Goal: Check status: Check status

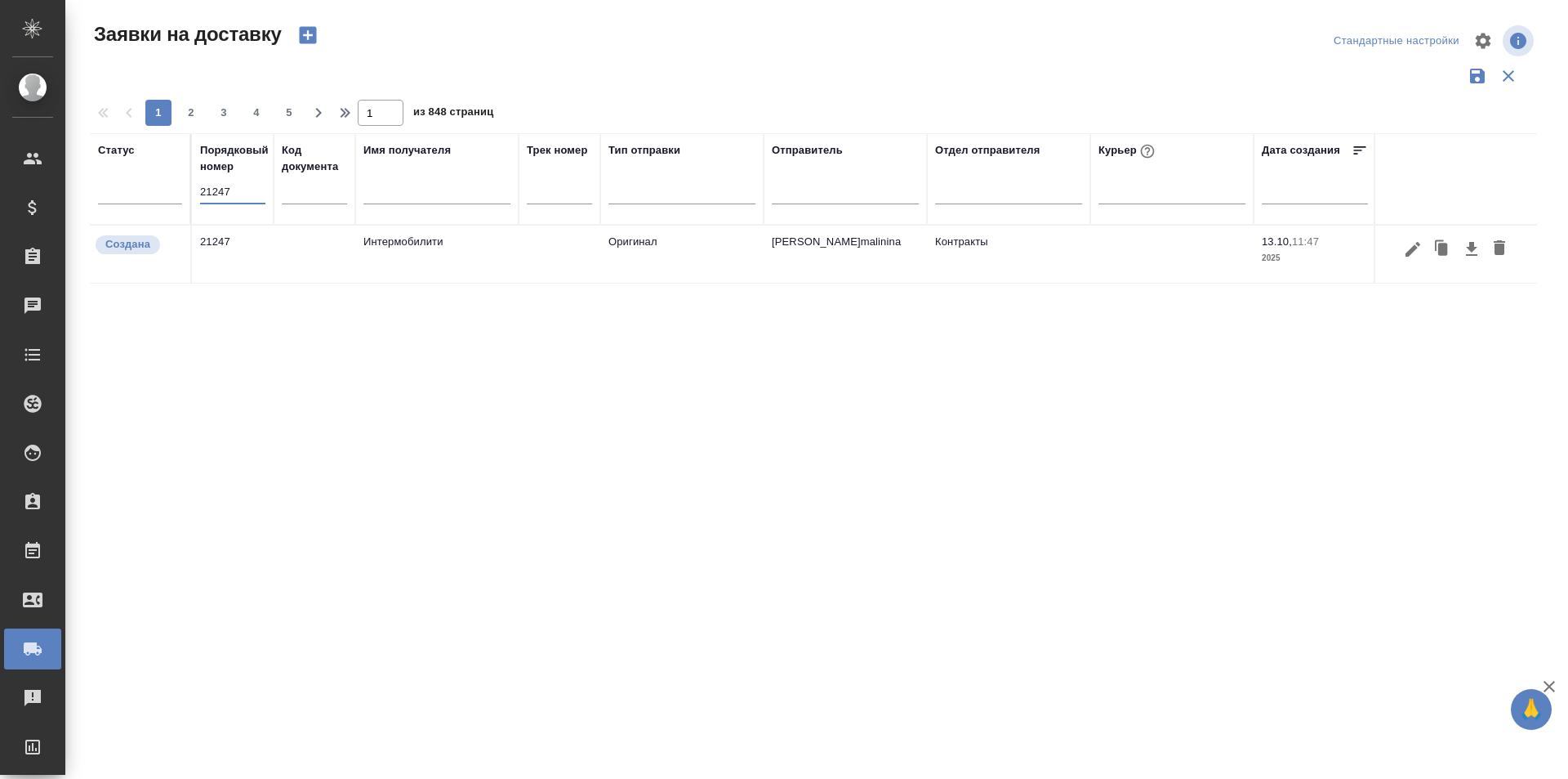
type input "21247"
click at [1408, 251] on icon "button" at bounding box center [1413, 248] width 14 height 14
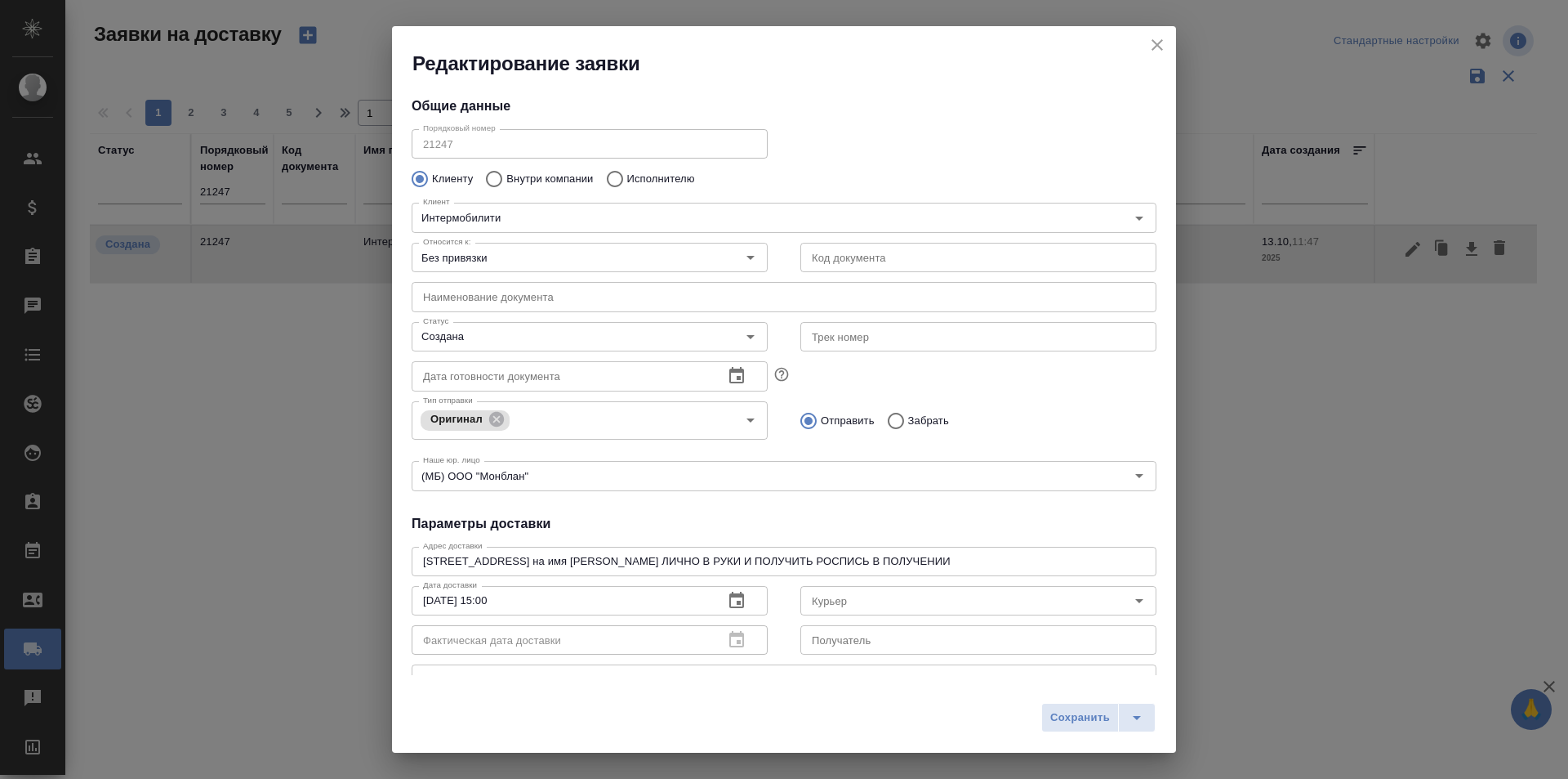
type input "Збанацкая Элина"
type input "[PERSON_NAME]malinina"
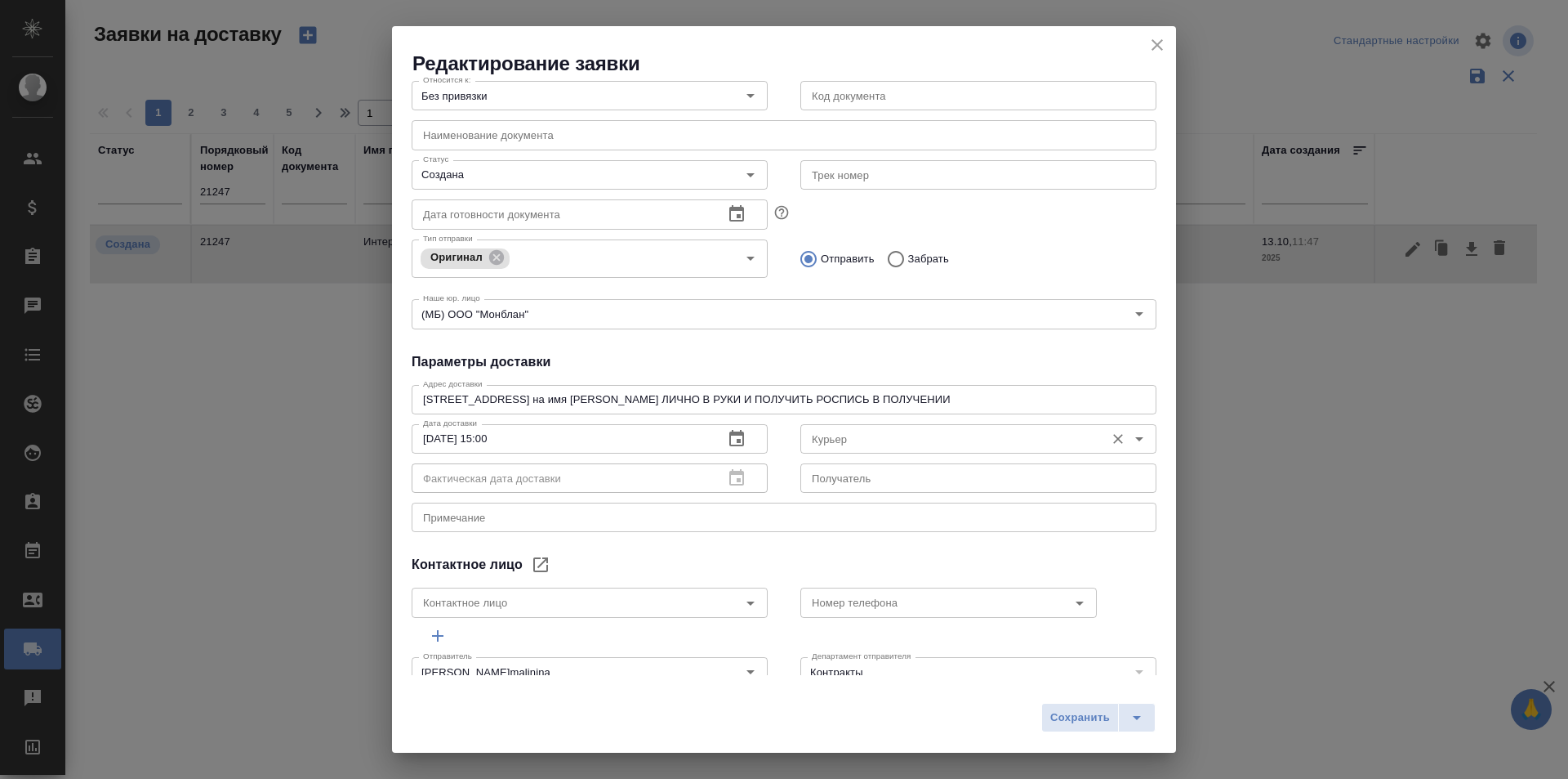
scroll to position [163, 0]
click at [1148, 44] on icon "close" at bounding box center [1158, 45] width 20 height 20
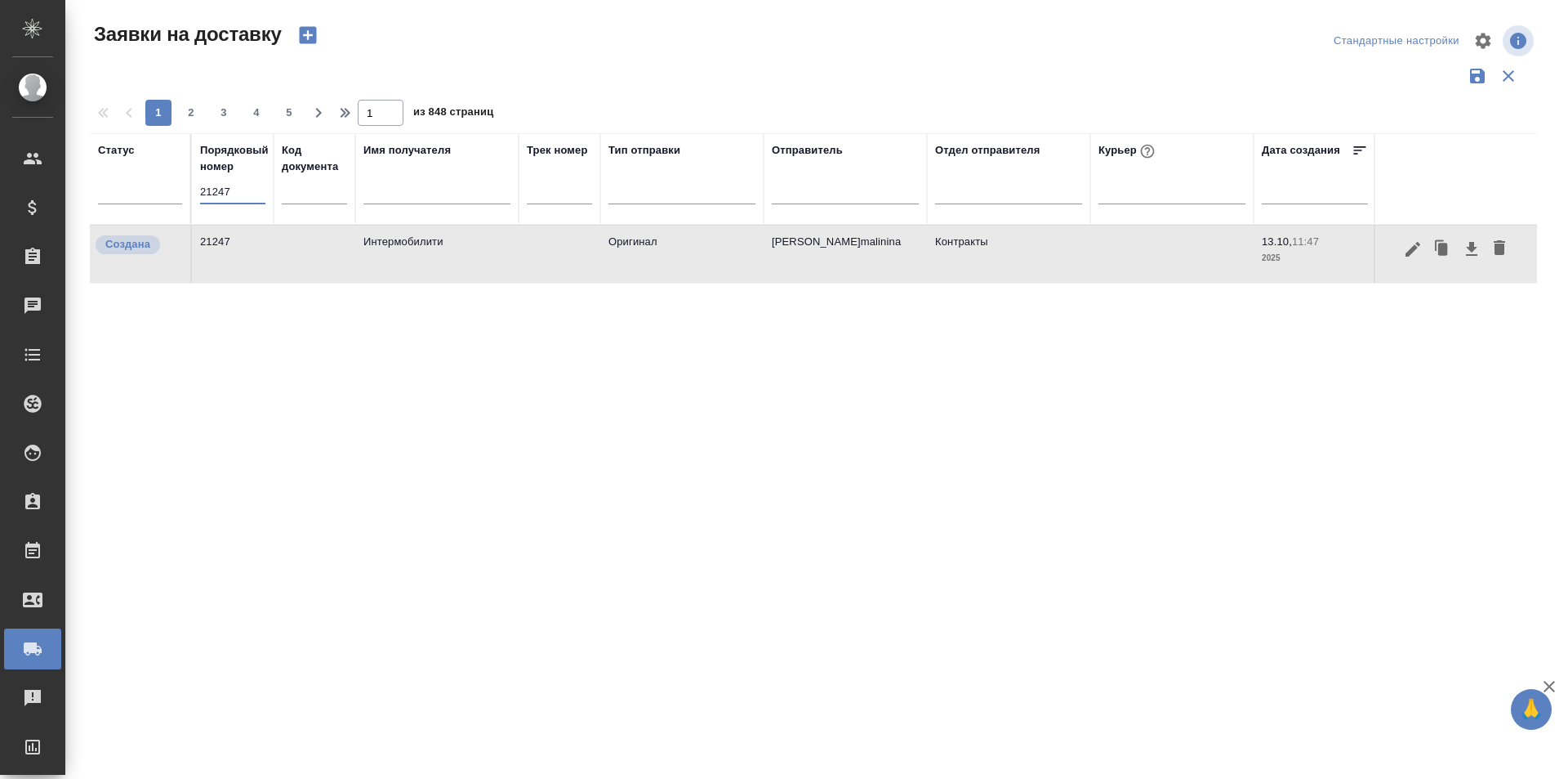
click at [255, 183] on input "21247" at bounding box center [232, 192] width 65 height 23
paste input "034"
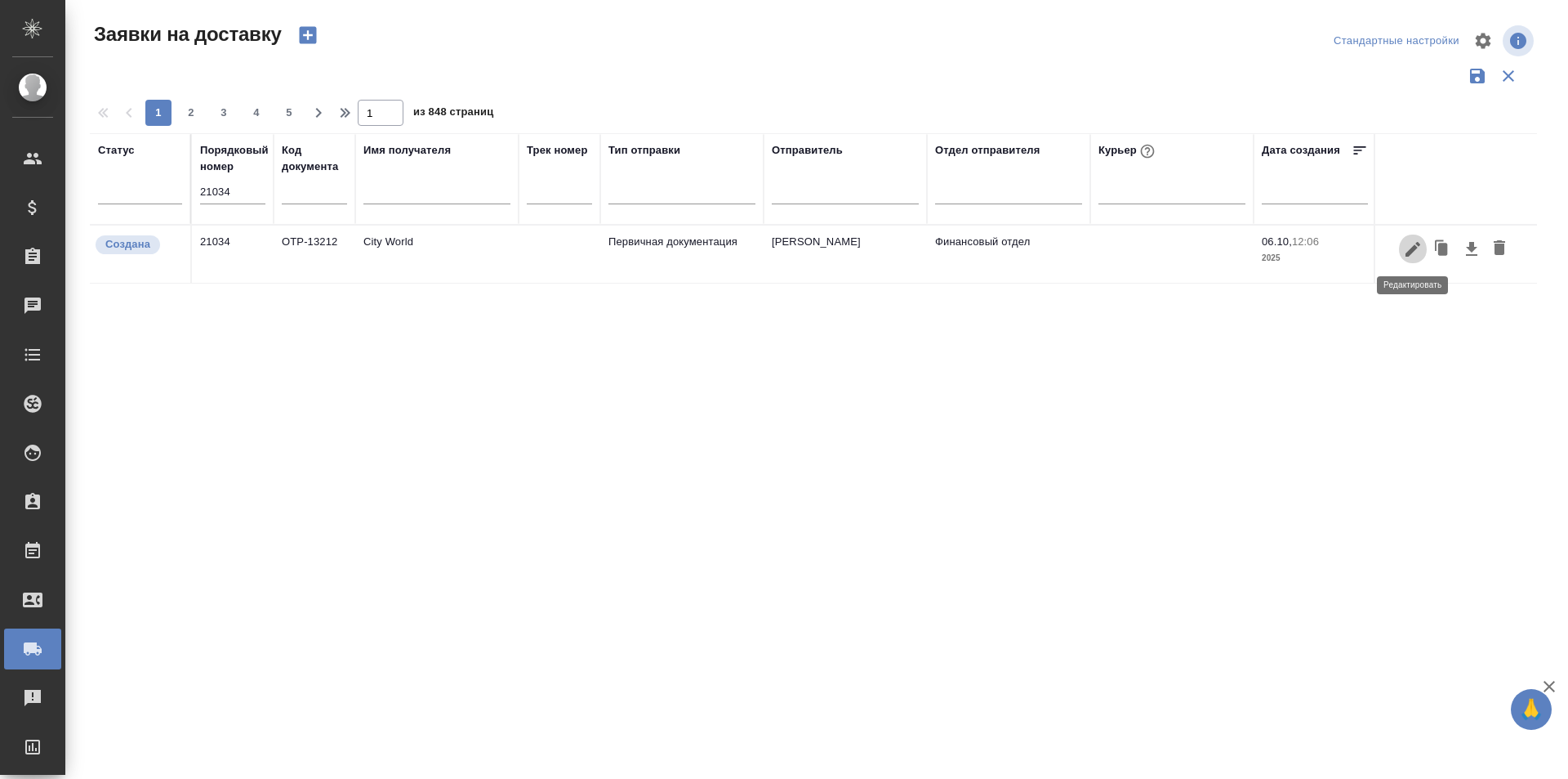
click at [1401, 248] on button "button" at bounding box center [1413, 249] width 28 height 31
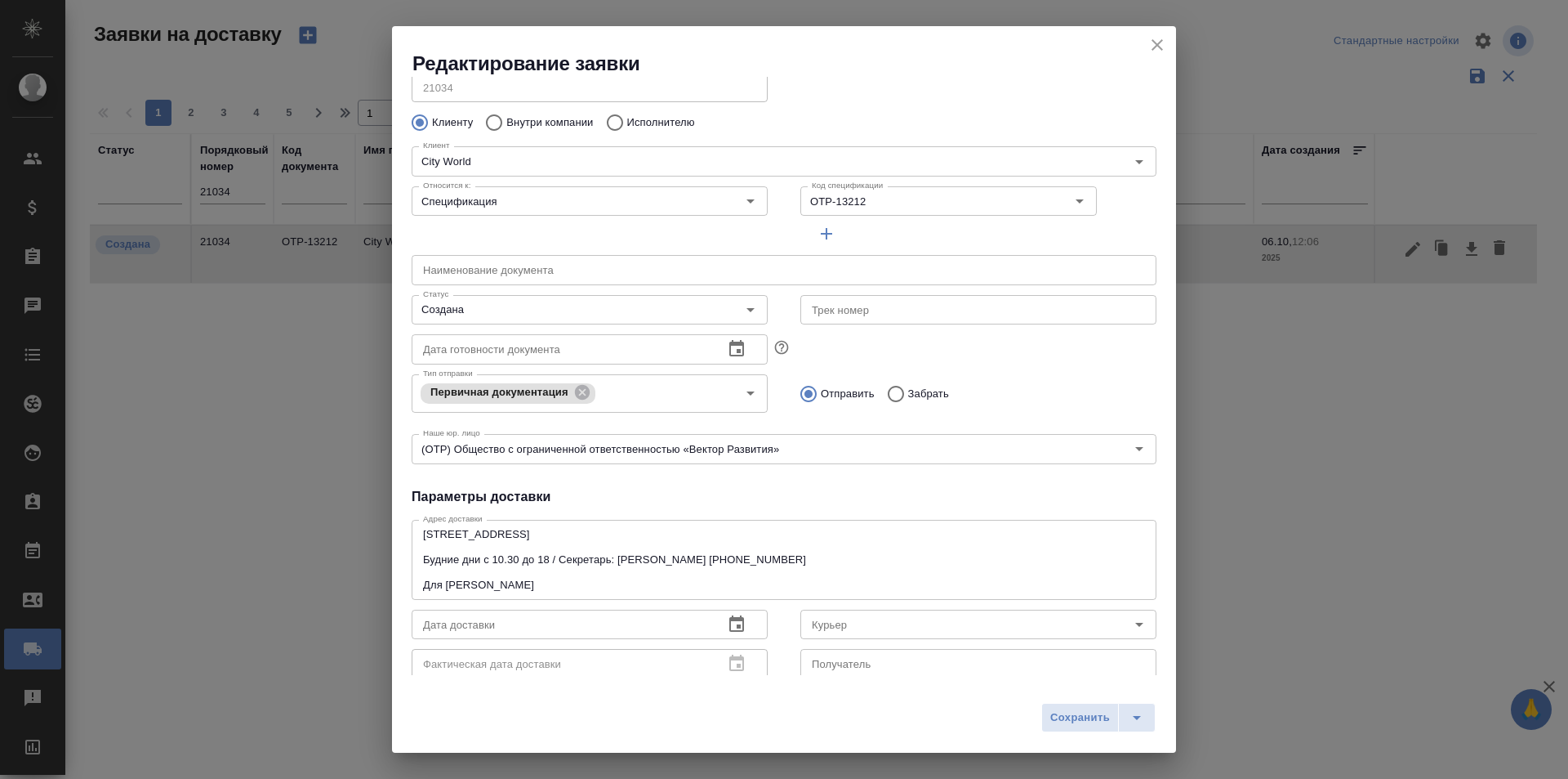
scroll to position [0, 0]
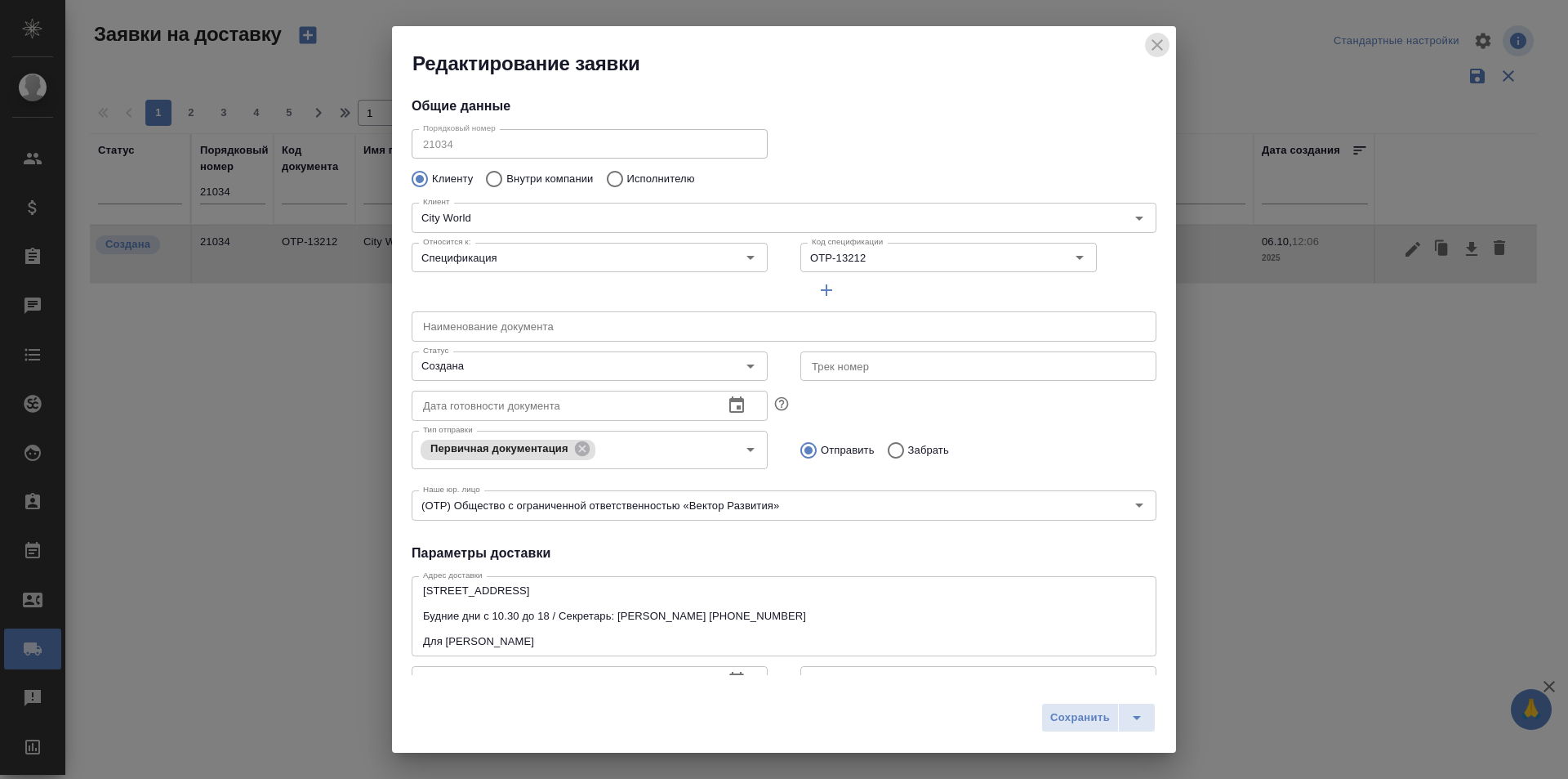
click at [1146, 41] on button "close" at bounding box center [1157, 45] width 24 height 24
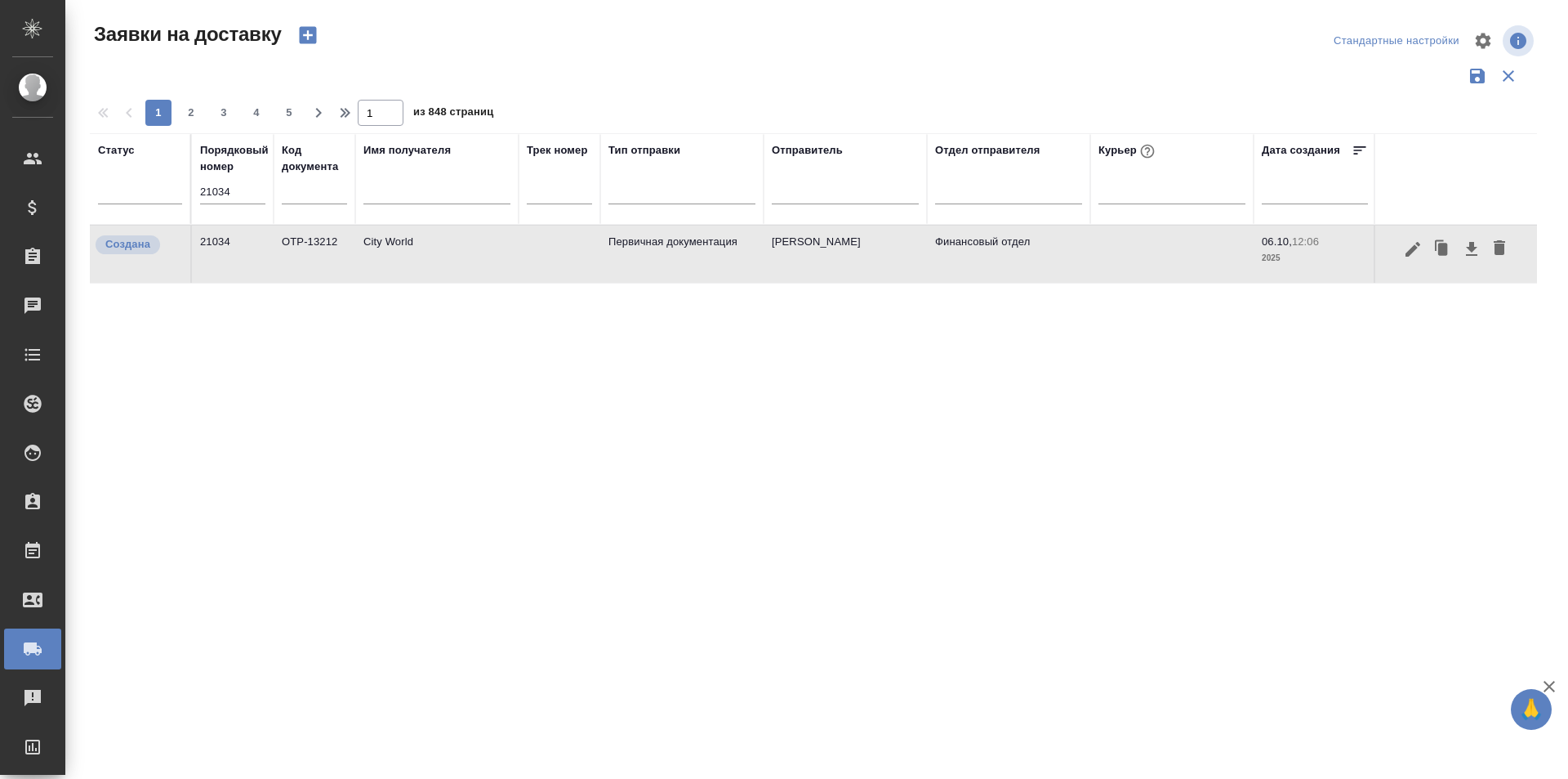
click at [228, 197] on input "21034" at bounding box center [232, 192] width 65 height 23
paste input "2"
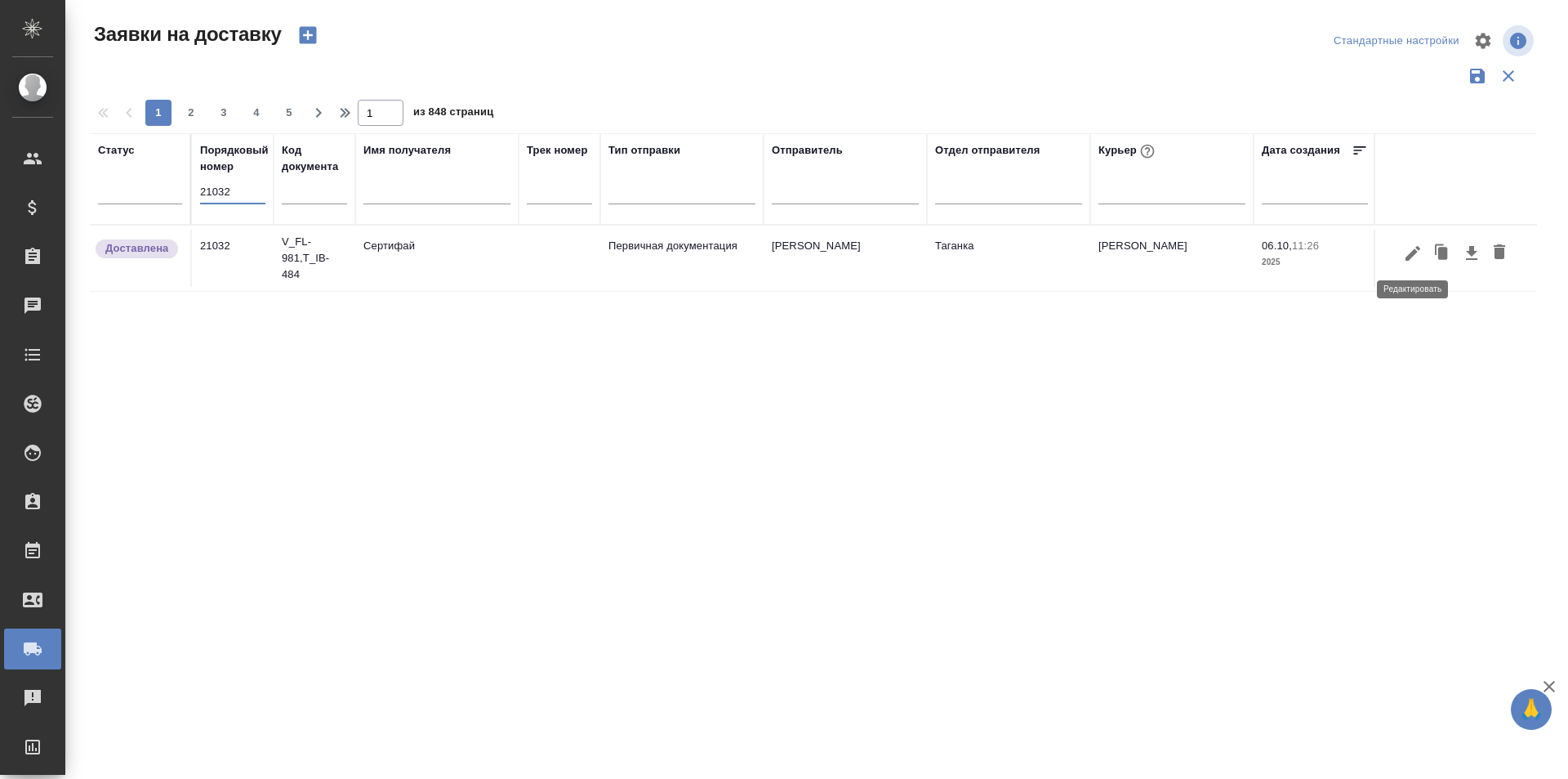
click at [1410, 255] on icon "button" at bounding box center [1413, 253] width 14 height 14
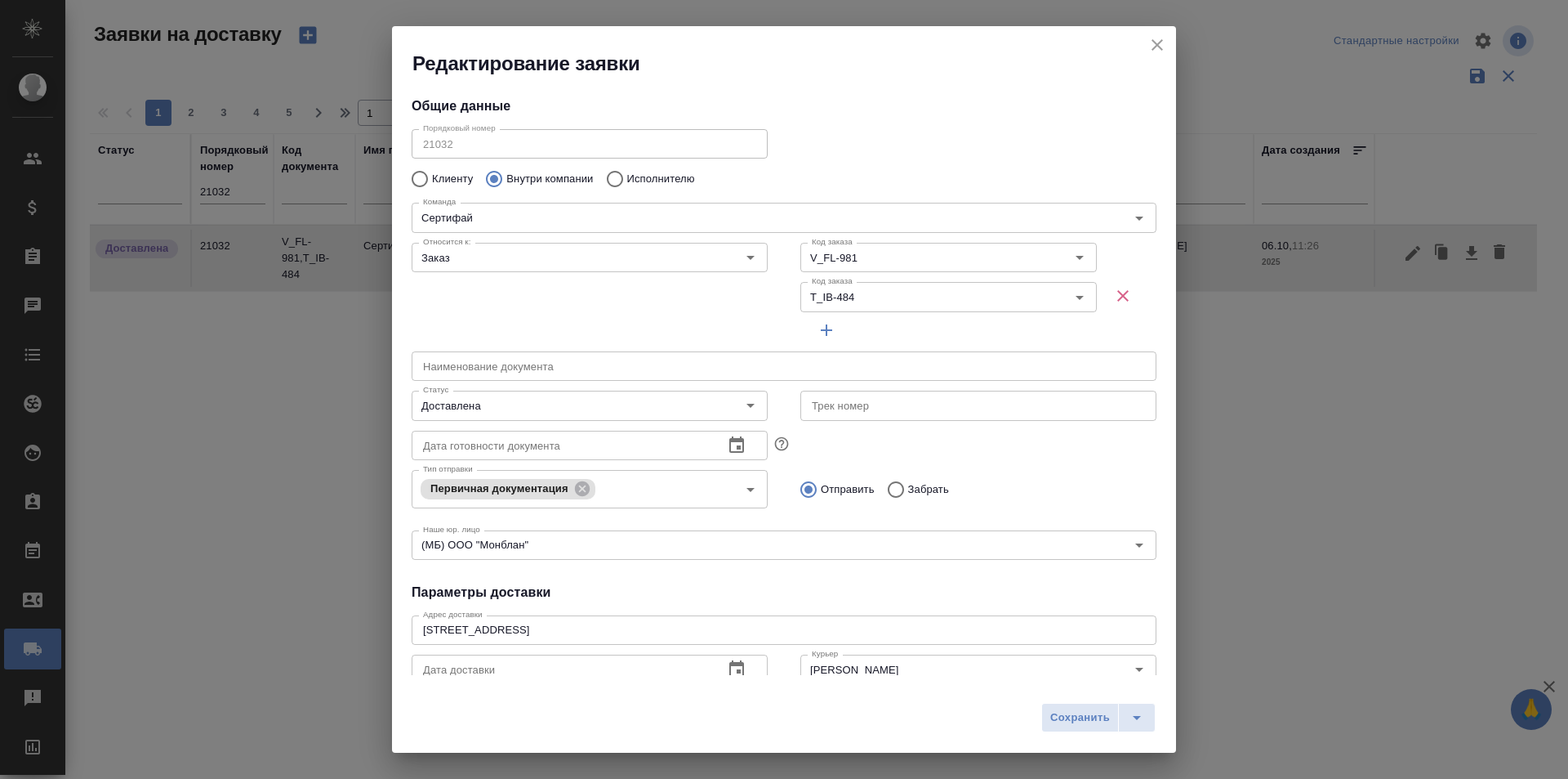
click at [1158, 53] on icon "close" at bounding box center [1158, 45] width 20 height 20
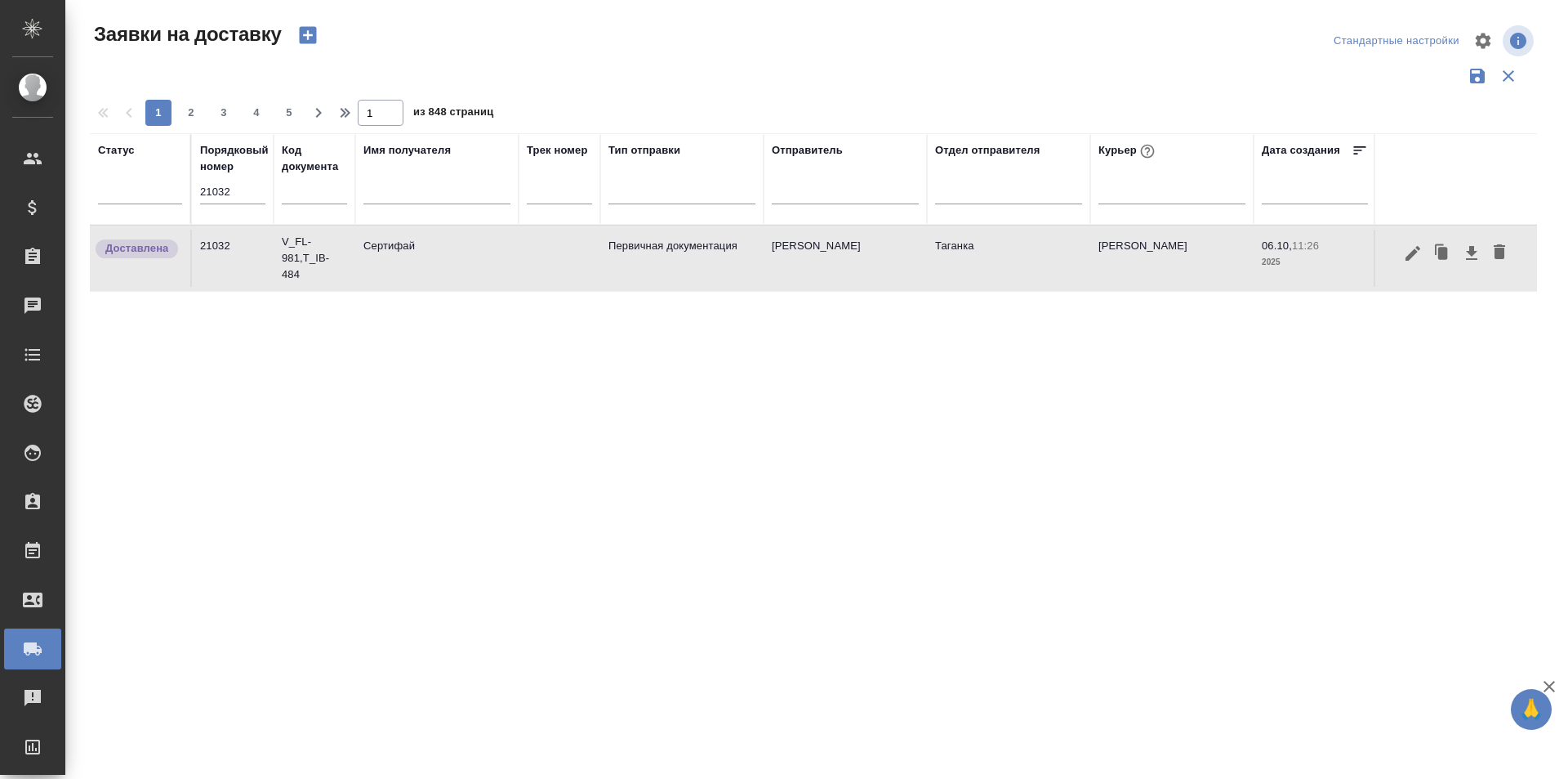
click at [220, 192] on input "21032" at bounding box center [232, 192] width 65 height 23
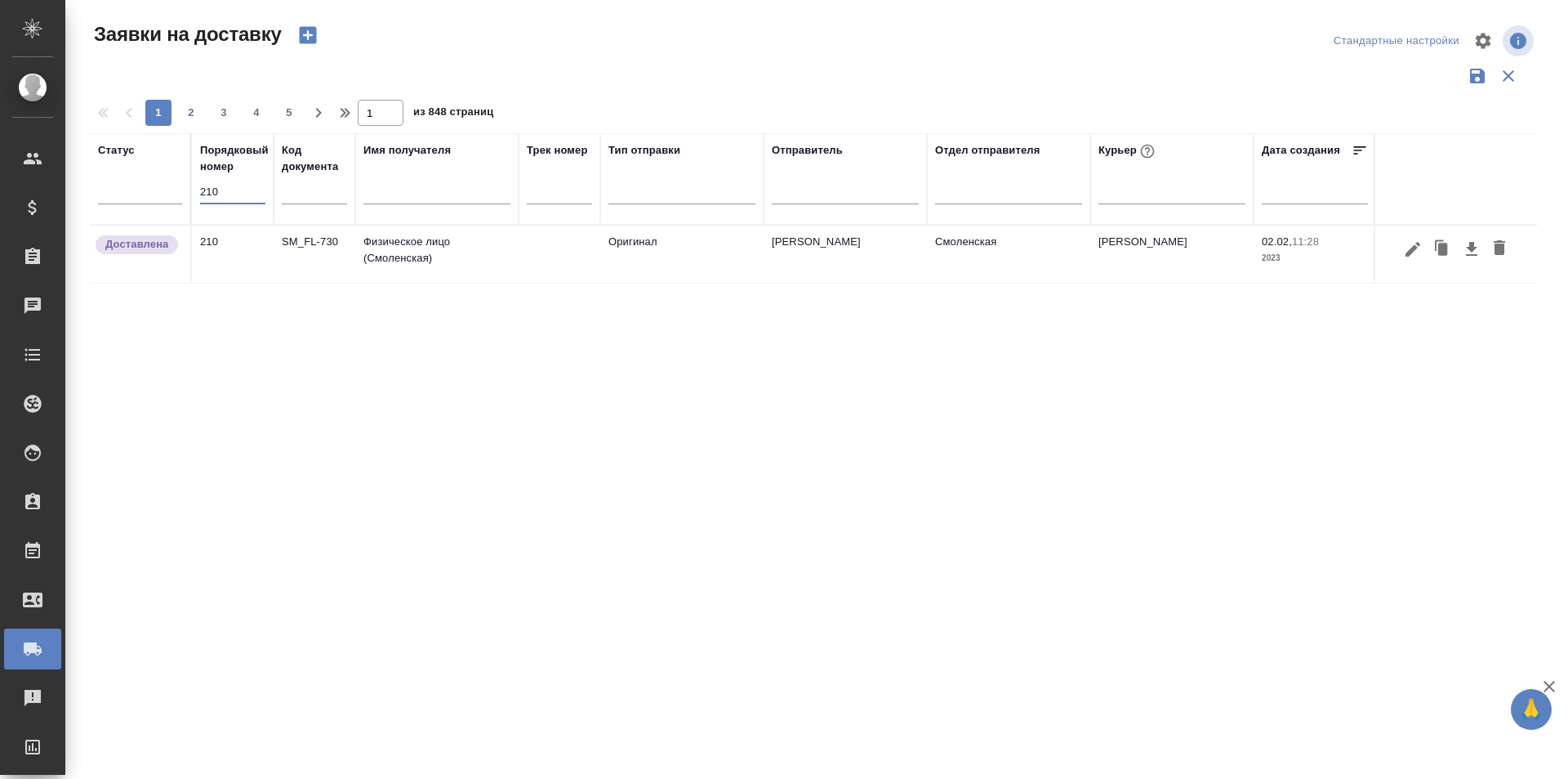
click at [229, 184] on input "210" at bounding box center [232, 192] width 65 height 23
paste input "249"
type input "21249"
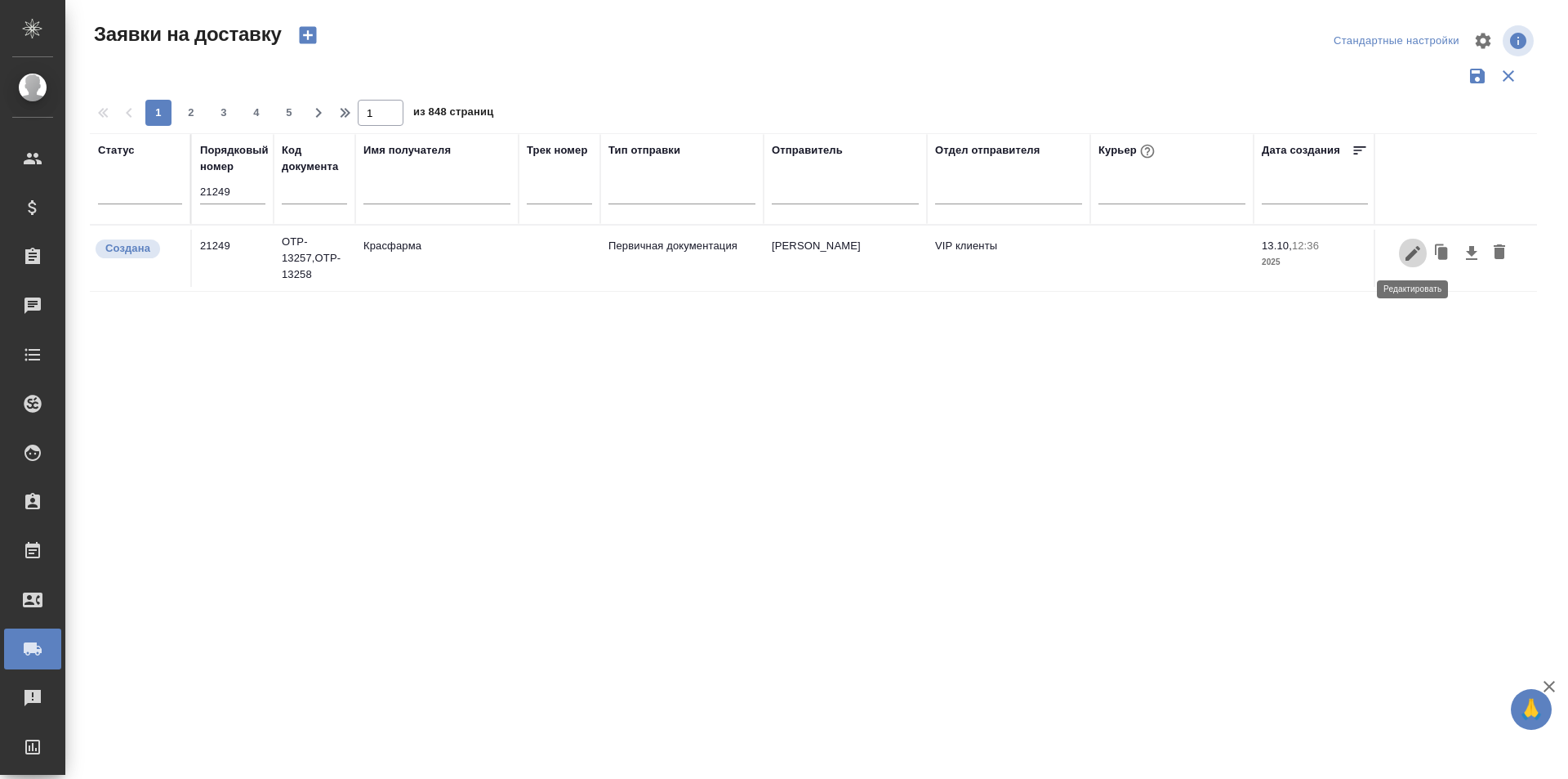
click at [1410, 251] on icon "button" at bounding box center [1413, 253] width 20 height 20
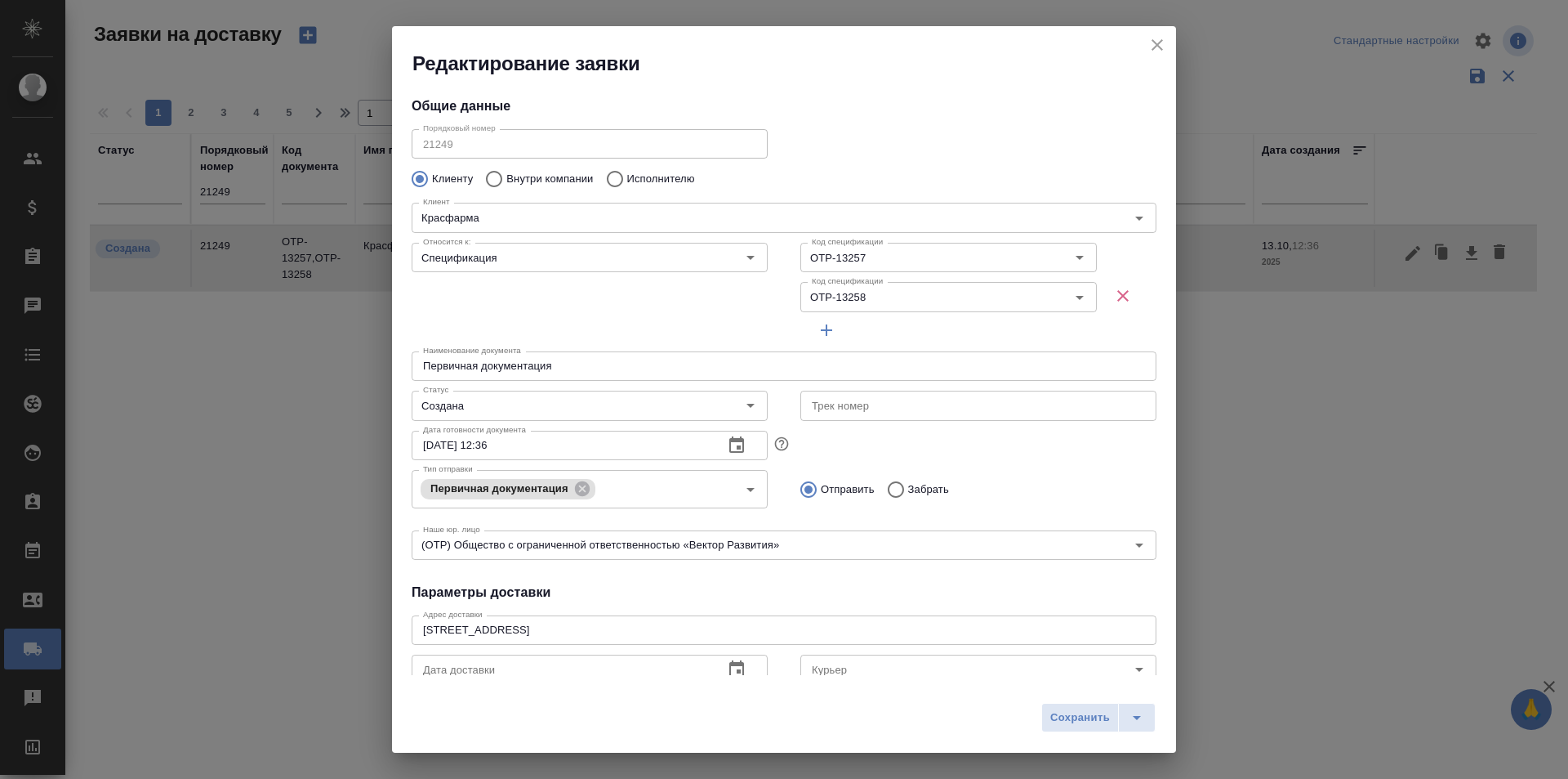
type input "[PERSON_NAME]"
type input "[PHONE_NUMBER]"
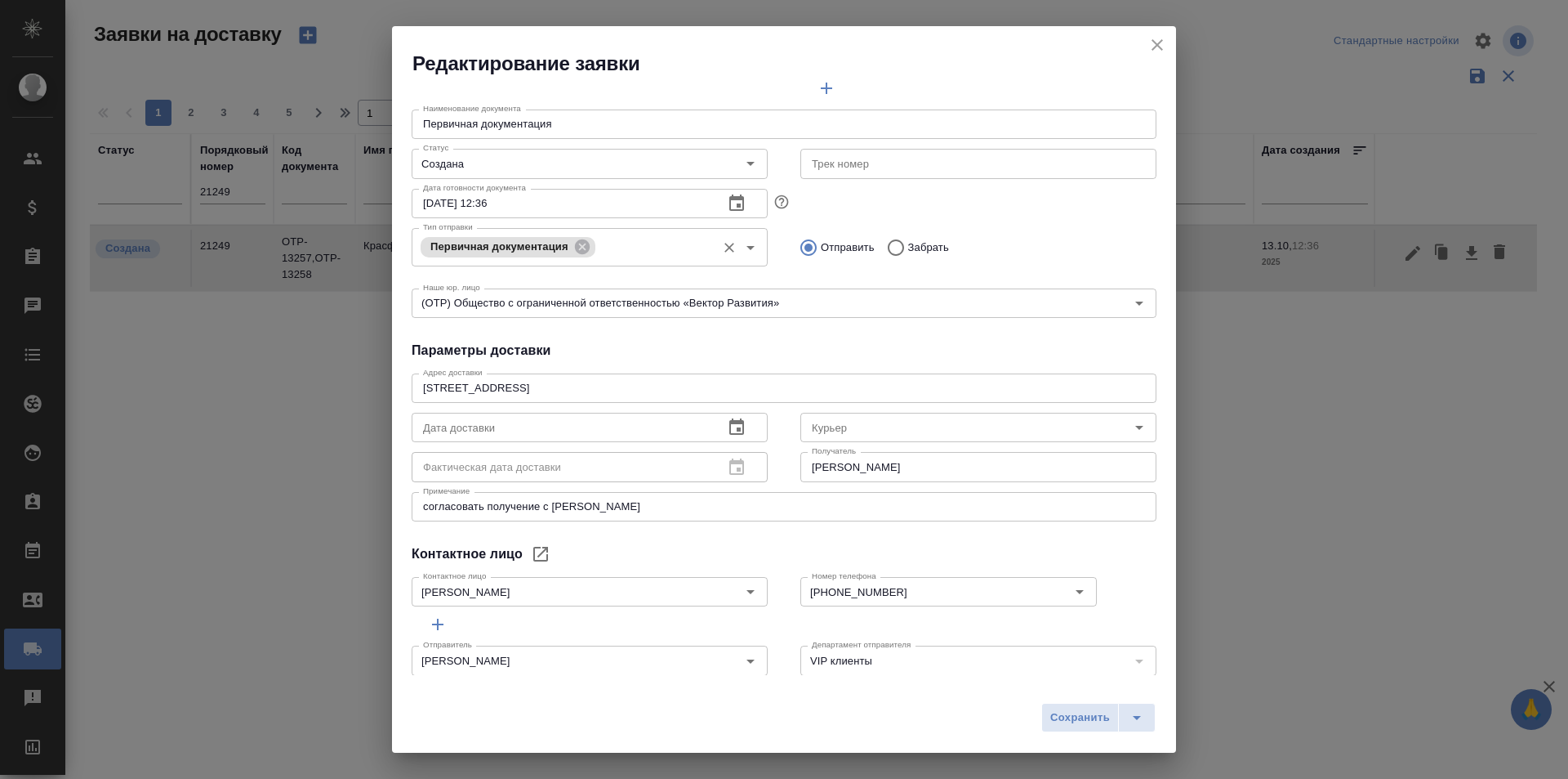
scroll to position [245, 0]
click at [1152, 52] on icon "close" at bounding box center [1158, 45] width 20 height 20
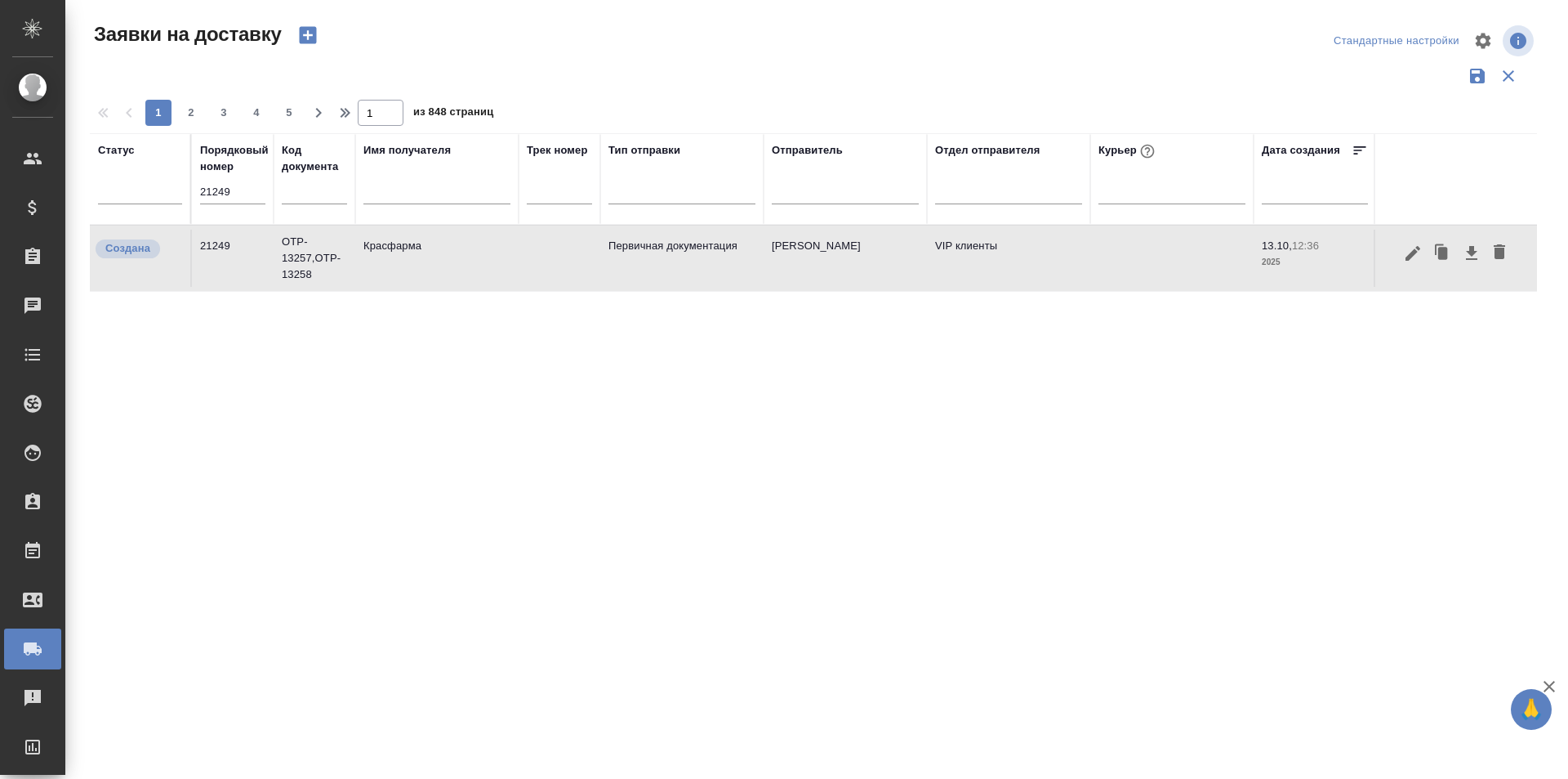
click at [230, 192] on input "21249" at bounding box center [232, 192] width 65 height 23
paste input "131"
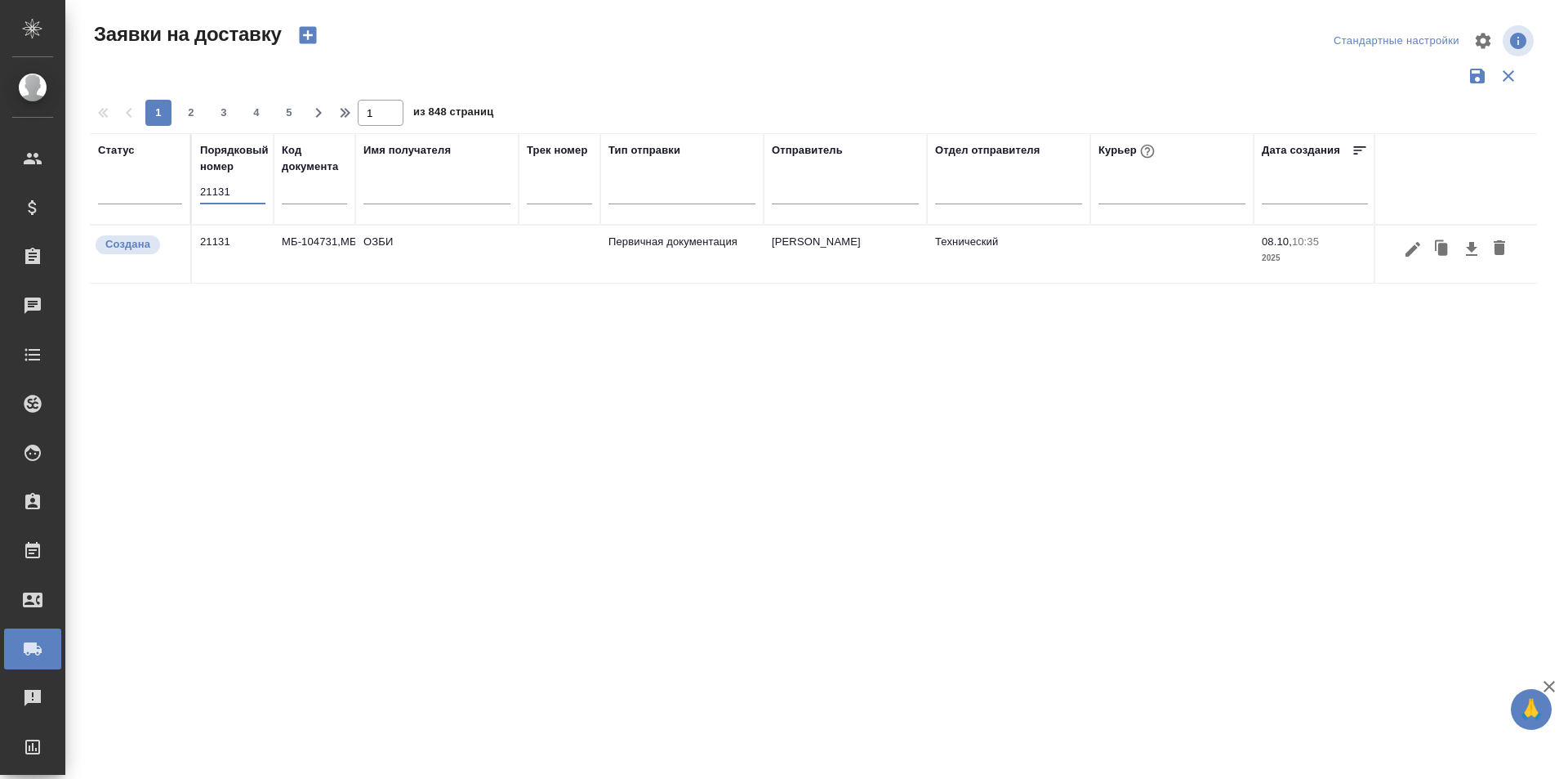
type input "21131"
click at [1401, 258] on div at bounding box center [1456, 249] width 145 height 31
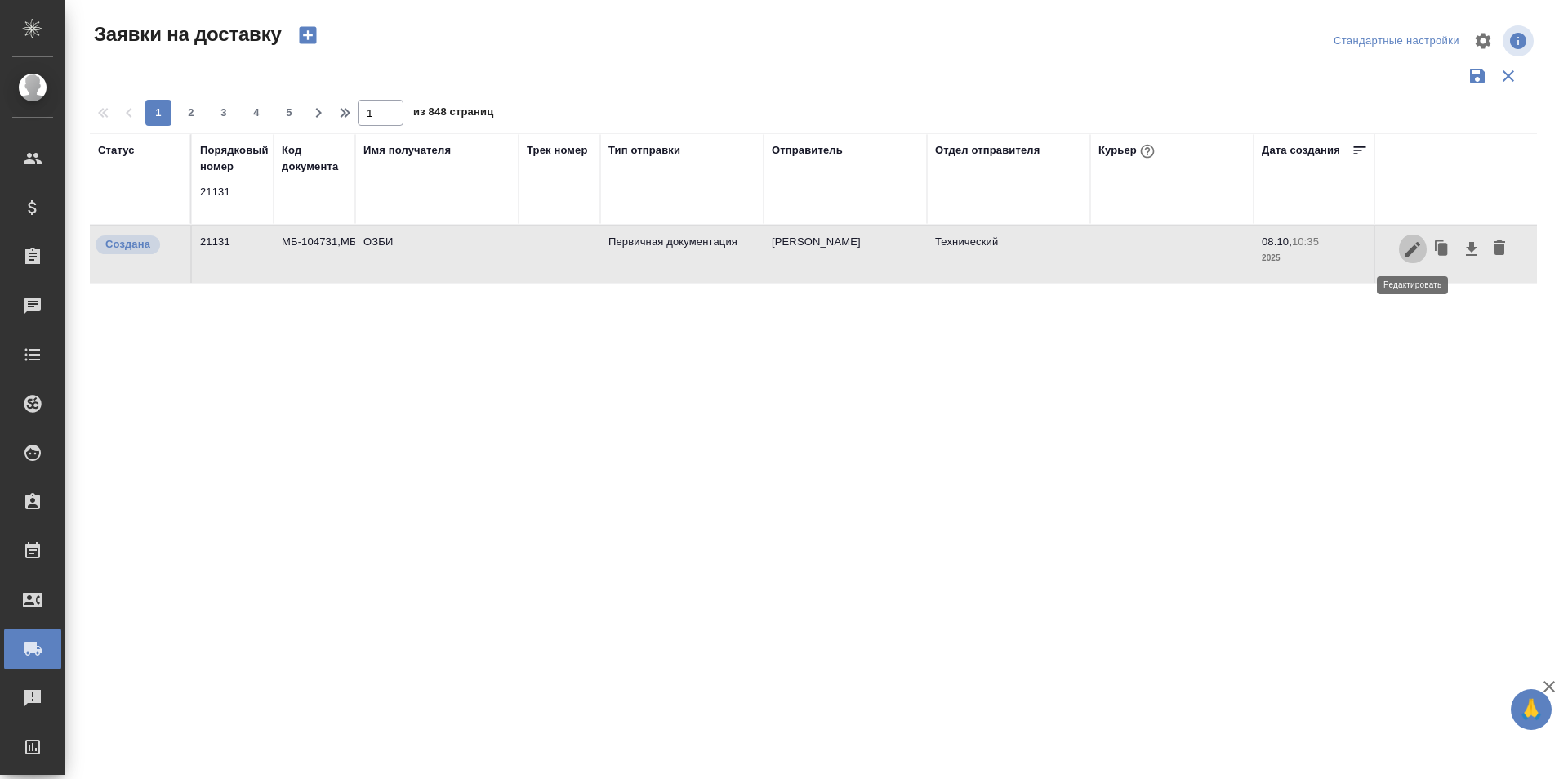
click at [1415, 251] on icon "button" at bounding box center [1413, 249] width 20 height 20
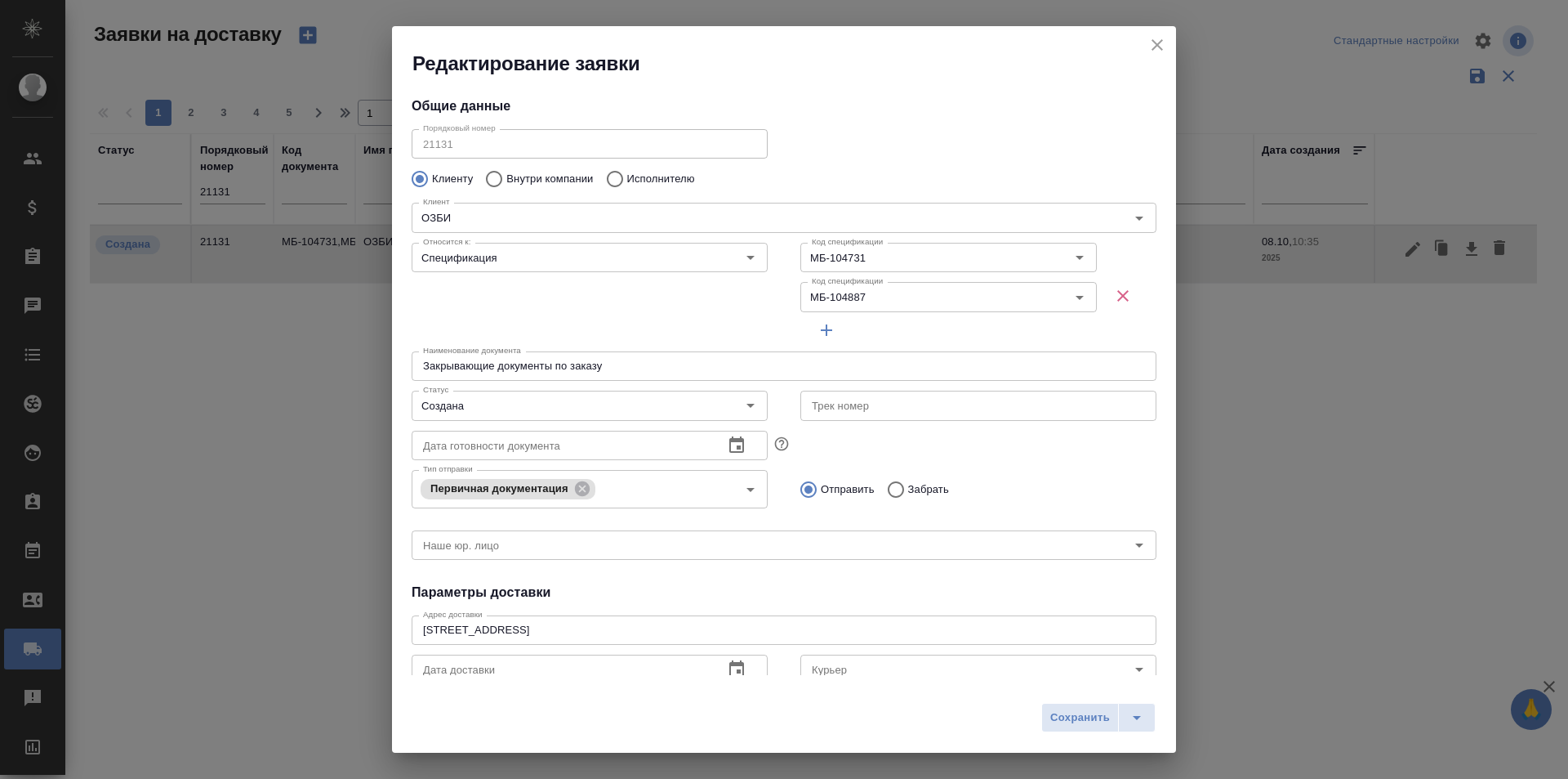
type input "[PERSON_NAME]"
type input "[PHONE_NUMBER] доб. 1282"
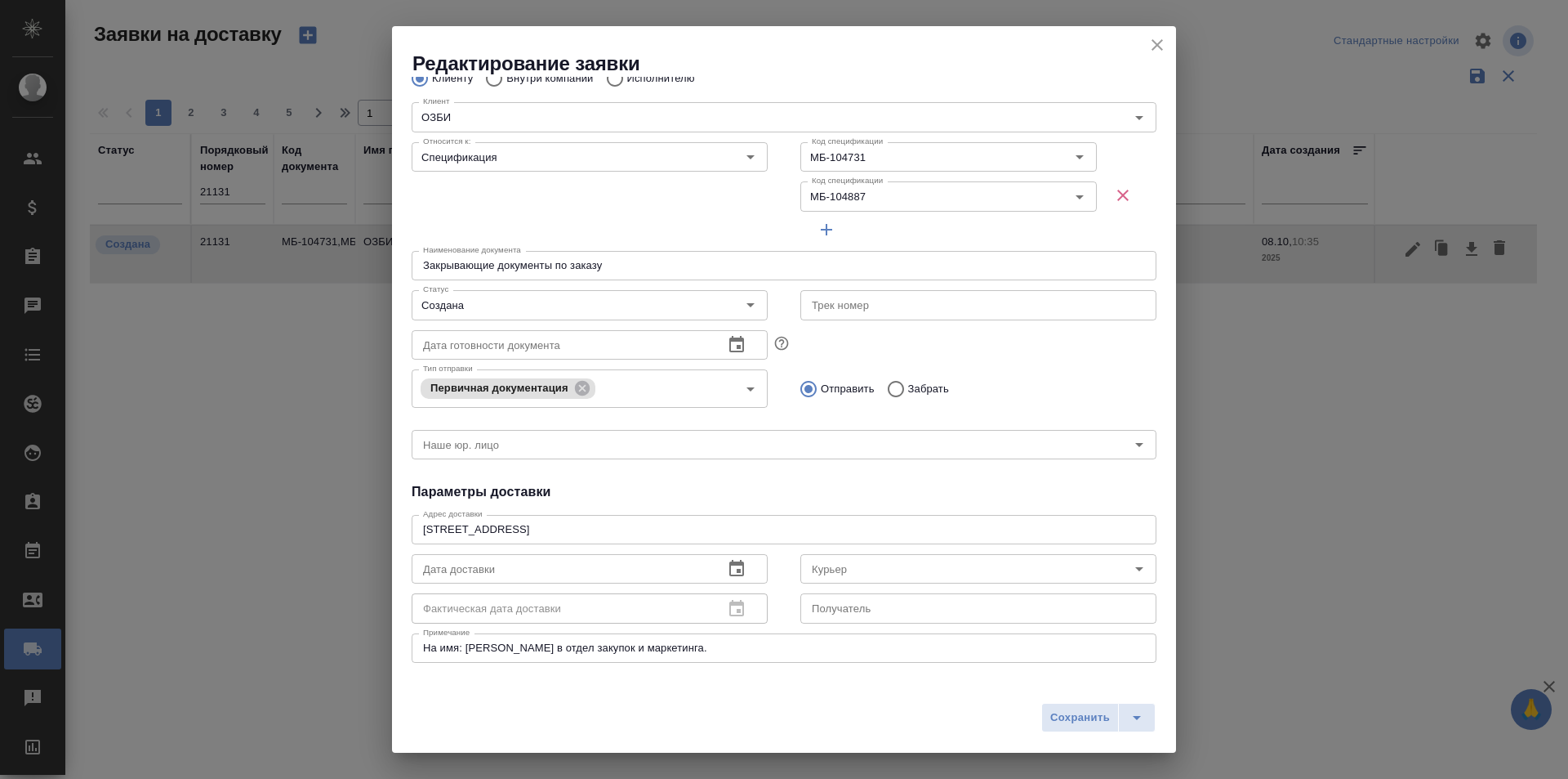
scroll to position [99, 0]
click at [1159, 54] on icon "close" at bounding box center [1158, 45] width 20 height 20
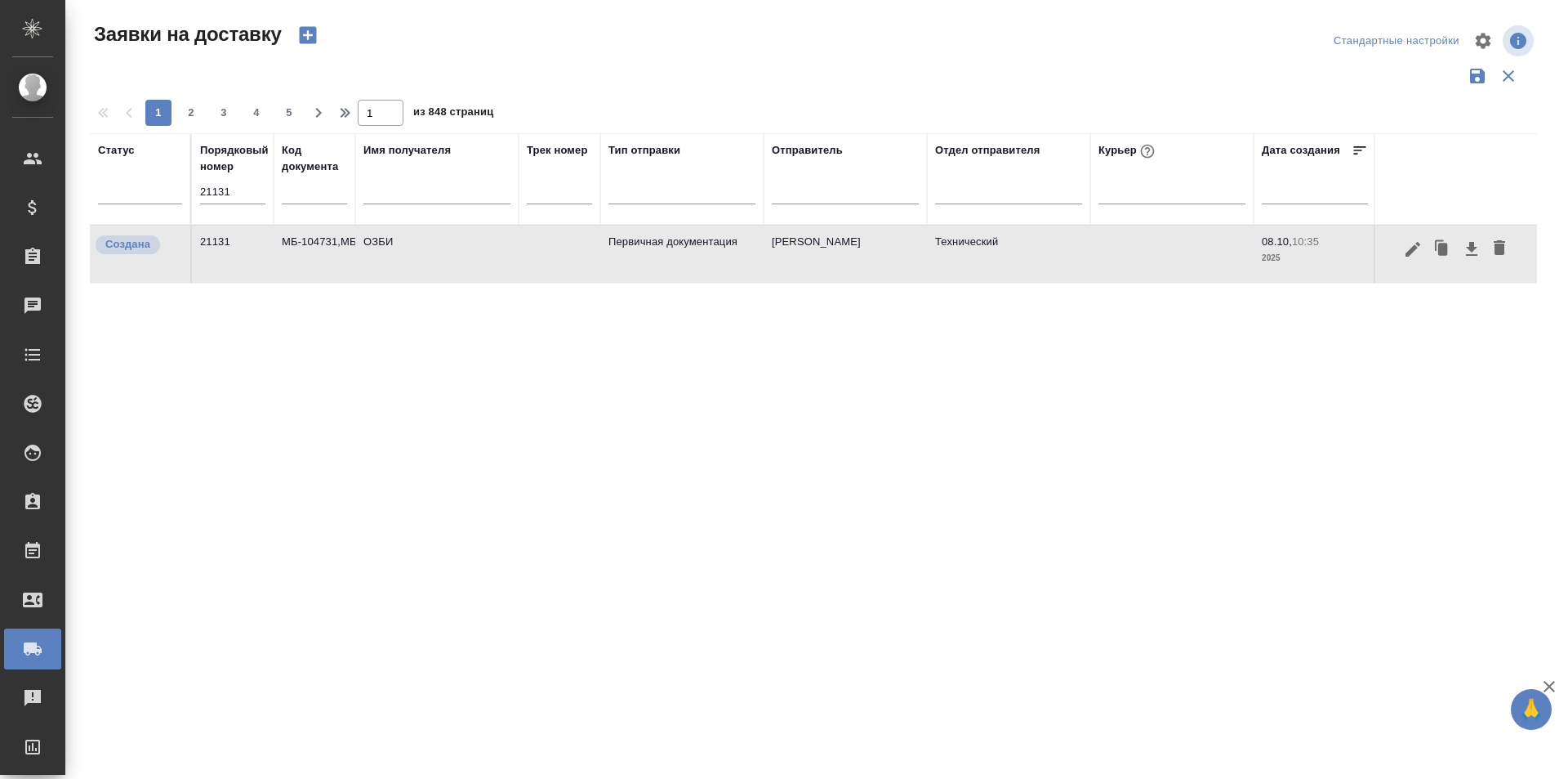
click at [223, 189] on input "21131" at bounding box center [232, 192] width 65 height 23
paste input "2"
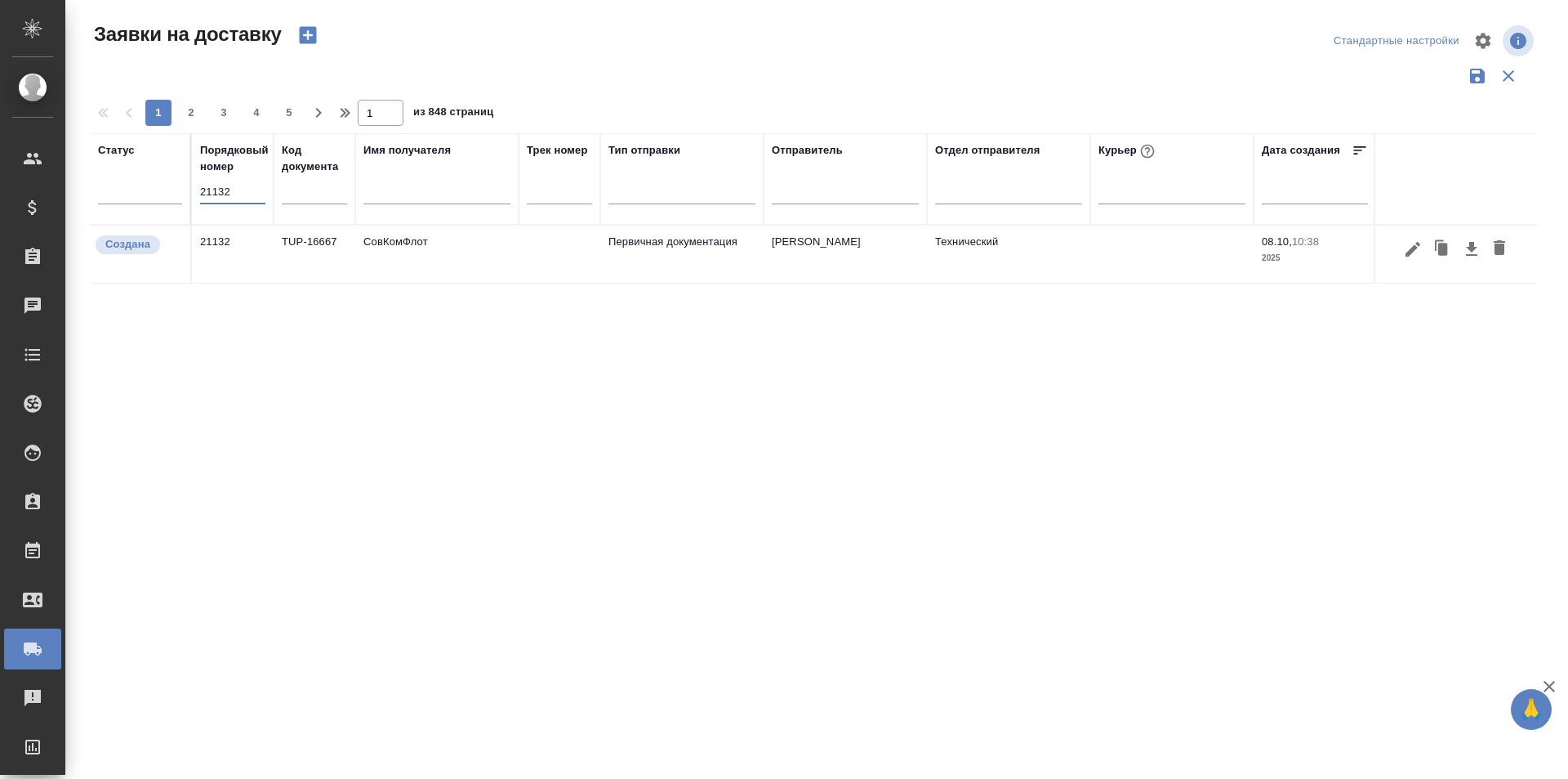
type input "21132"
click at [1401, 254] on button "button" at bounding box center [1413, 249] width 28 height 31
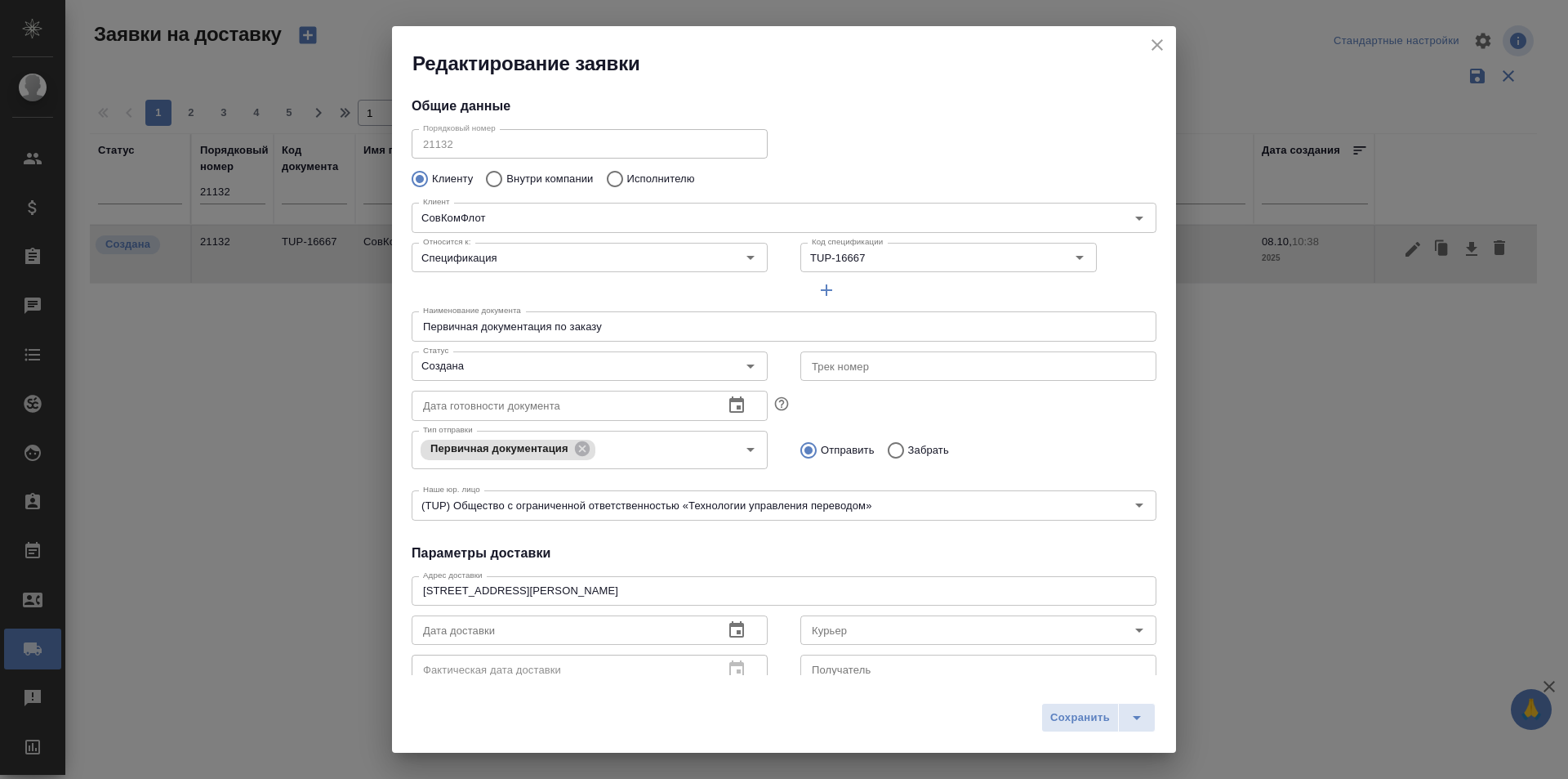
type input "[PERSON_NAME]"
type input "8 985-764-66 47"
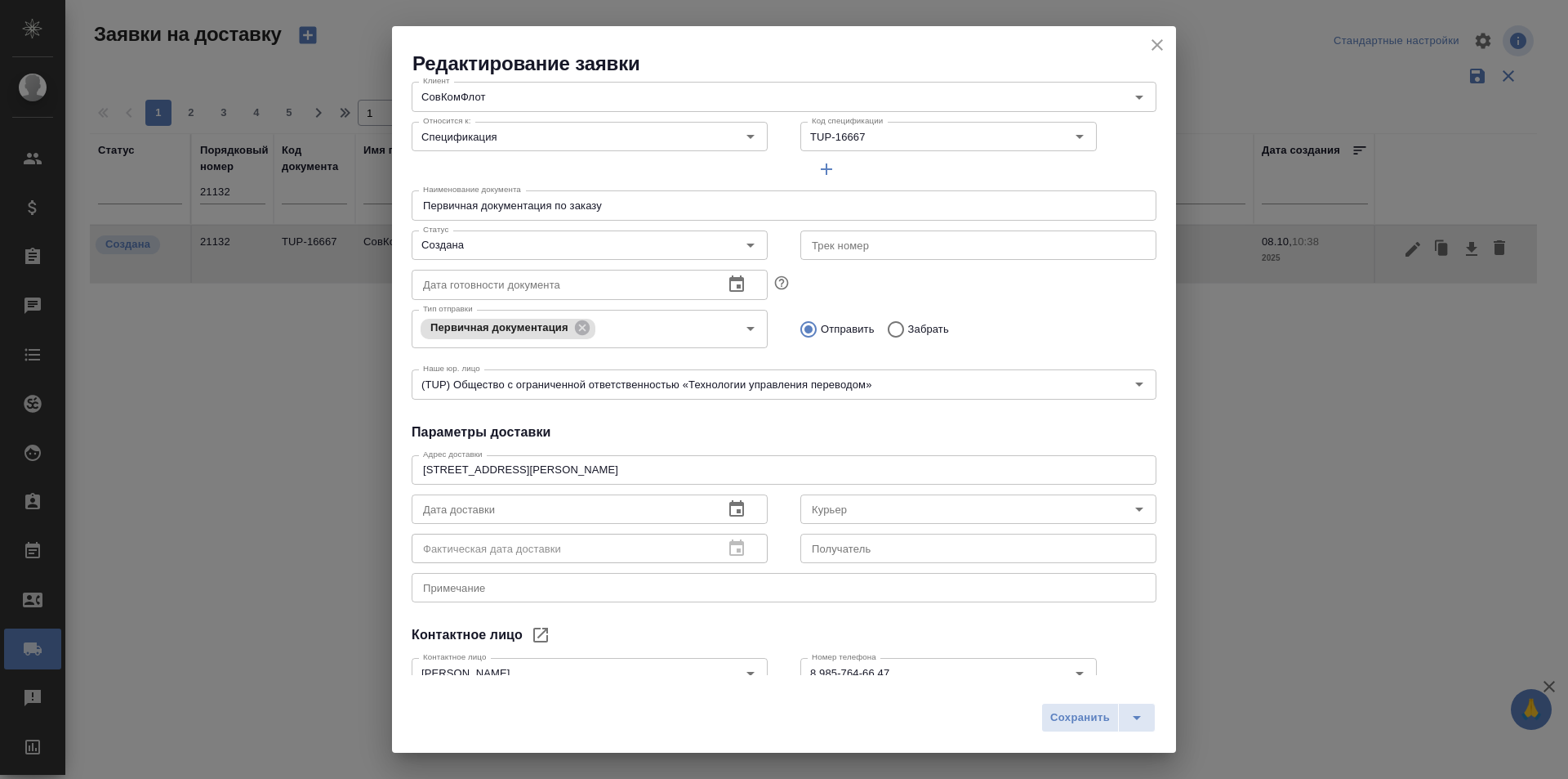
scroll to position [0, 0]
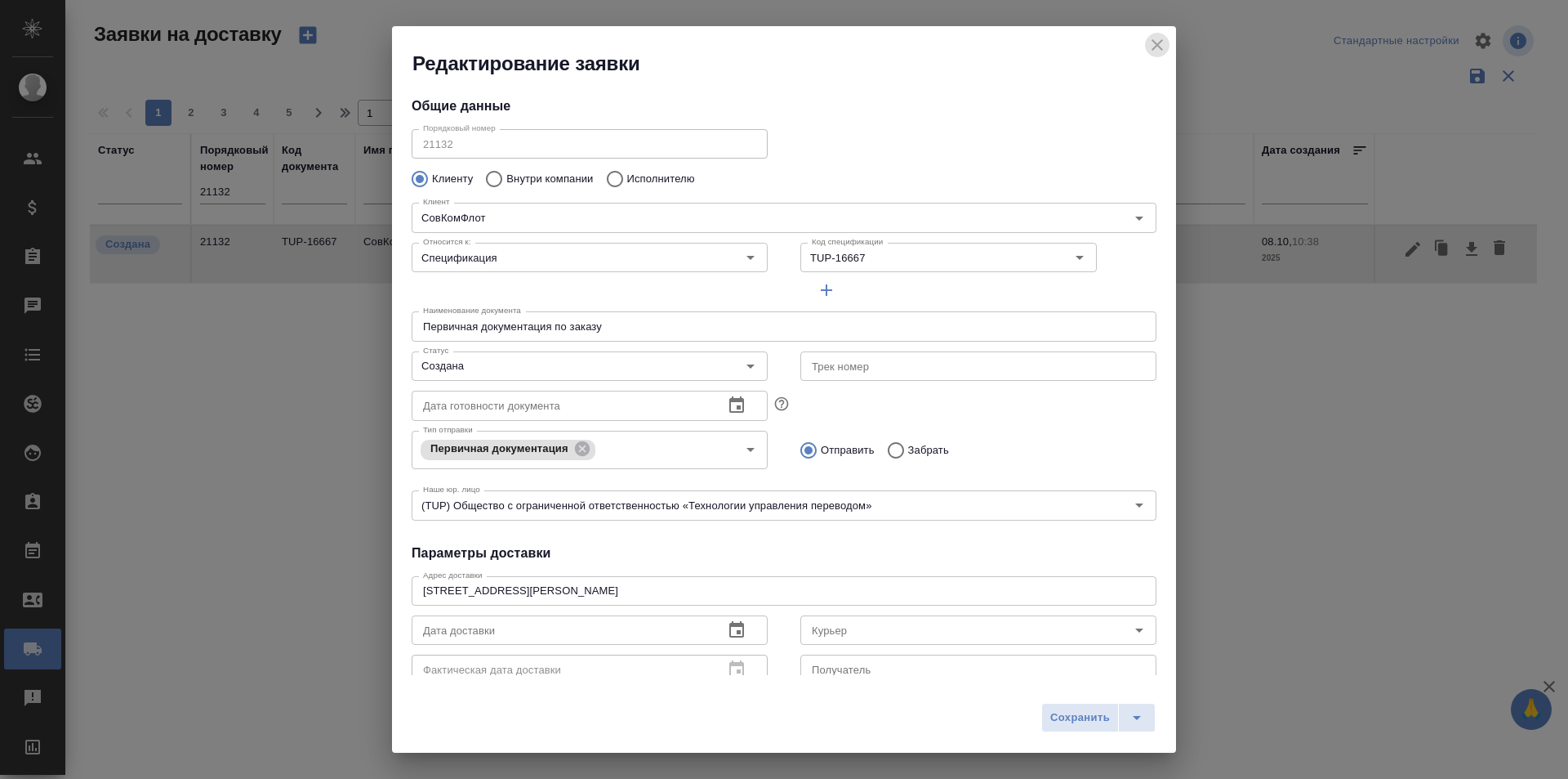
click at [1155, 48] on icon "close" at bounding box center [1157, 45] width 12 height 12
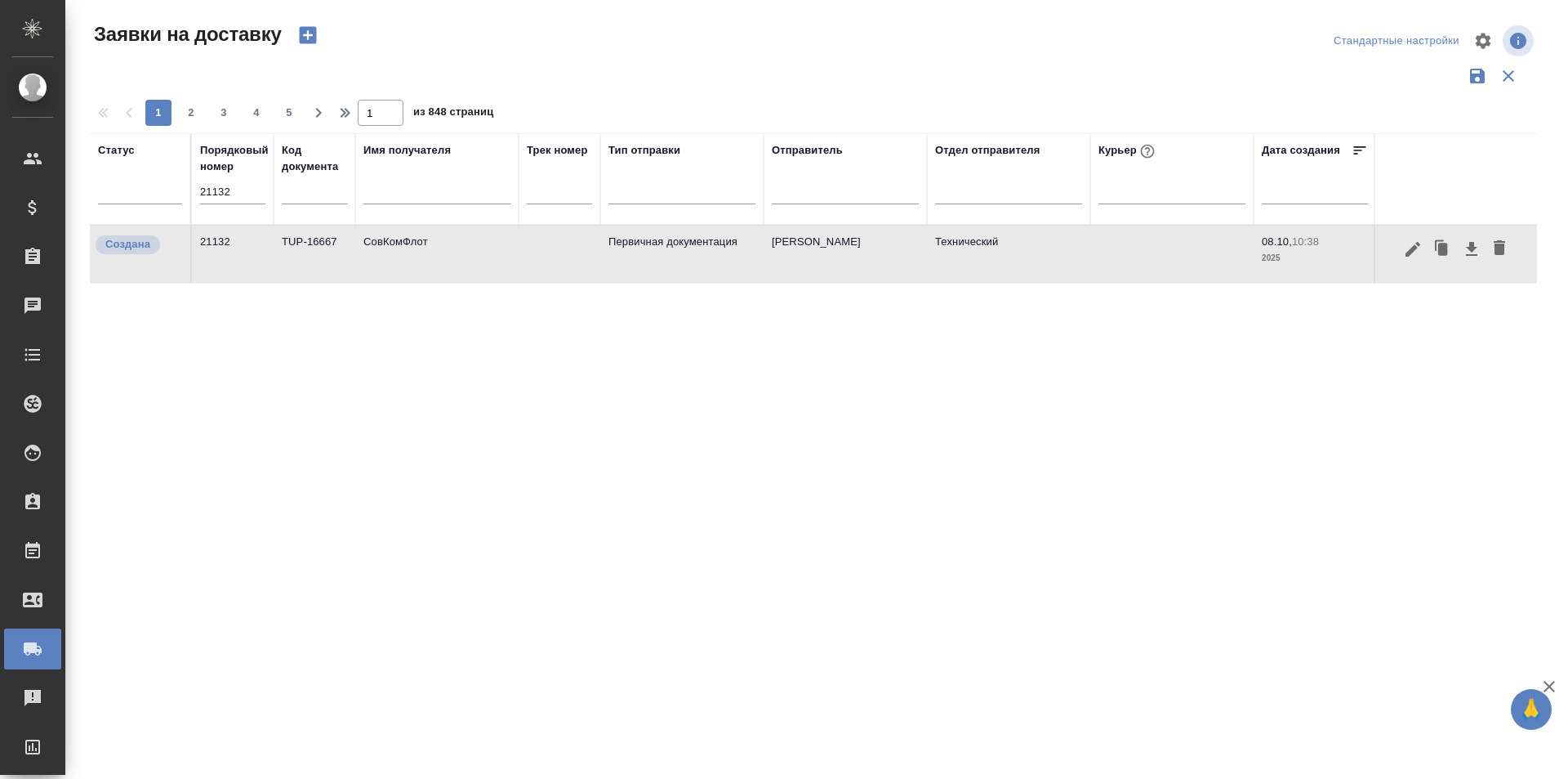
click at [225, 190] on input "21132" at bounding box center [232, 192] width 65 height 23
paste input "034"
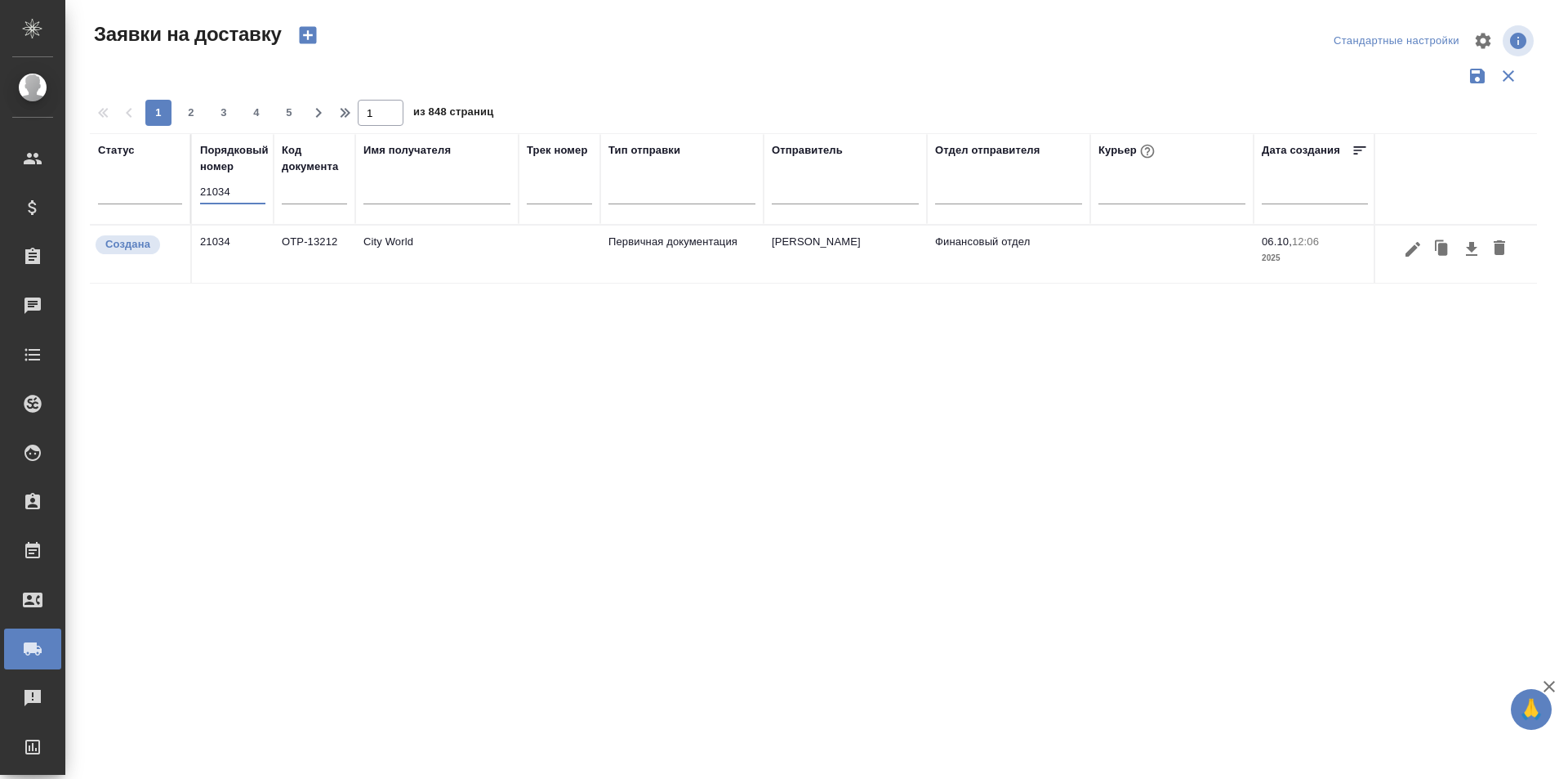
click at [254, 188] on input "21034" at bounding box center [232, 192] width 65 height 23
paste input "240"
click at [1401, 257] on button "button" at bounding box center [1413, 249] width 28 height 31
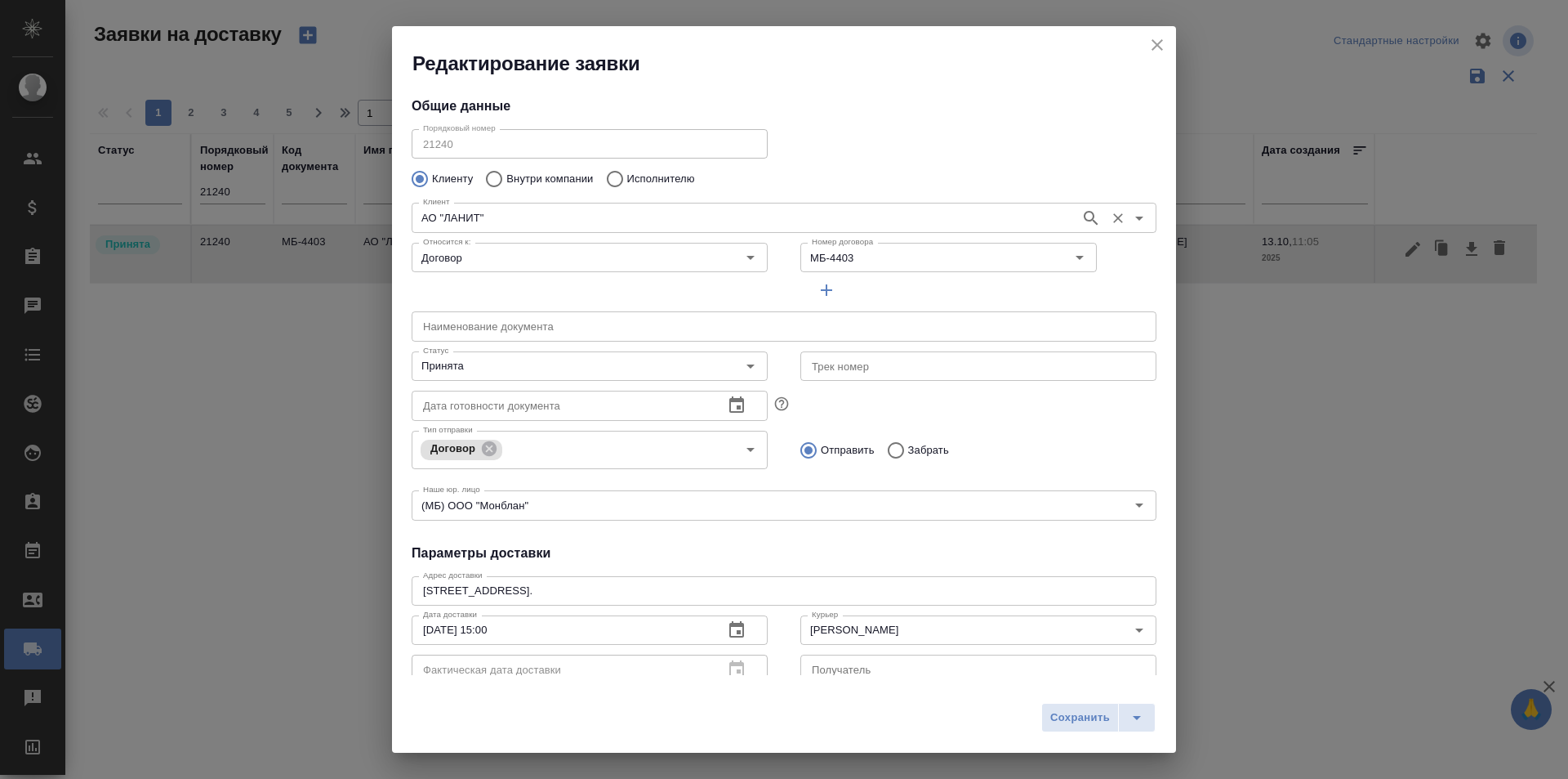
click at [465, 218] on input "АО "ЛАНИТ"" at bounding box center [744, 218] width 656 height 20
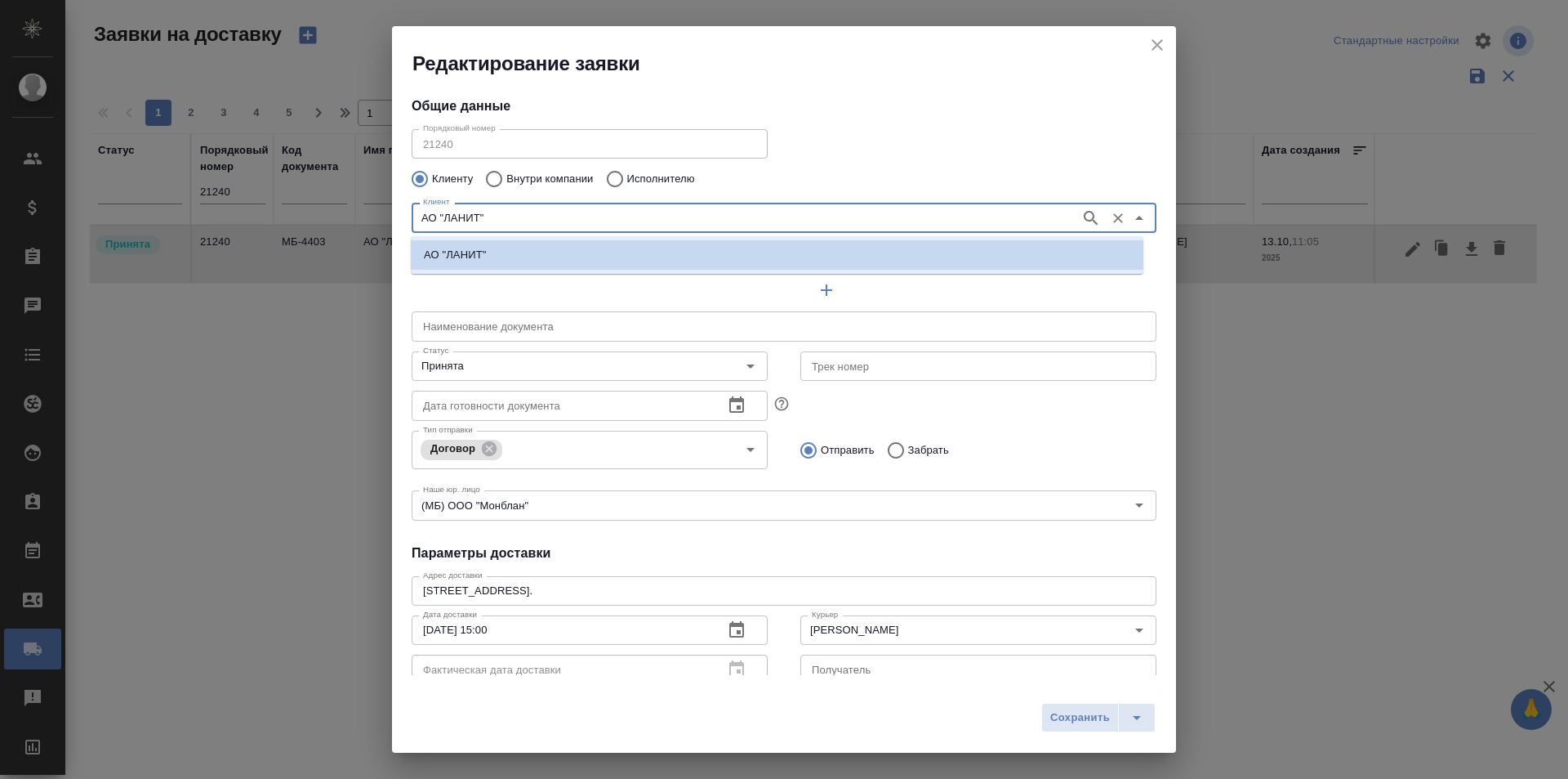
click at [460, 220] on input "АО "ЛАНИТ"" at bounding box center [744, 218] width 656 height 20
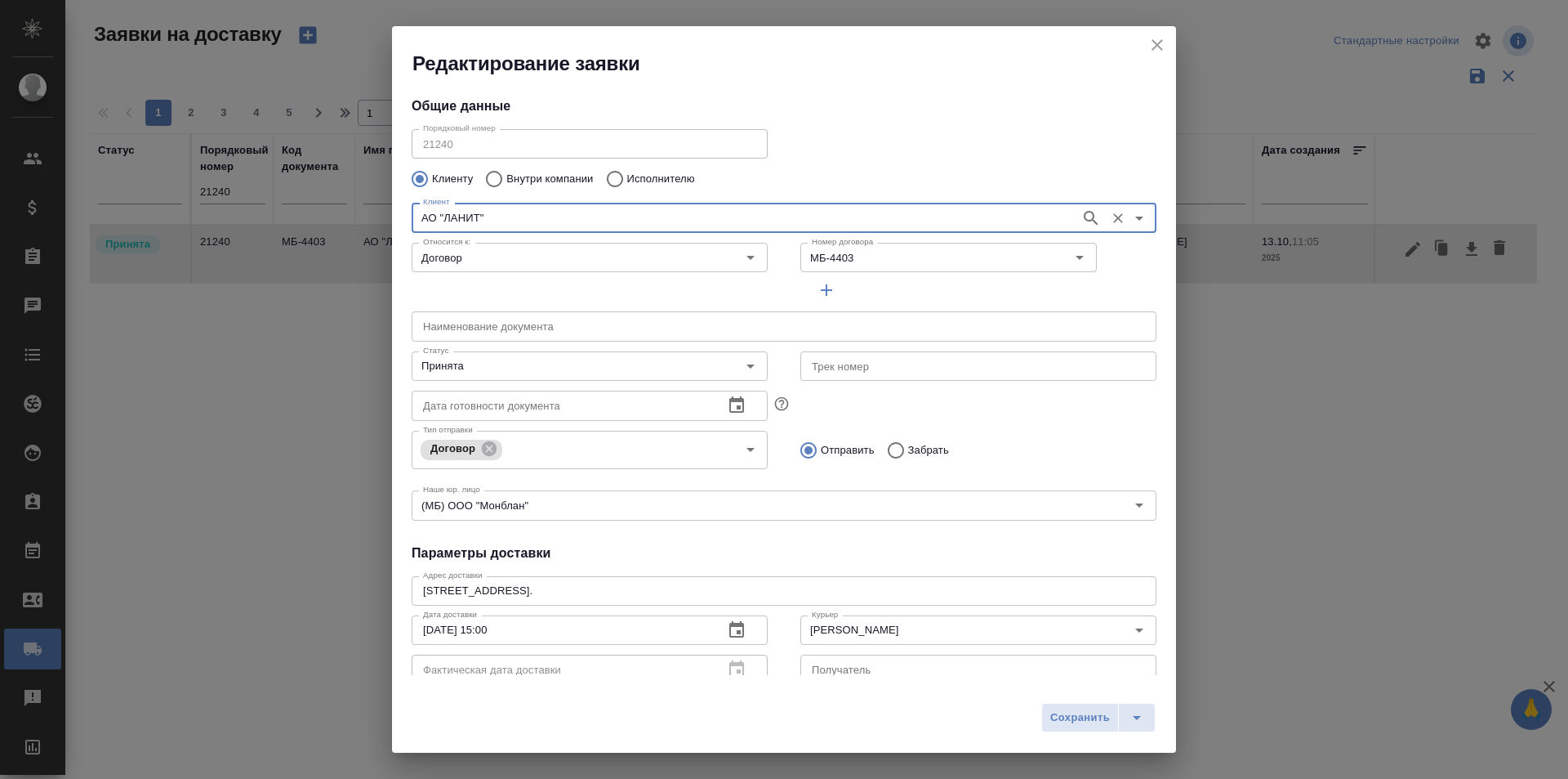
click at [508, 204] on div "АО "ЛАНИТ" Клиент" at bounding box center [784, 217] width 745 height 29
click at [502, 214] on input "АО "ЛАНИТ"" at bounding box center [744, 218] width 656 height 20
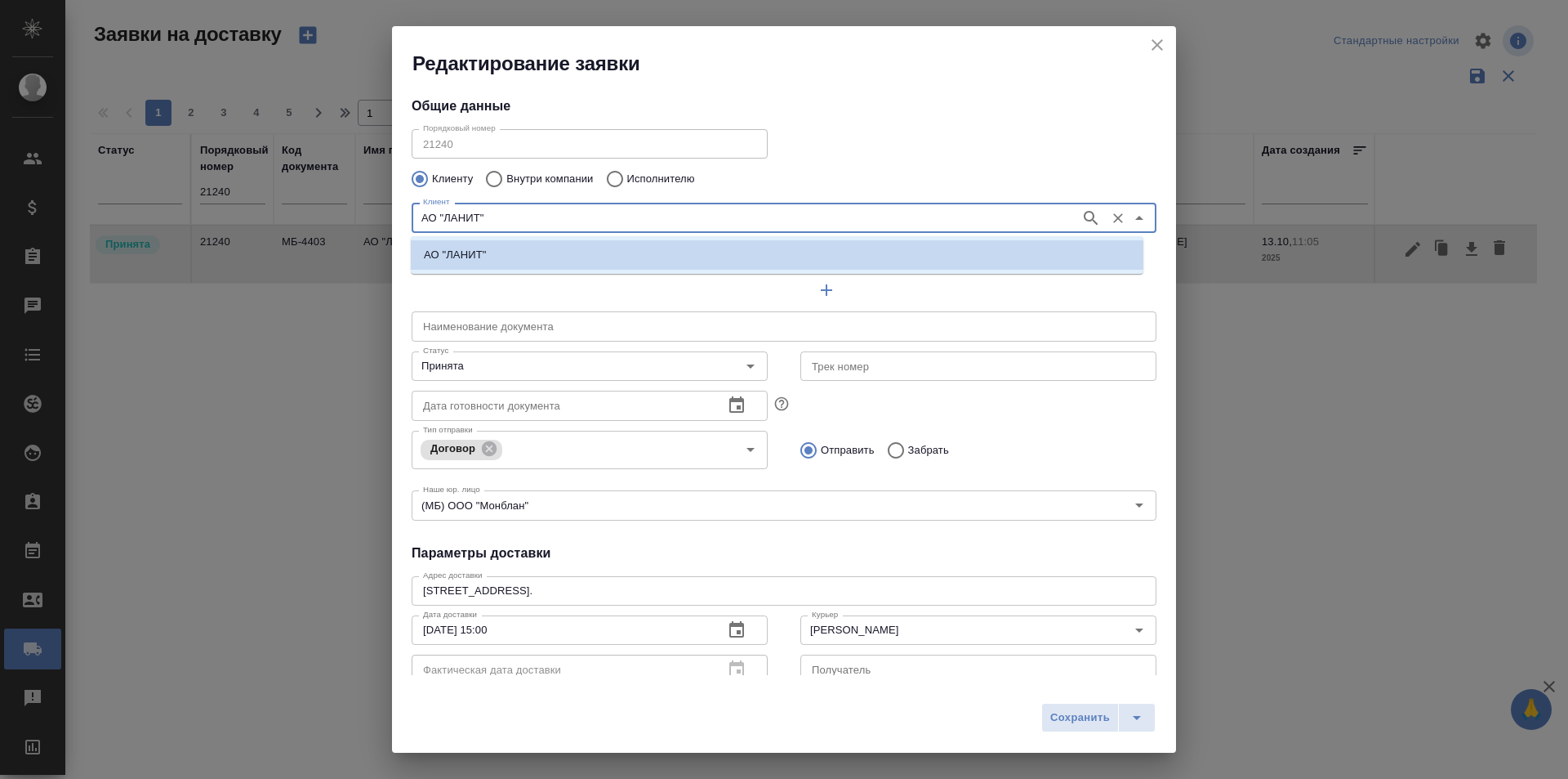
click at [502, 214] on input "АО "ЛАНИТ"" at bounding box center [744, 218] width 656 height 20
click at [800, 540] on div "Общие данные Порядковый номер 21240 Порядковый номер Клиенту Внутри компании Ис…" at bounding box center [784, 376] width 784 height 598
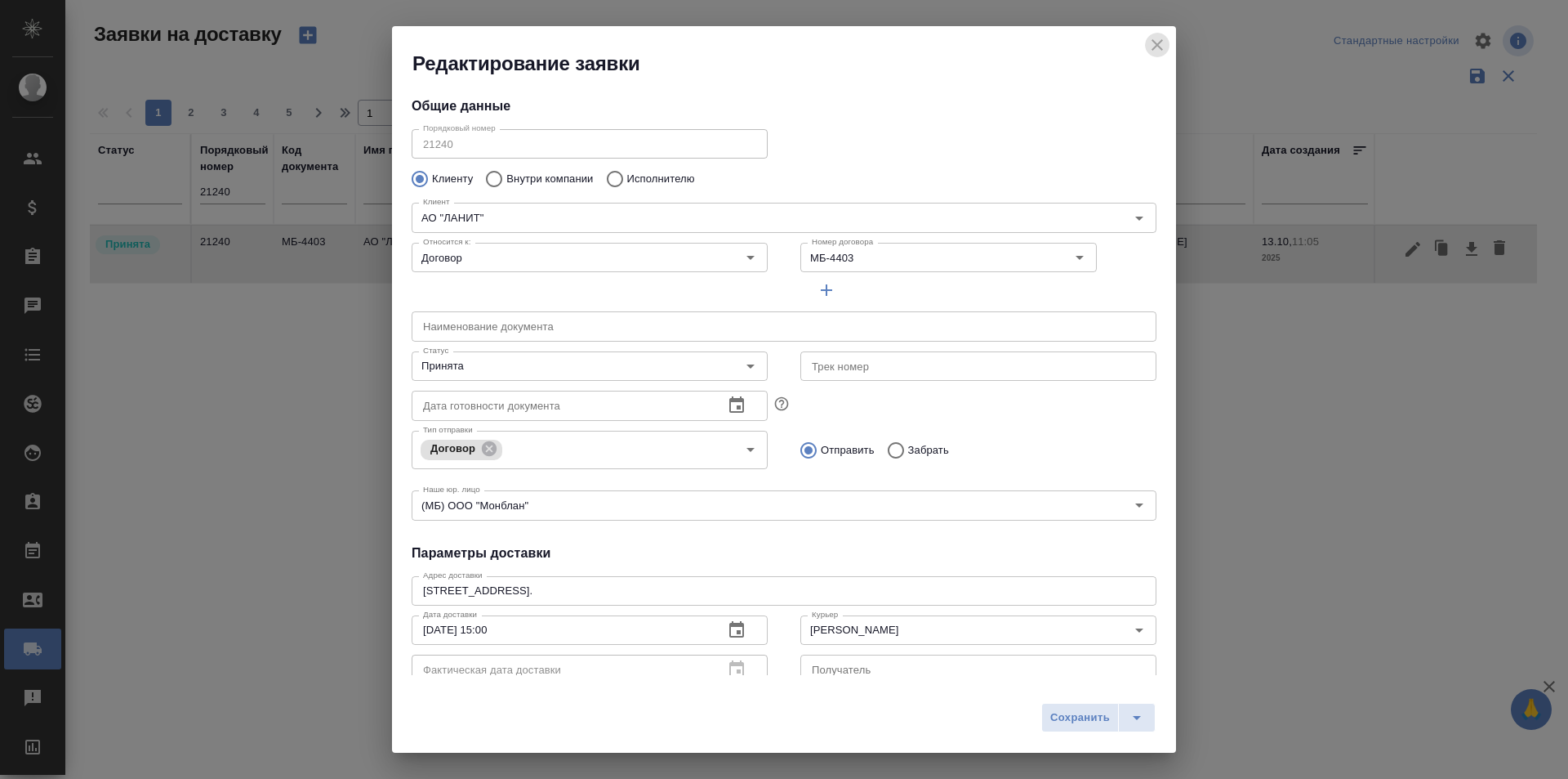
click at [1148, 41] on icon "close" at bounding box center [1158, 45] width 20 height 20
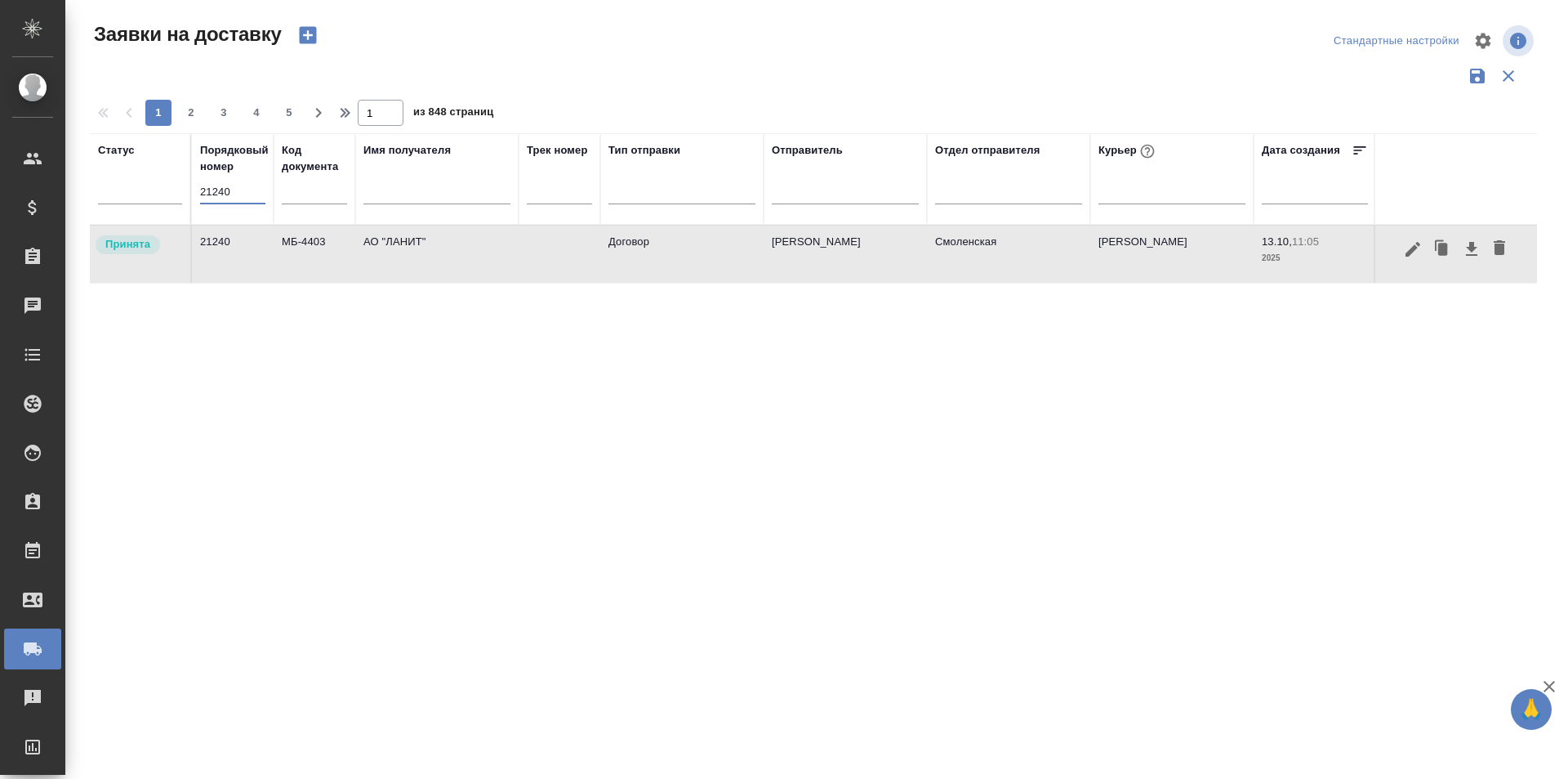
click at [227, 202] on input "21240" at bounding box center [232, 192] width 65 height 23
paste input "37"
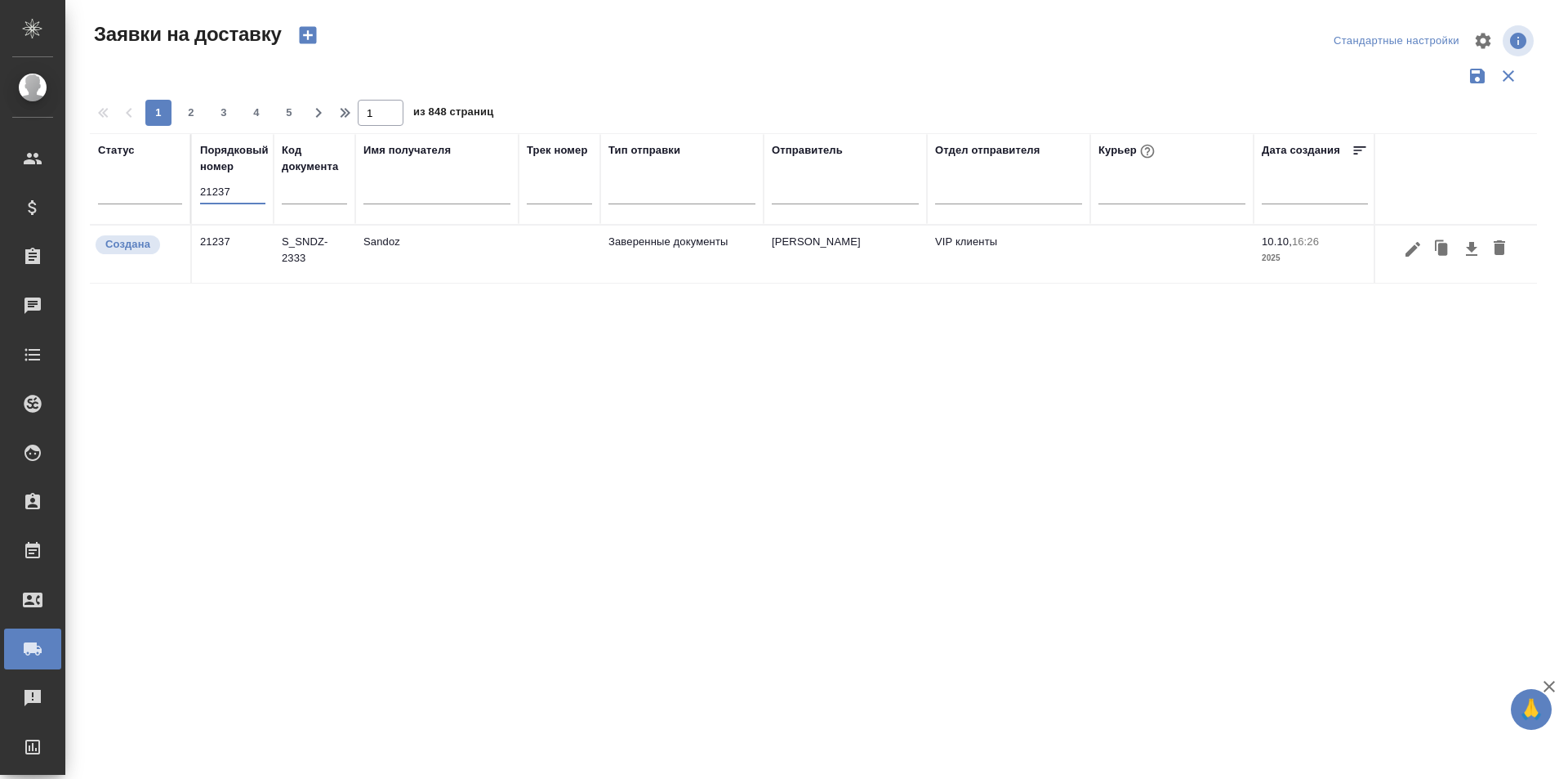
type input "21237"
click at [1410, 247] on icon "button" at bounding box center [1413, 249] width 20 height 20
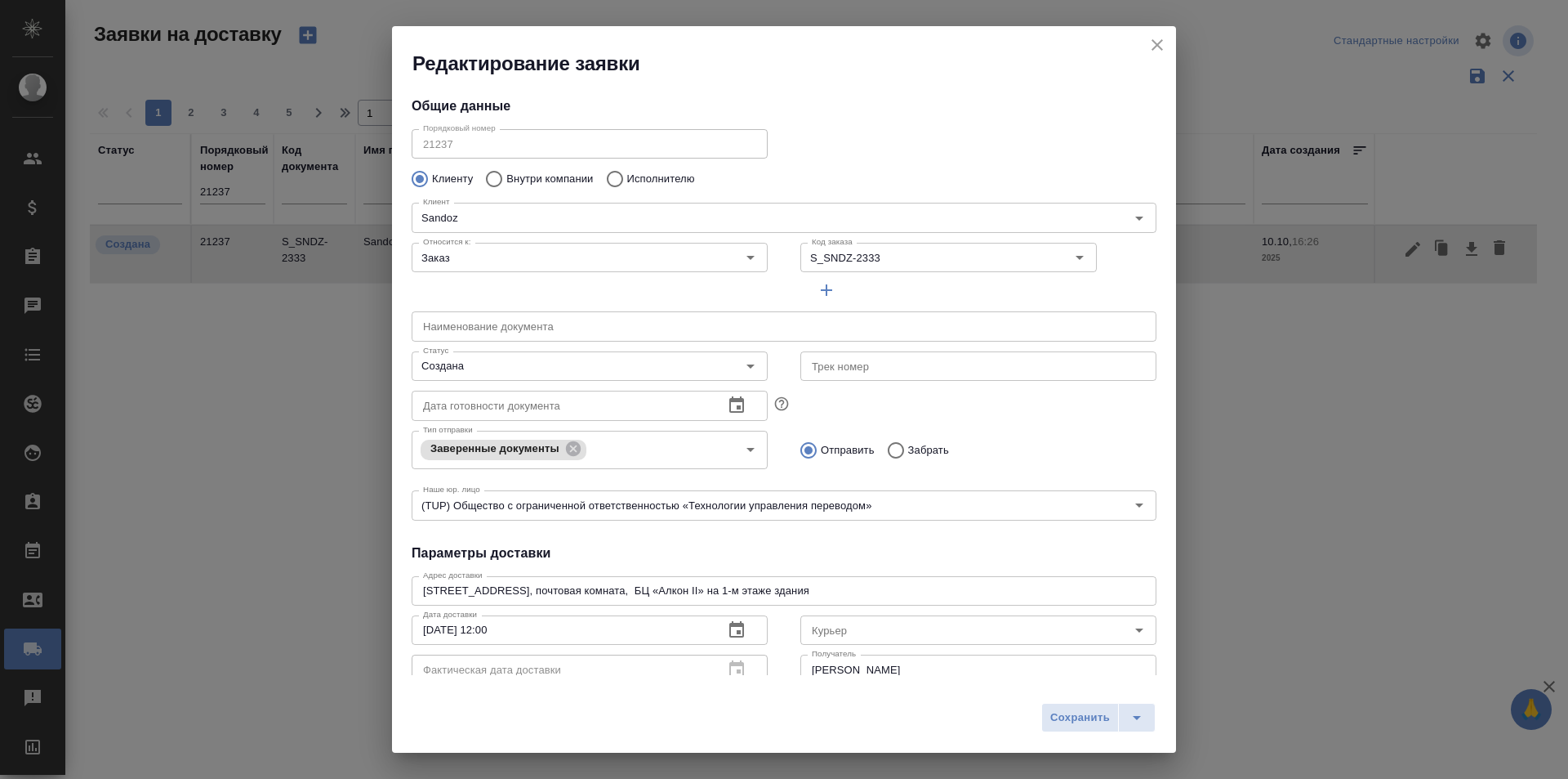
type input "[PERSON_NAME]"
click at [512, 371] on input "Создана" at bounding box center [562, 366] width 292 height 20
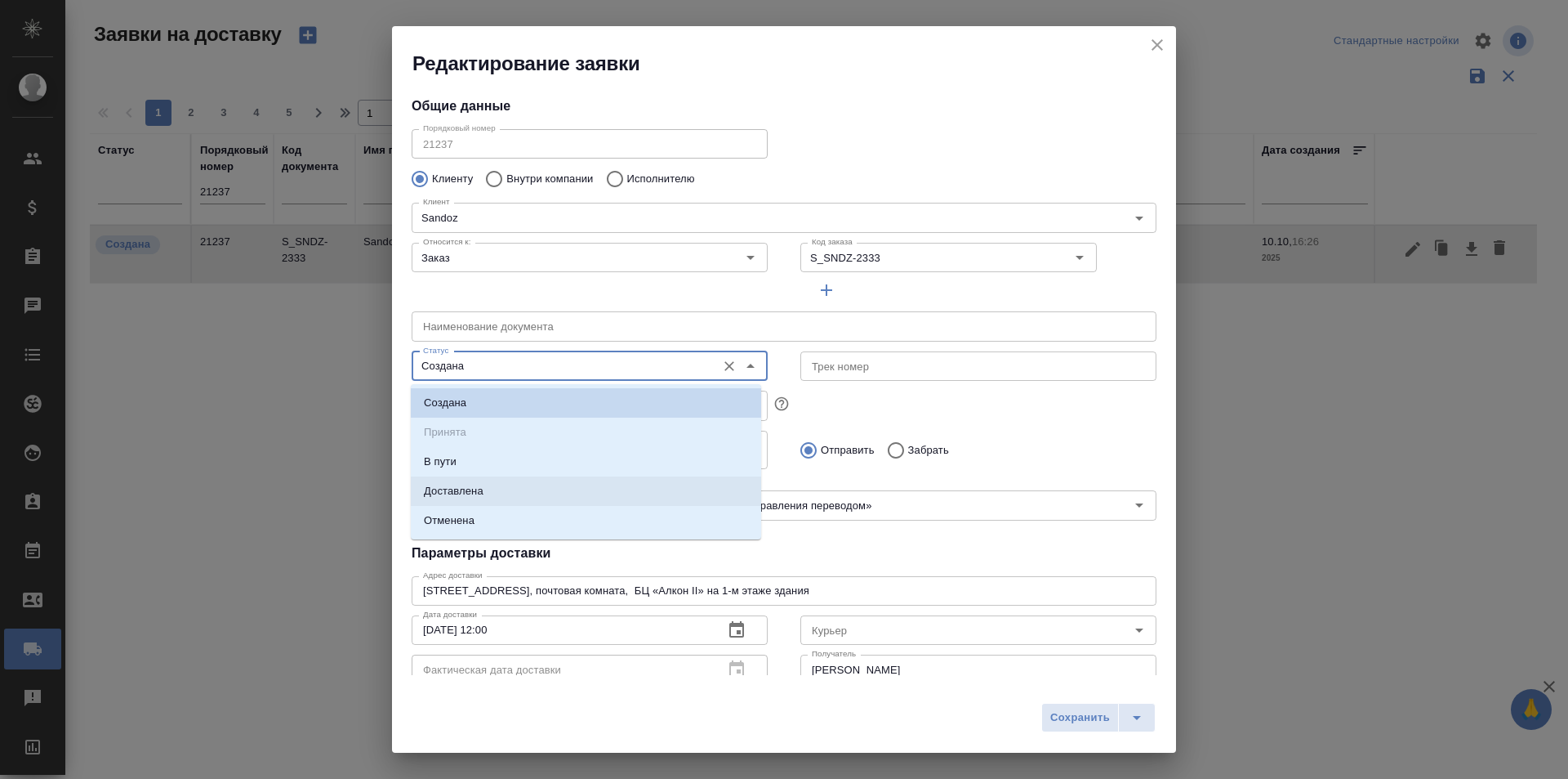
click at [491, 494] on li "Доставлена" at bounding box center [586, 491] width 351 height 29
type input "Доставлена"
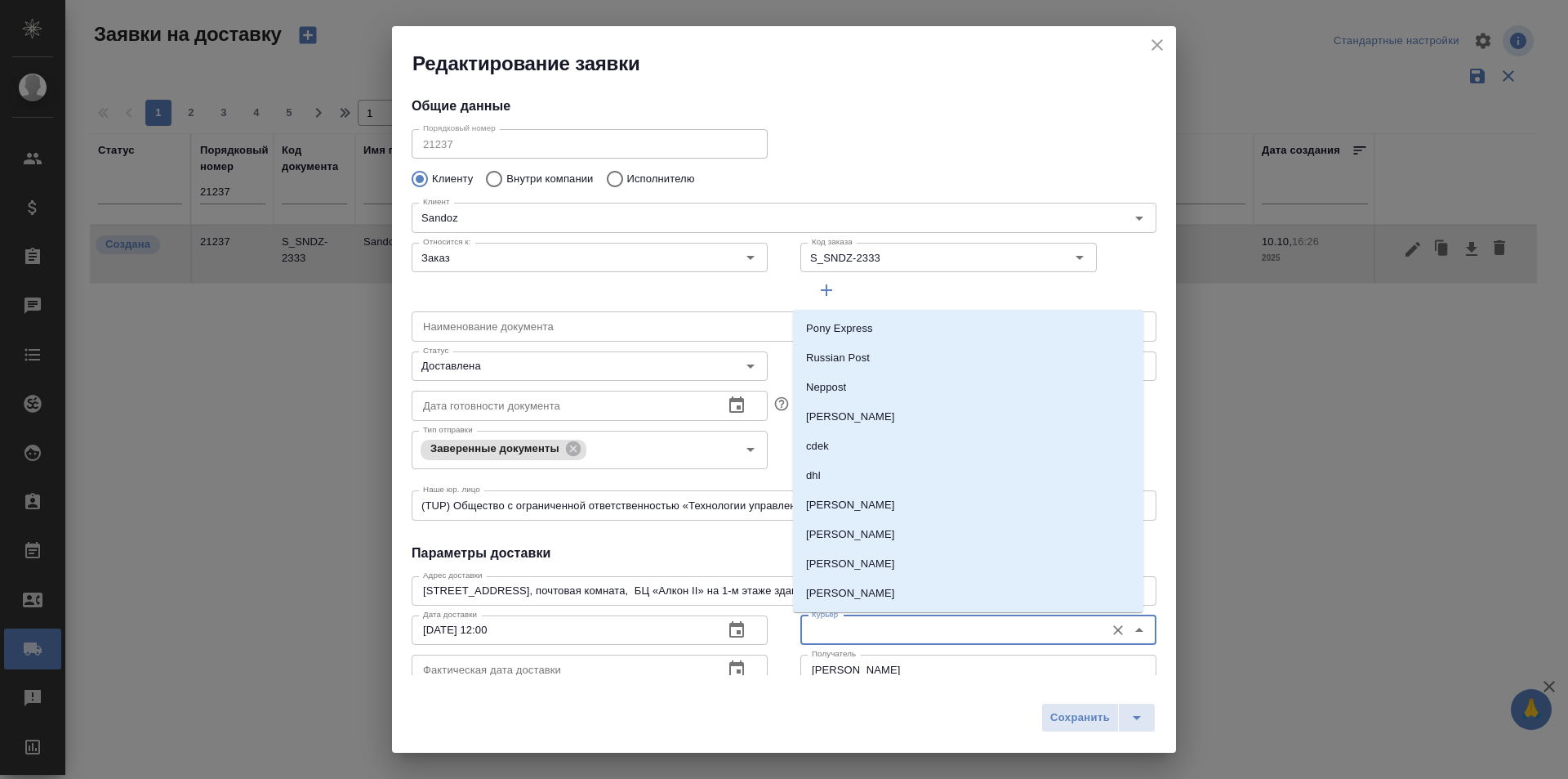
click at [830, 634] on input "Курьер" at bounding box center [951, 630] width 292 height 20
click at [867, 567] on p "[PERSON_NAME]" at bounding box center [851, 564] width 89 height 16
type input "[PERSON_NAME]"
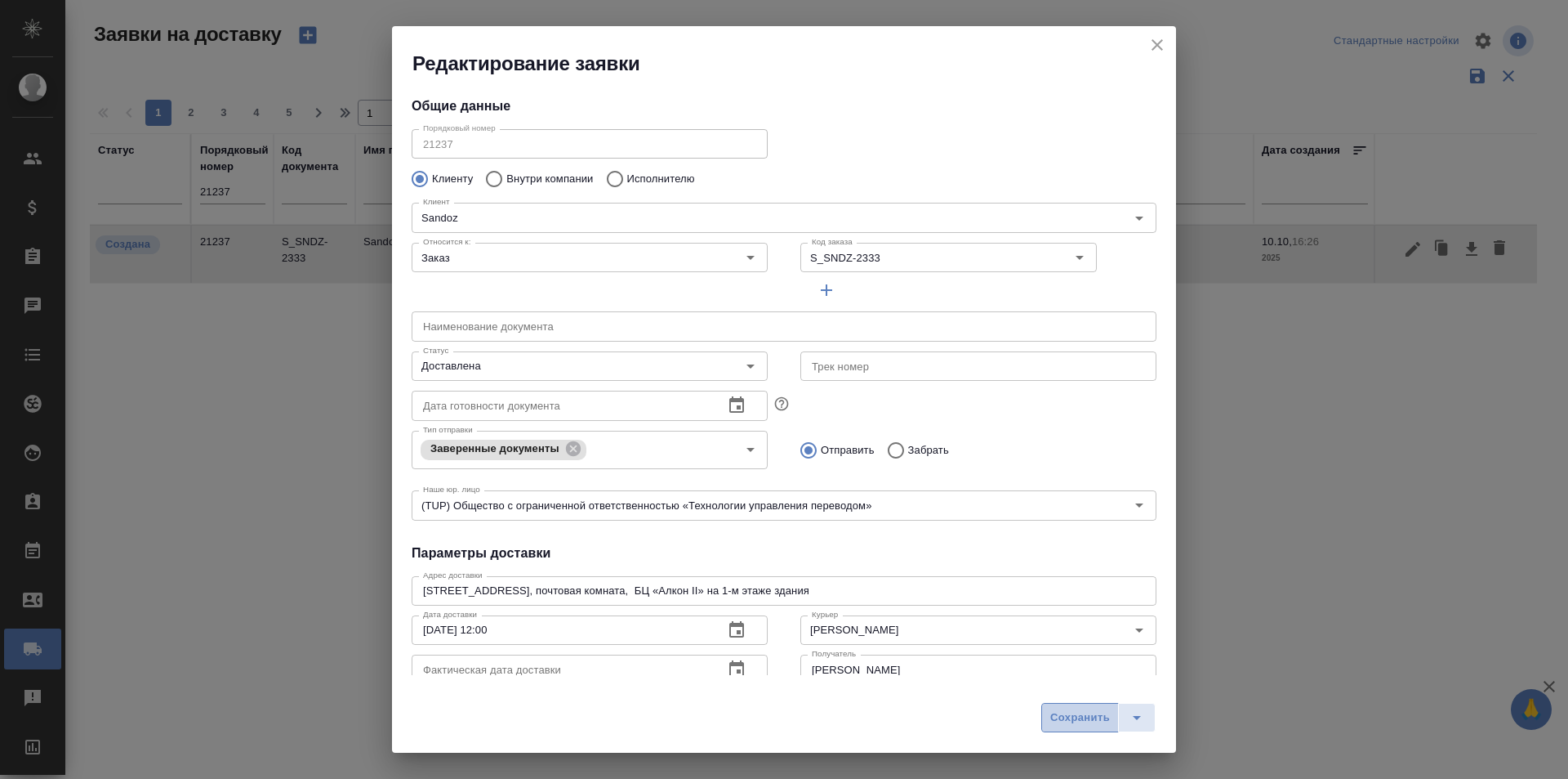
click at [1064, 726] on span "Сохранить" at bounding box center [1080, 717] width 60 height 19
type input "Создана"
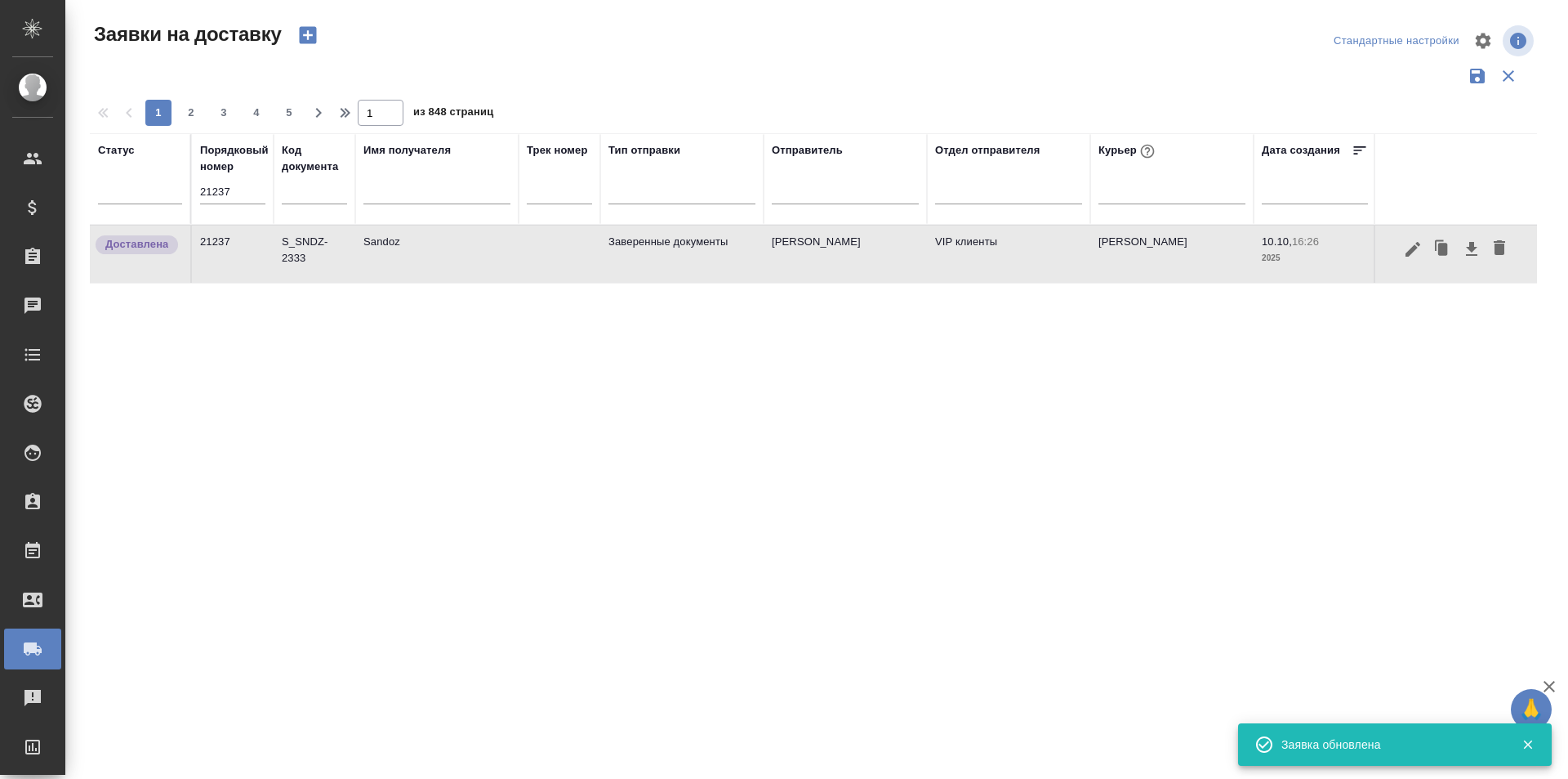
click at [240, 188] on input "21237" at bounding box center [232, 192] width 65 height 23
paste input "15"
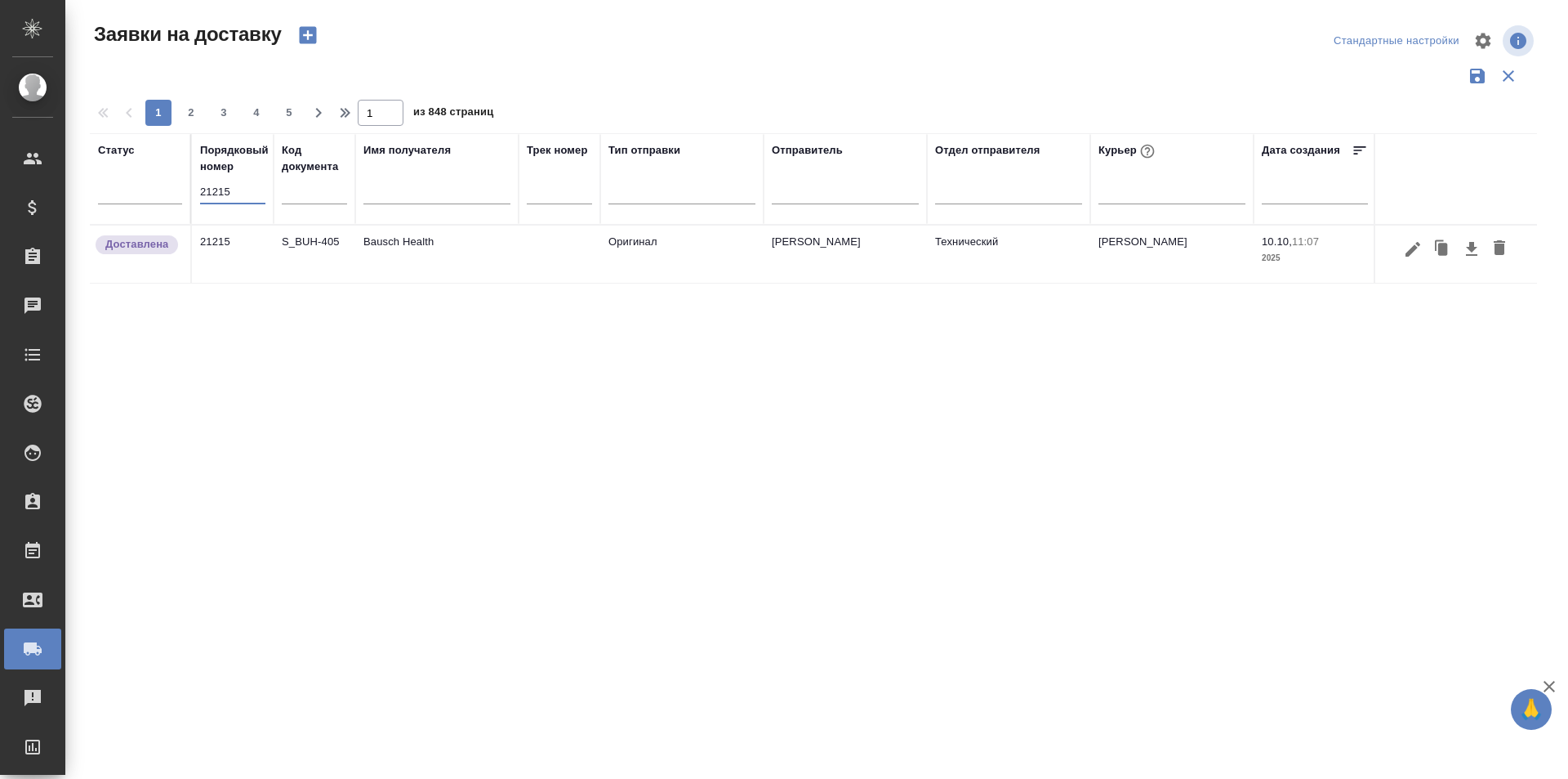
type input "21215"
click at [1414, 251] on icon "button" at bounding box center [1413, 248] width 14 height 14
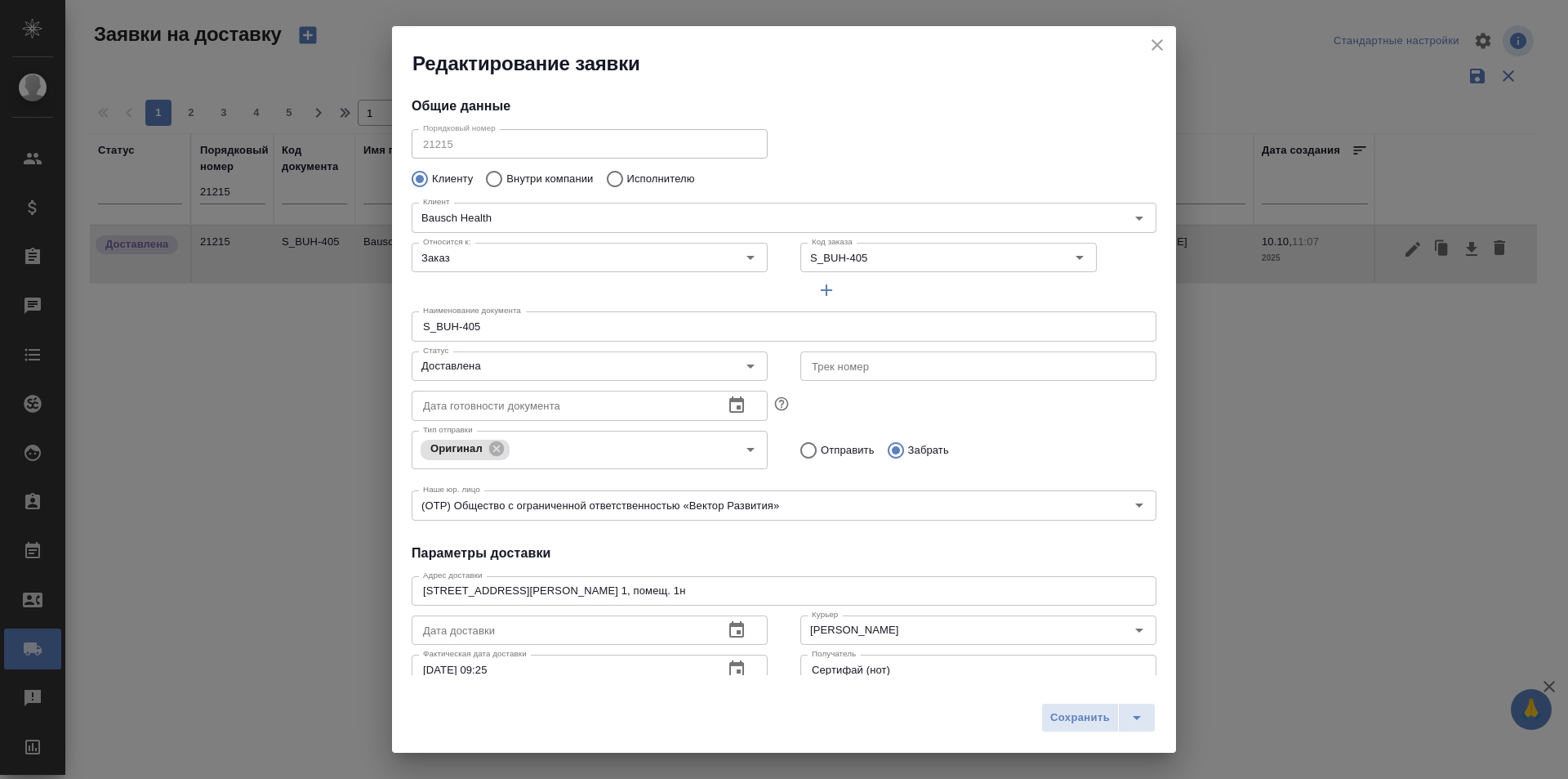
scroll to position [222, 0]
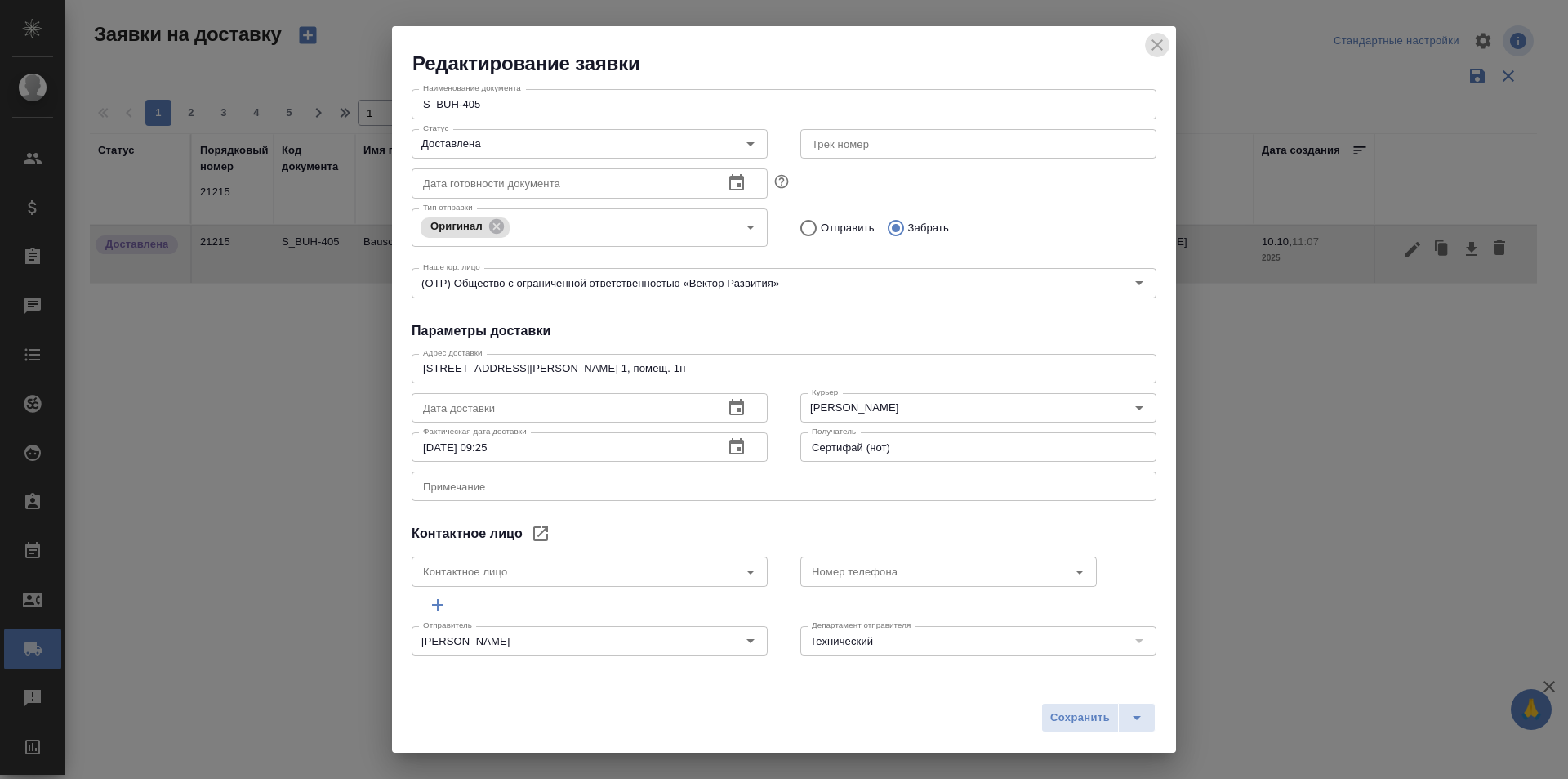
click at [1160, 40] on icon "close" at bounding box center [1158, 45] width 20 height 20
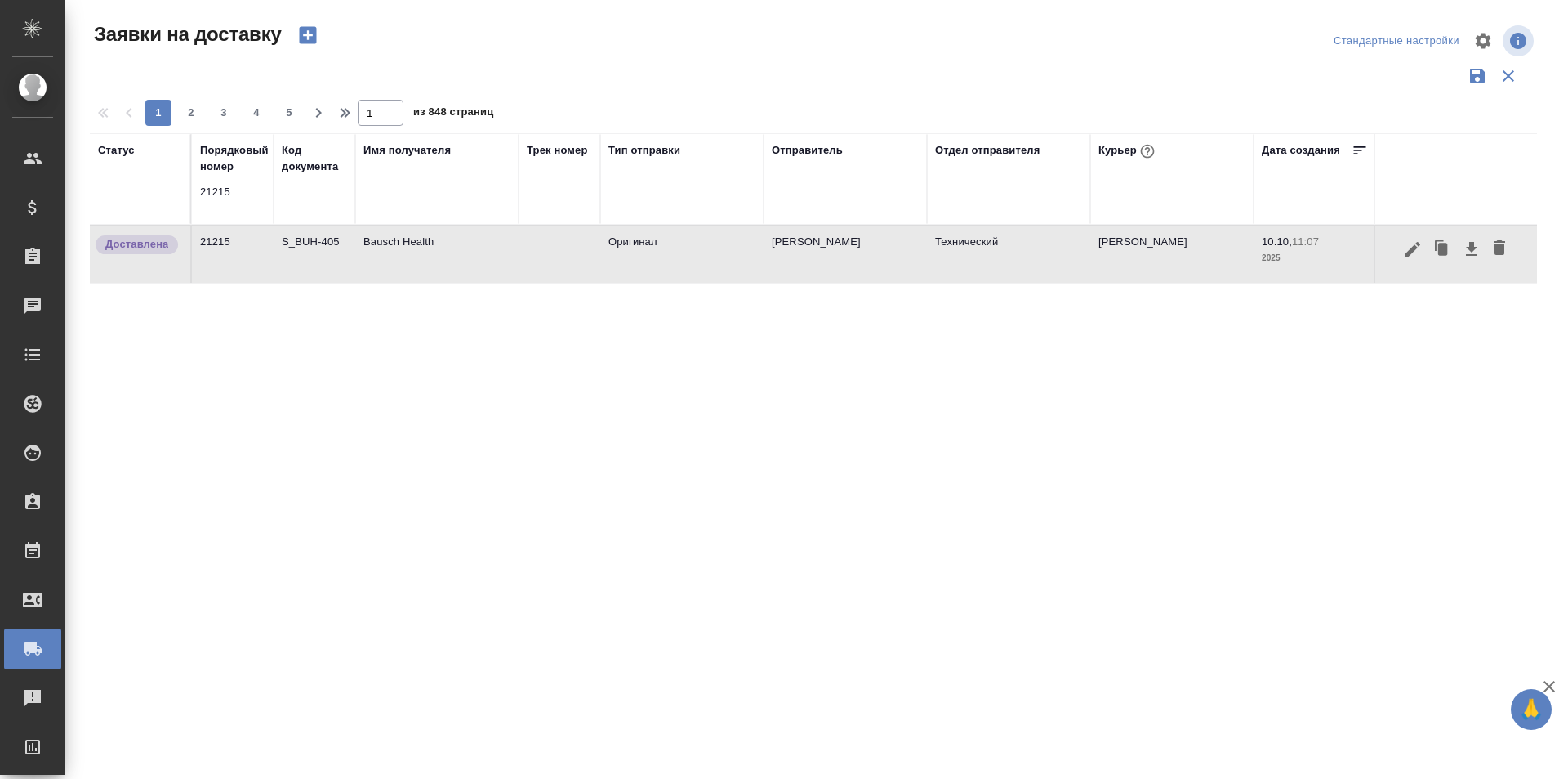
click at [1404, 250] on icon "button" at bounding box center [1413, 249] width 20 height 20
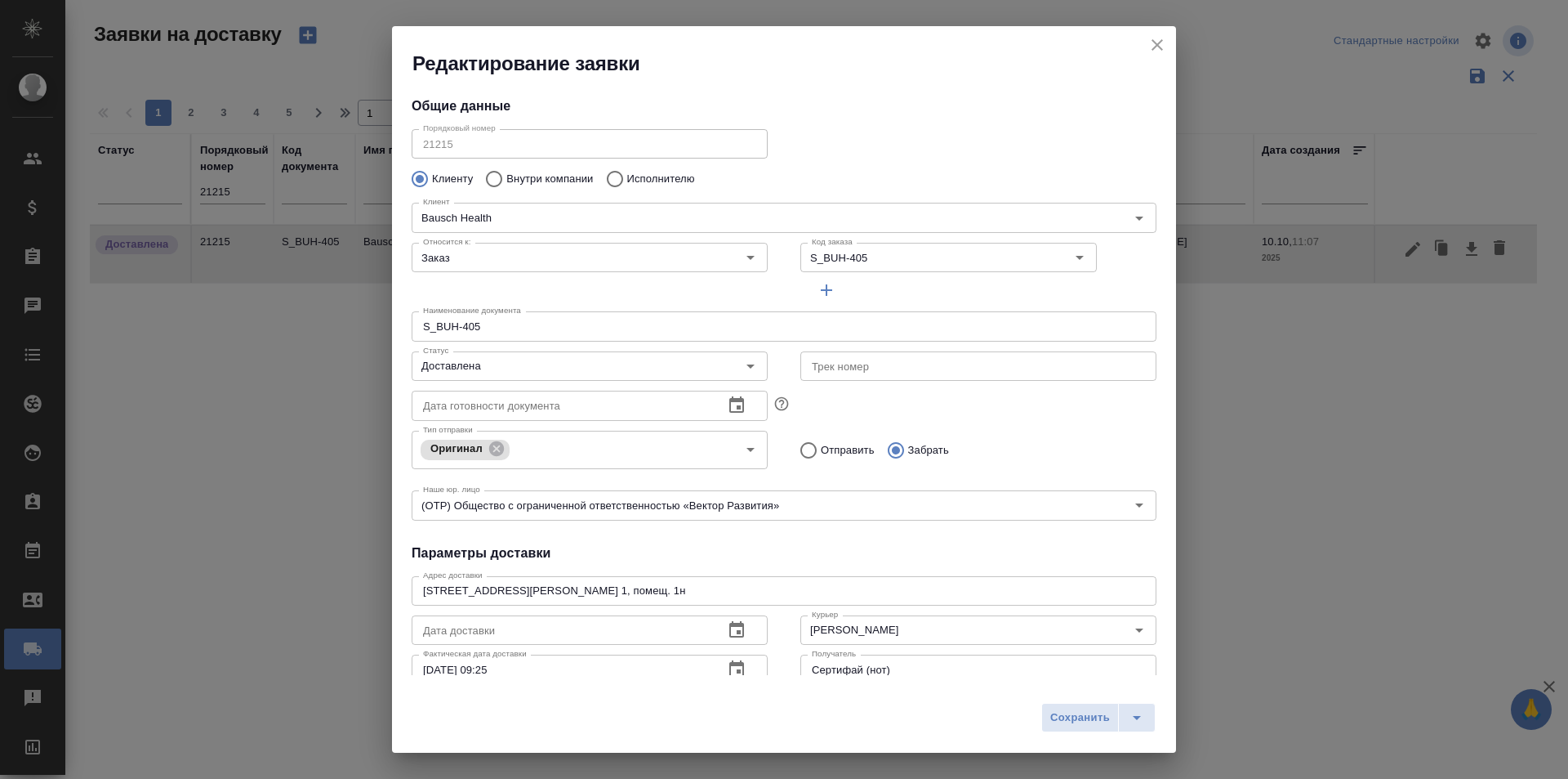
type input "[PERSON_NAME]"
type input "[PHONE_NUMBER] доб. 5062"
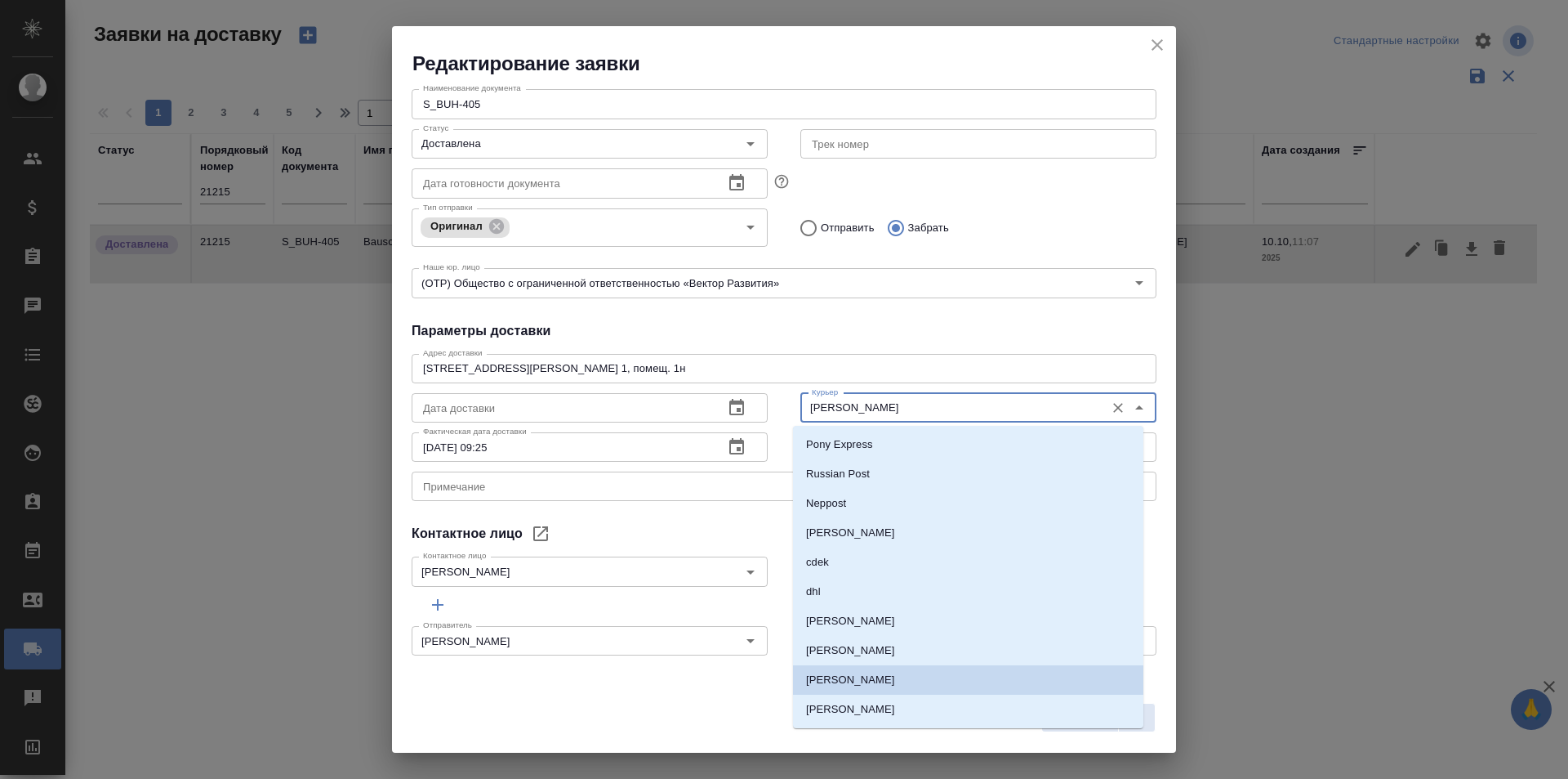
click at [915, 412] on input "[PERSON_NAME]" at bounding box center [951, 408] width 292 height 20
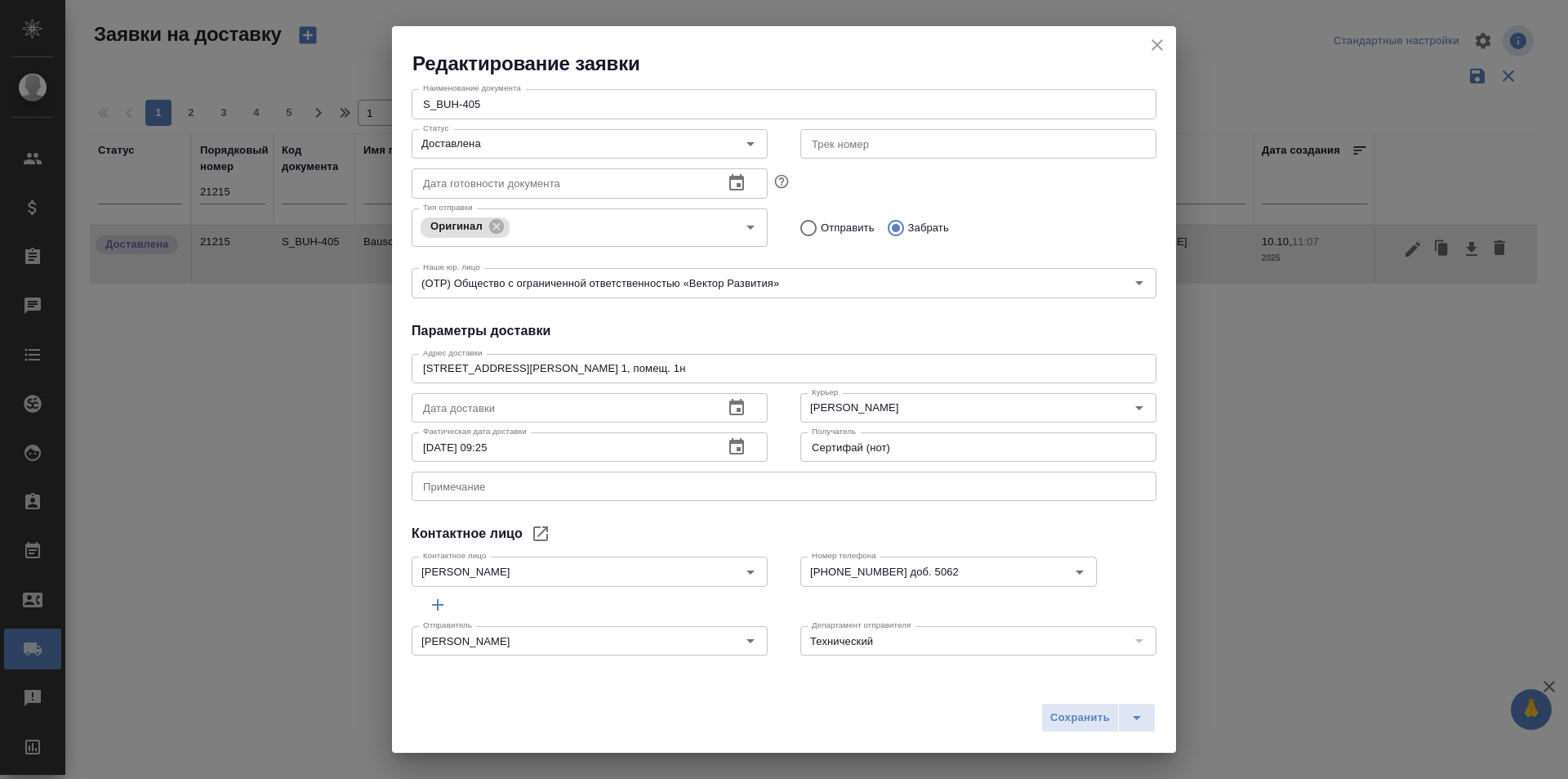
click at [847, 339] on h4 "Параметры доставки" at bounding box center [784, 331] width 745 height 20
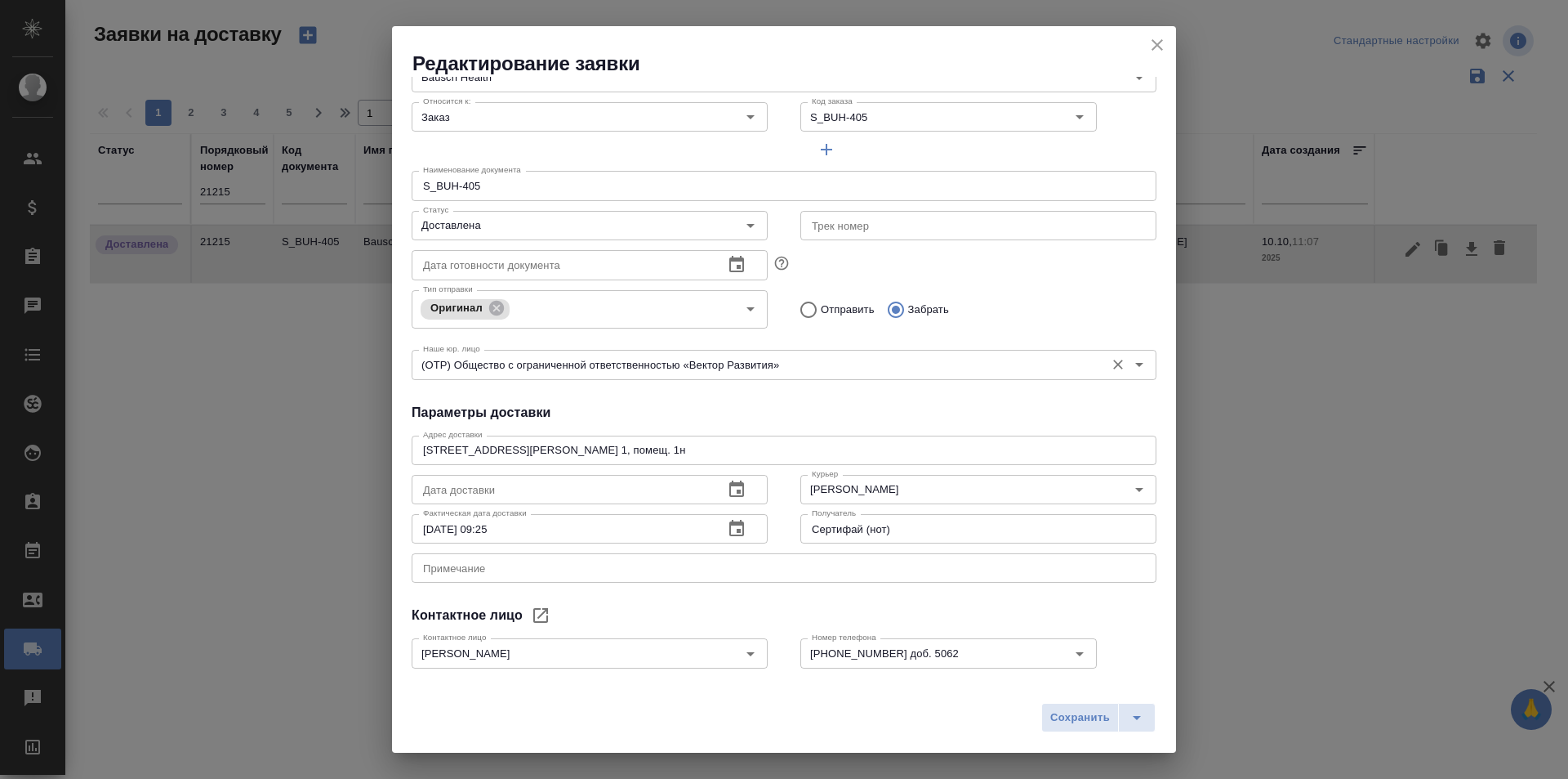
scroll to position [59, 0]
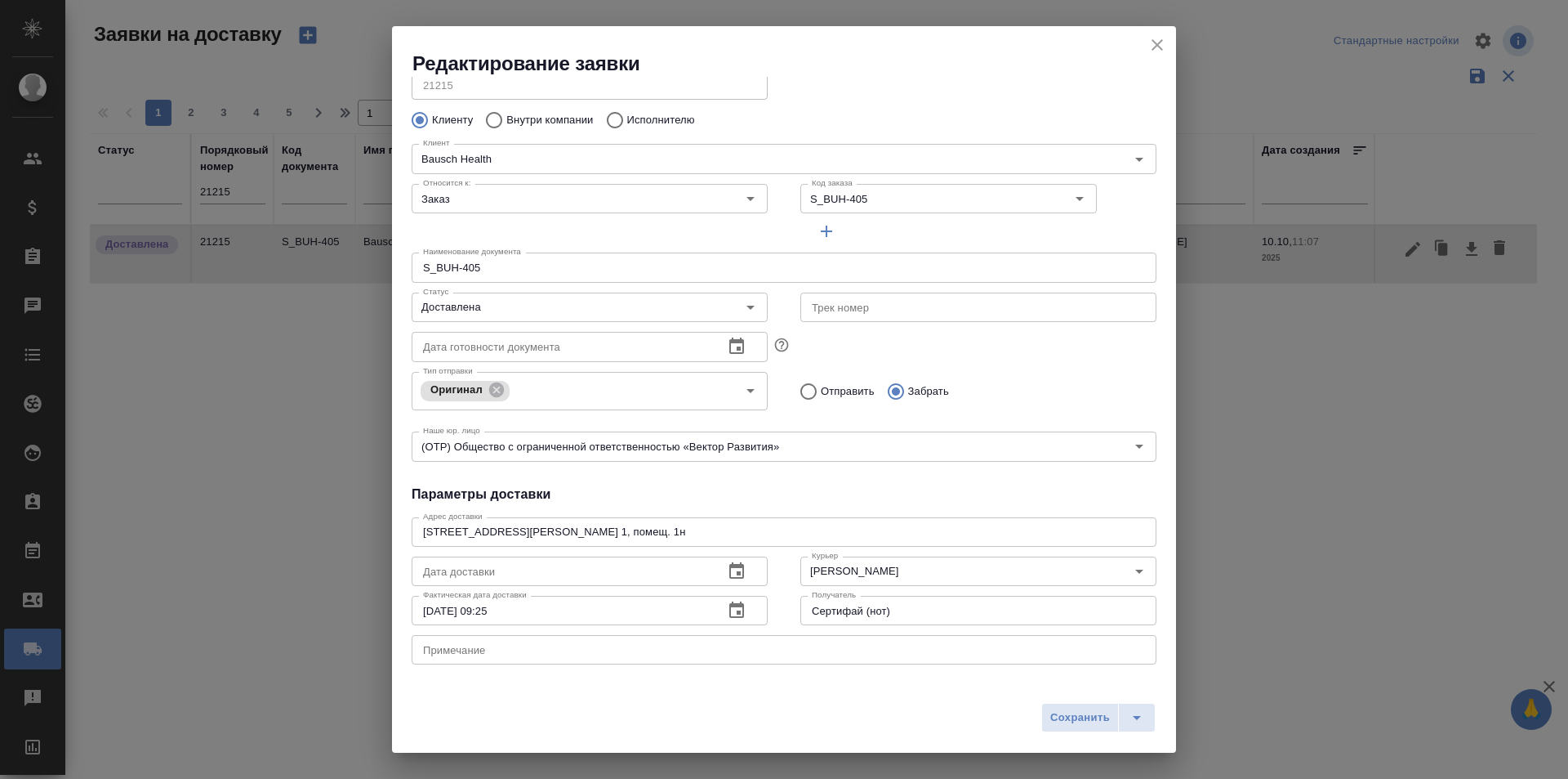
click at [1159, 50] on icon "close" at bounding box center [1158, 45] width 20 height 20
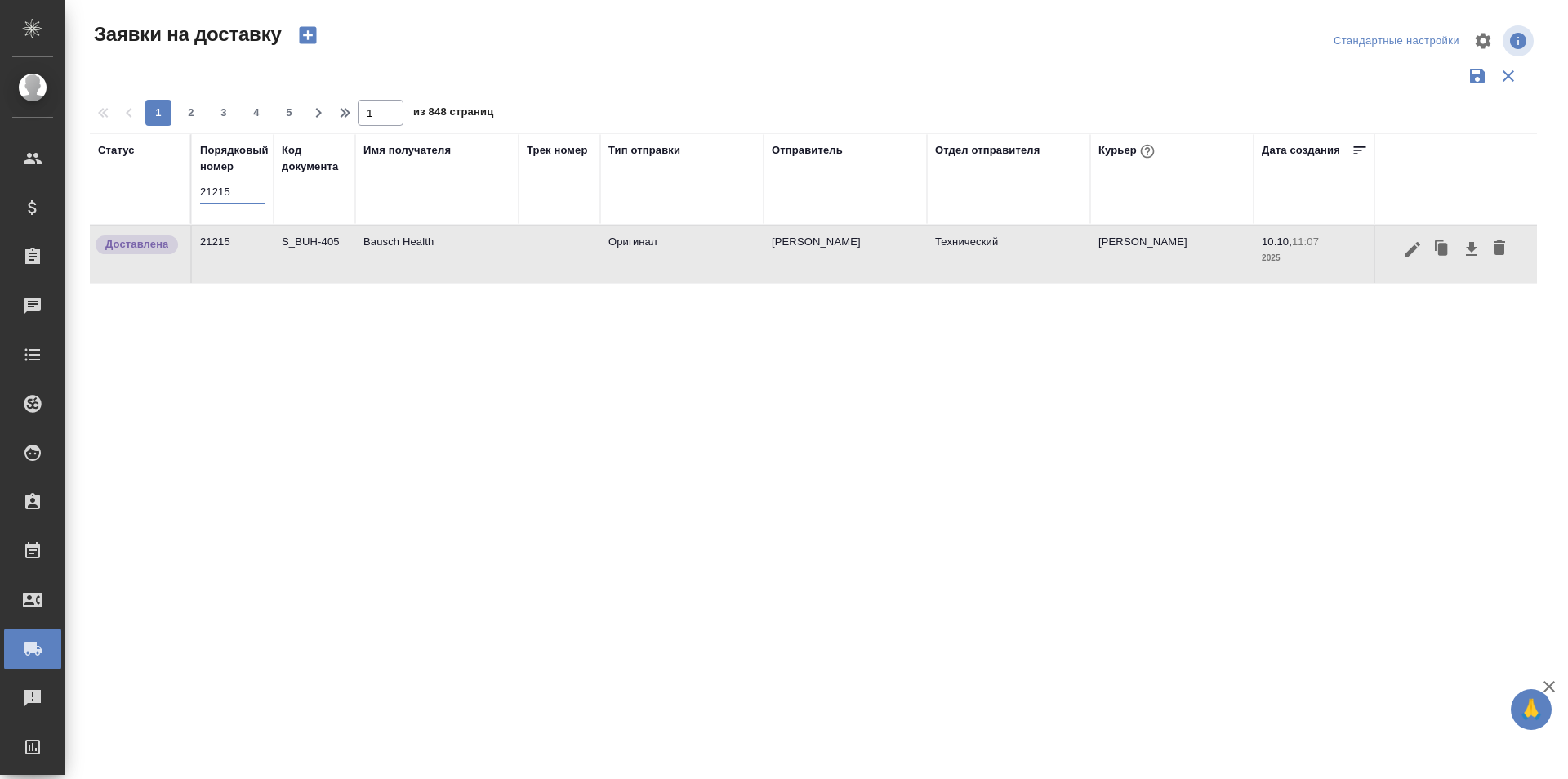
click at [255, 188] on input "21215" at bounding box center [232, 192] width 65 height 23
paste input "1"
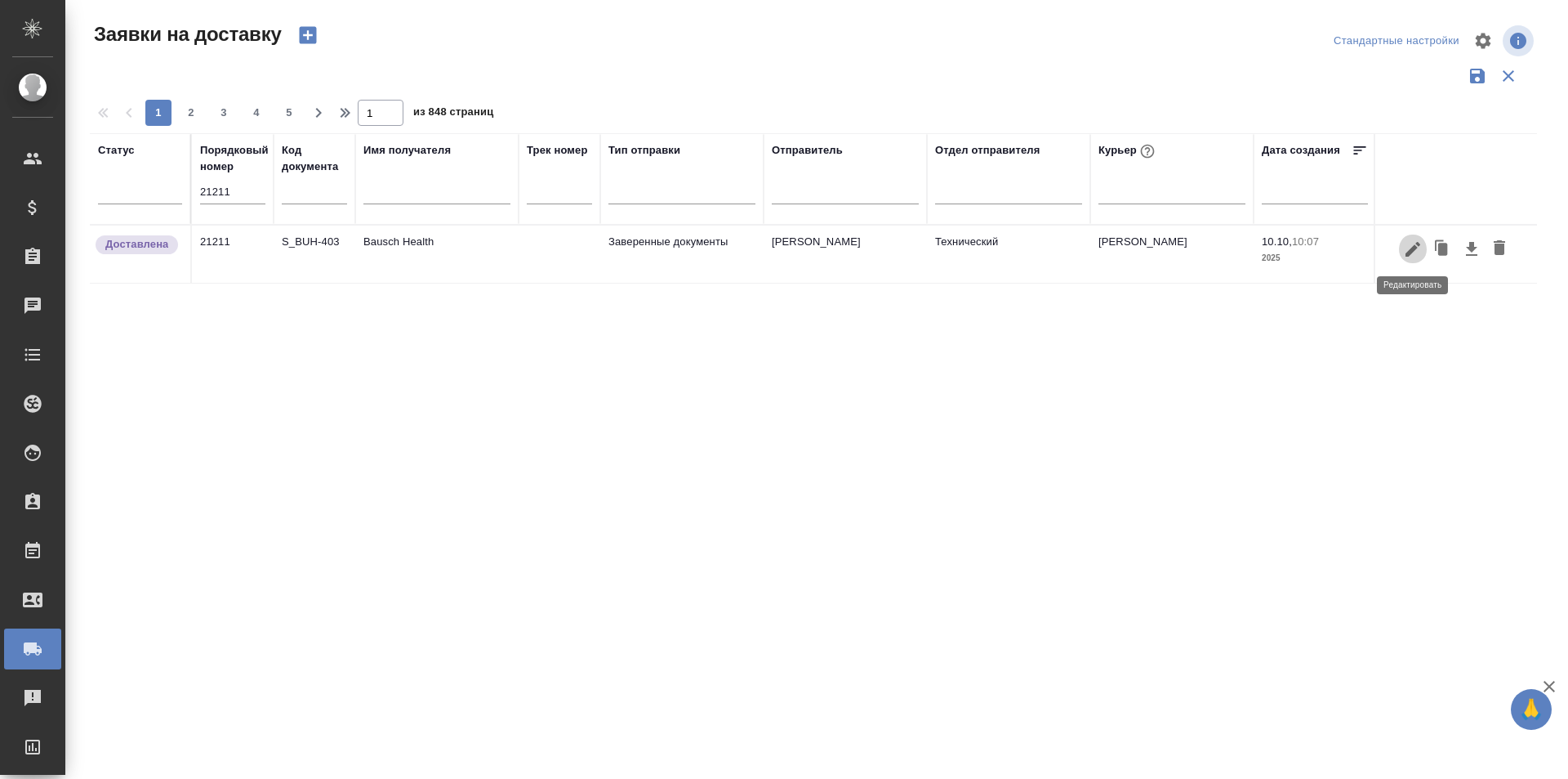
click at [1412, 246] on icon "button" at bounding box center [1413, 249] width 20 height 20
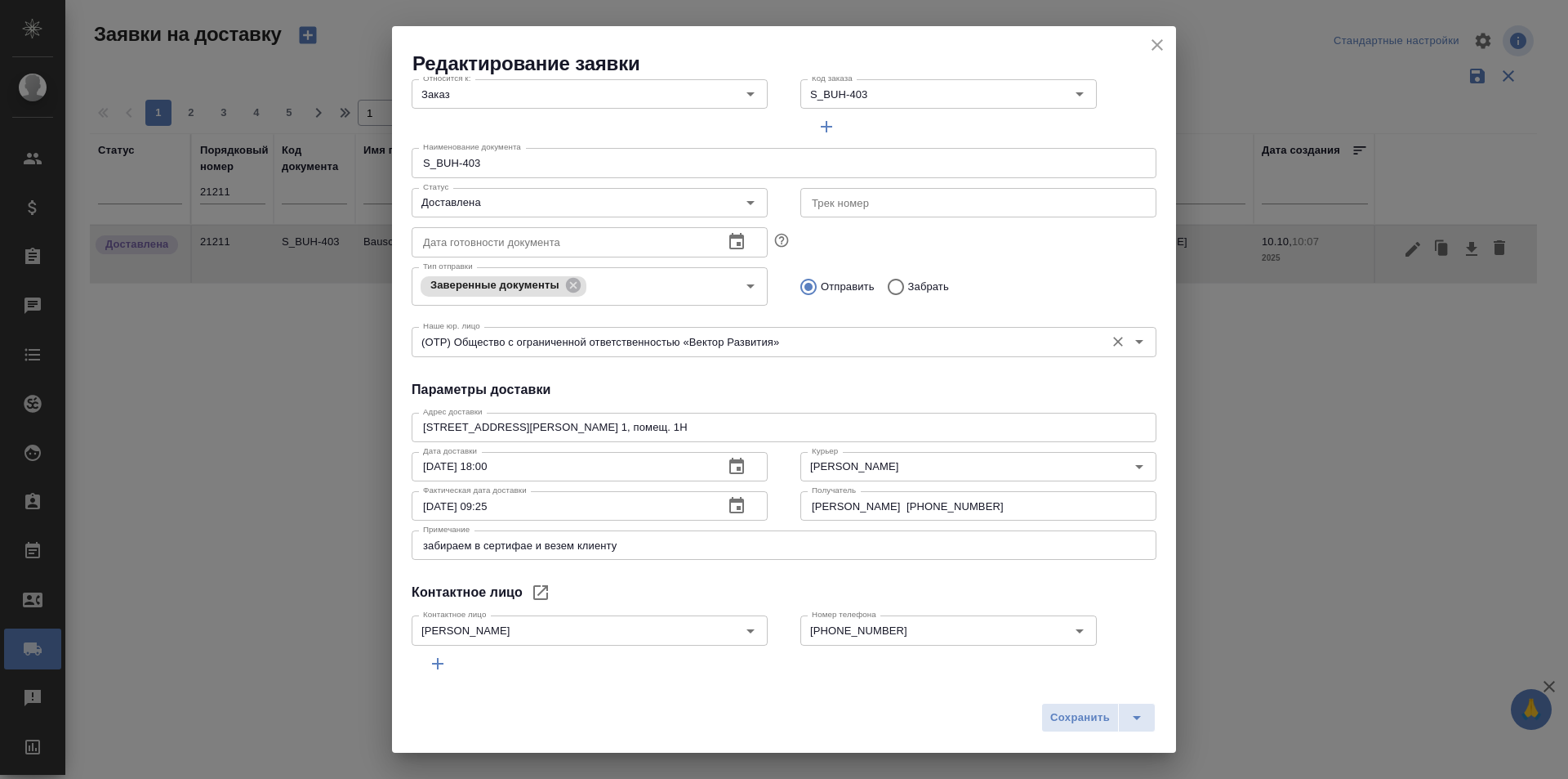
scroll to position [222, 0]
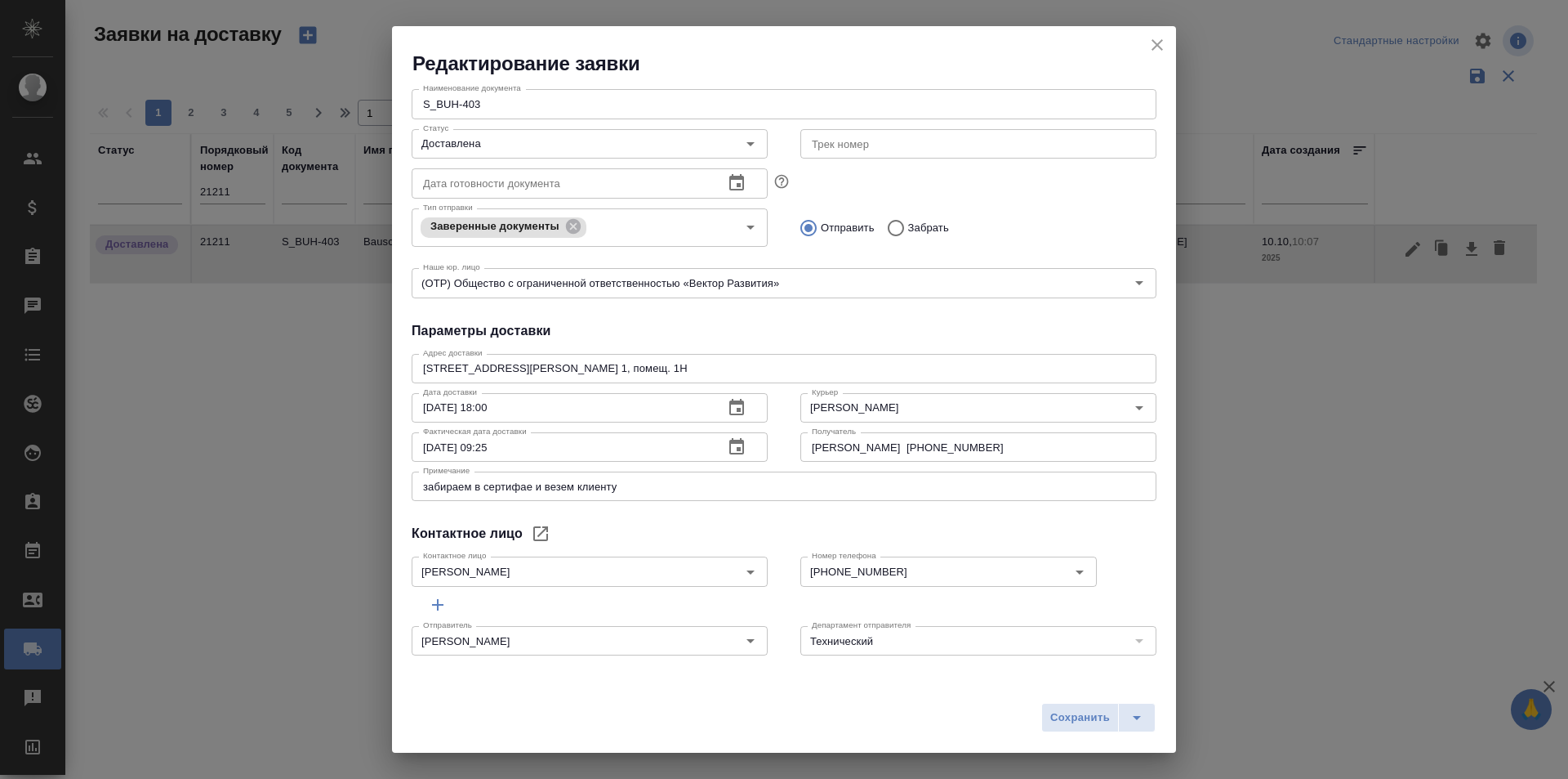
click at [1155, 53] on icon "close" at bounding box center [1158, 45] width 20 height 20
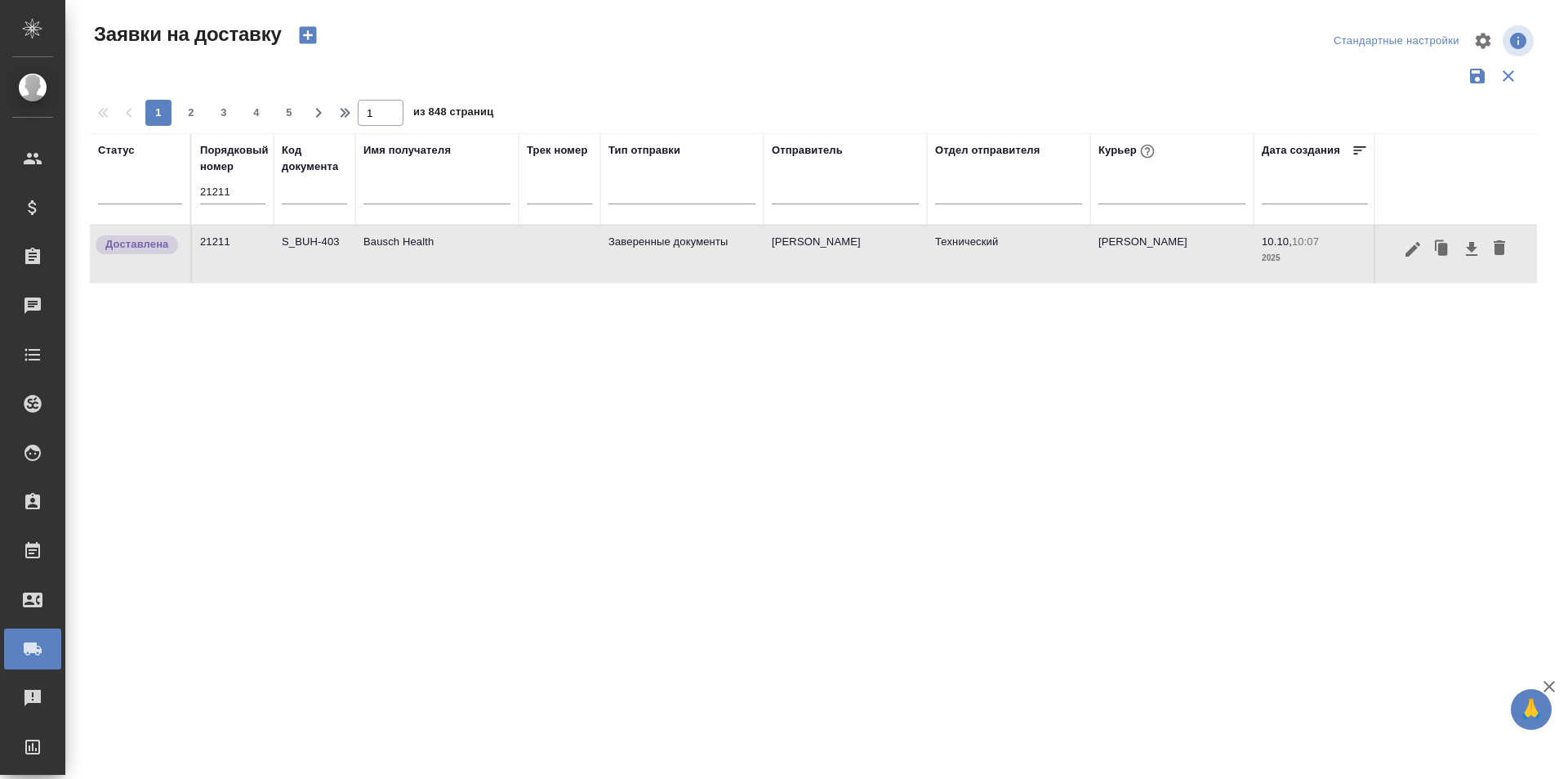
click at [226, 197] on input "21211" at bounding box center [232, 192] width 65 height 23
paste input "9"
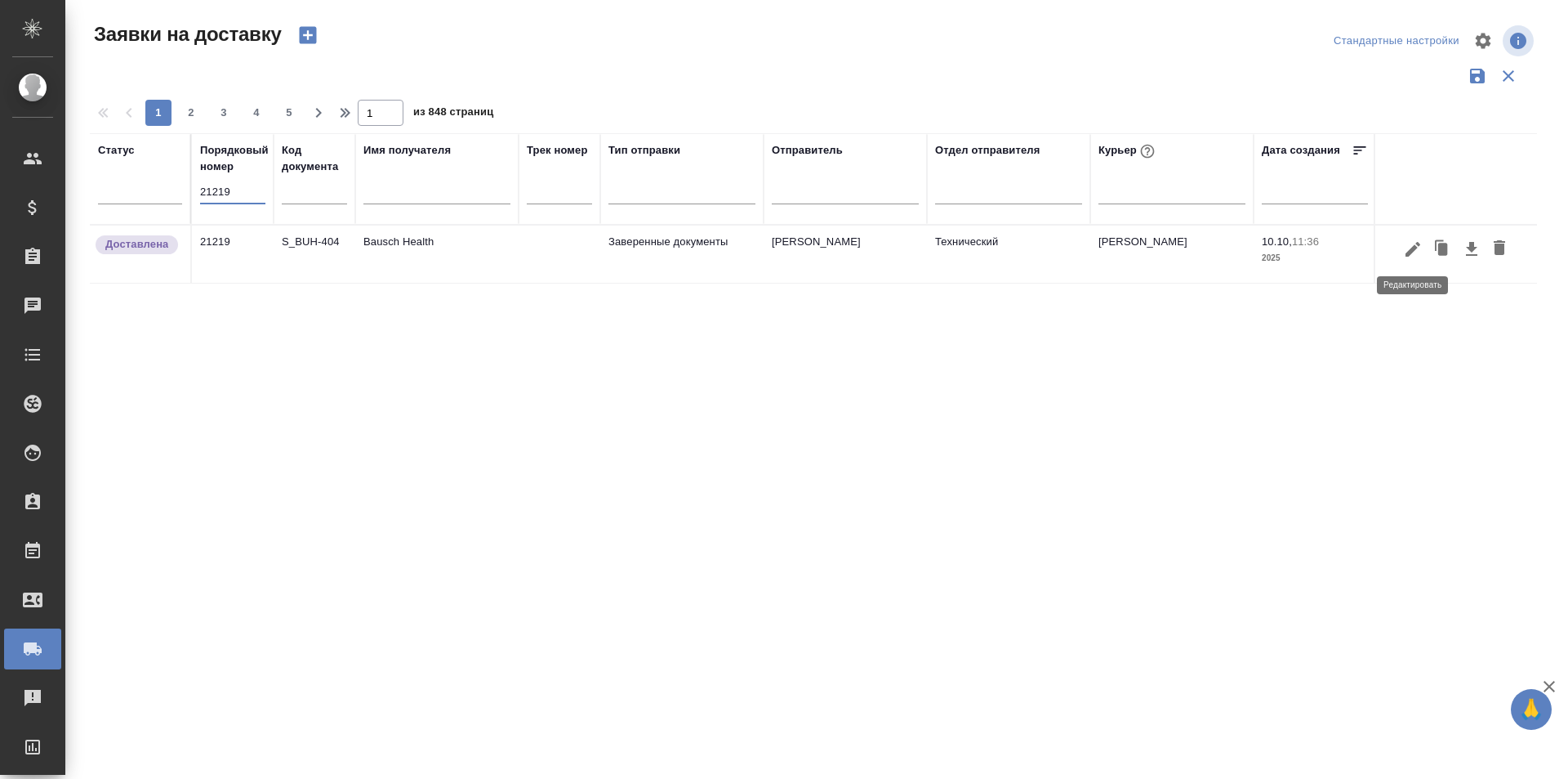
click at [1418, 255] on icon "button" at bounding box center [1413, 249] width 20 height 20
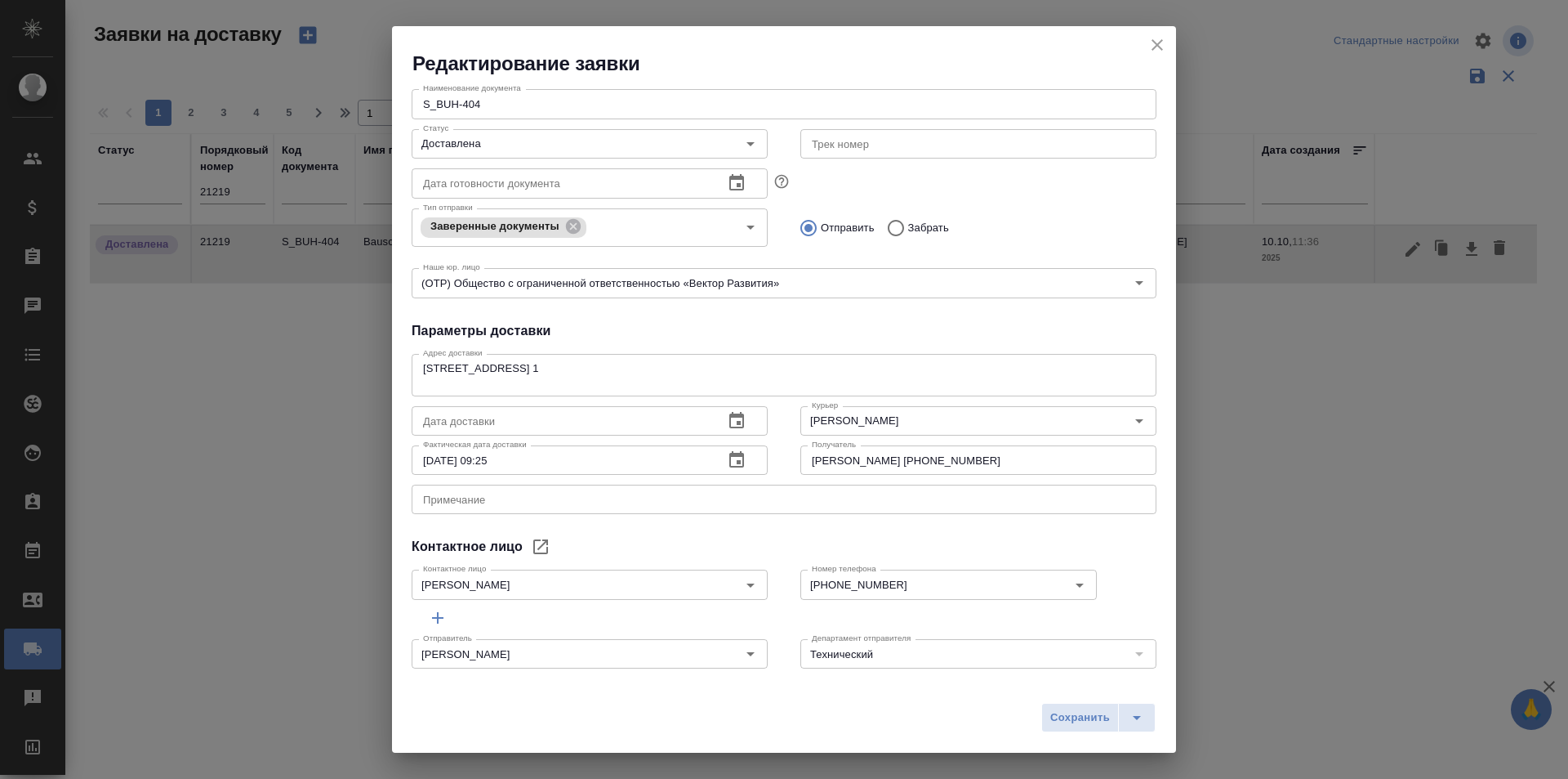
scroll to position [236, 0]
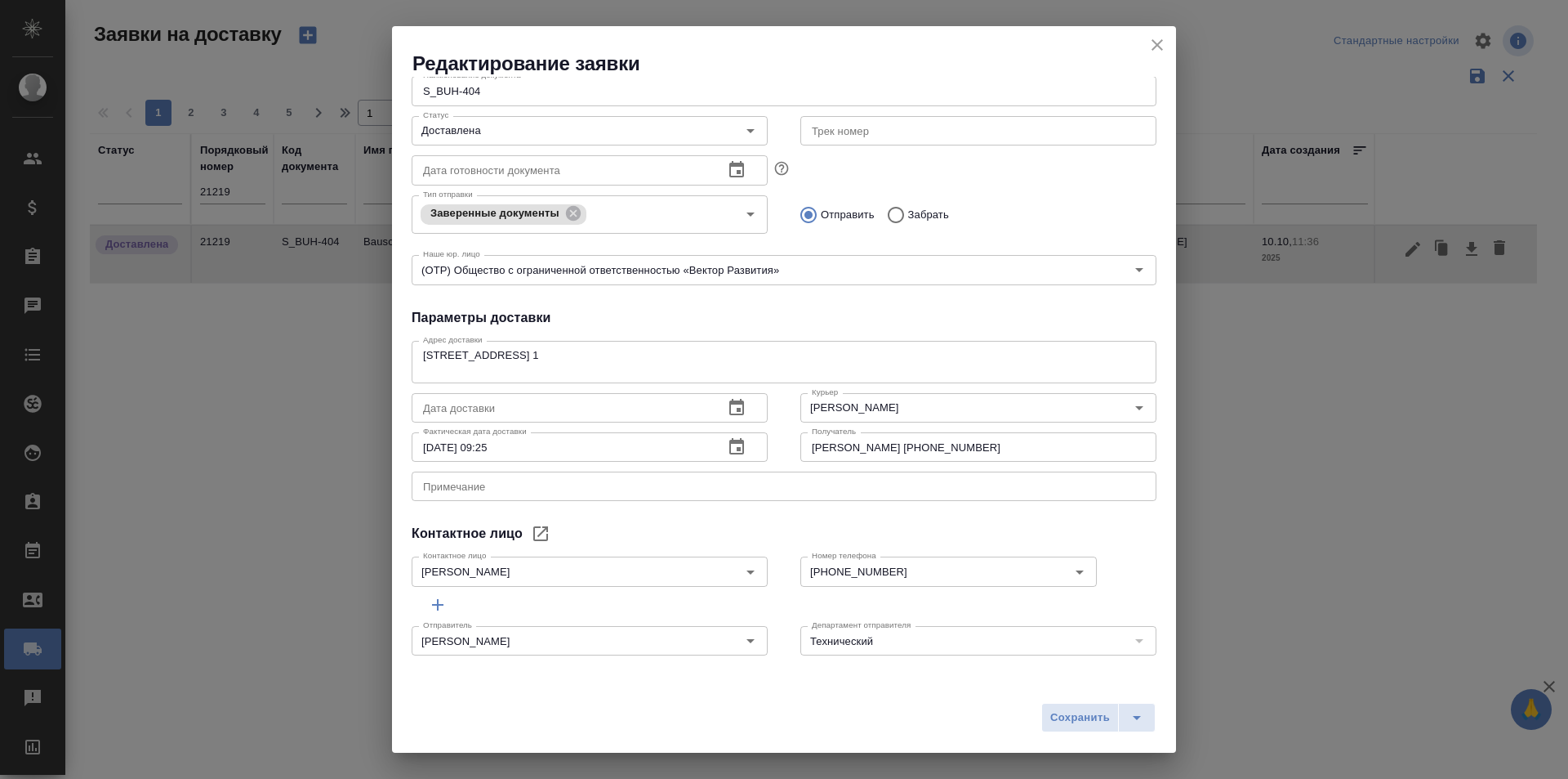
click at [1044, 520] on div "Общие данные Порядковый номер 21219 Порядковый номер Клиенту Внутри компании Ис…" at bounding box center [784, 376] width 784 height 598
click at [301, 567] on div "Редактирование заявки Общие данные Порядковый номер 21219 Порядковый номер Клие…" at bounding box center [784, 389] width 1568 height 779
click at [1030, 507] on div "Общие данные Порядковый номер 21219 Порядковый номер Клиенту Внутри компании Ис…" at bounding box center [784, 376] width 784 height 598
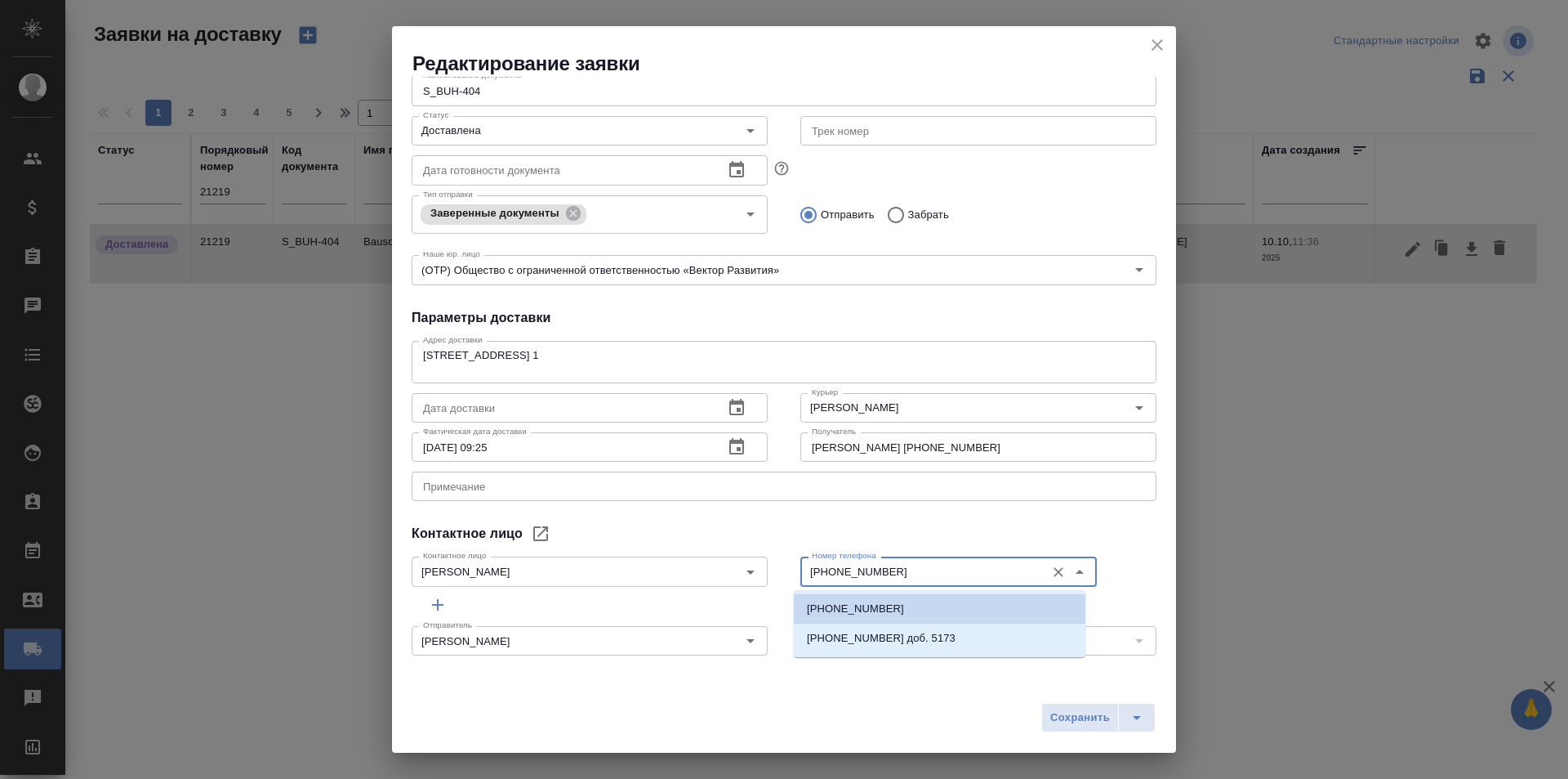
drag, startPoint x: 922, startPoint y: 568, endPoint x: 812, endPoint y: 573, distance: 110.1
click at [812, 573] on input "[PHONE_NUMBER]" at bounding box center [921, 571] width 232 height 20
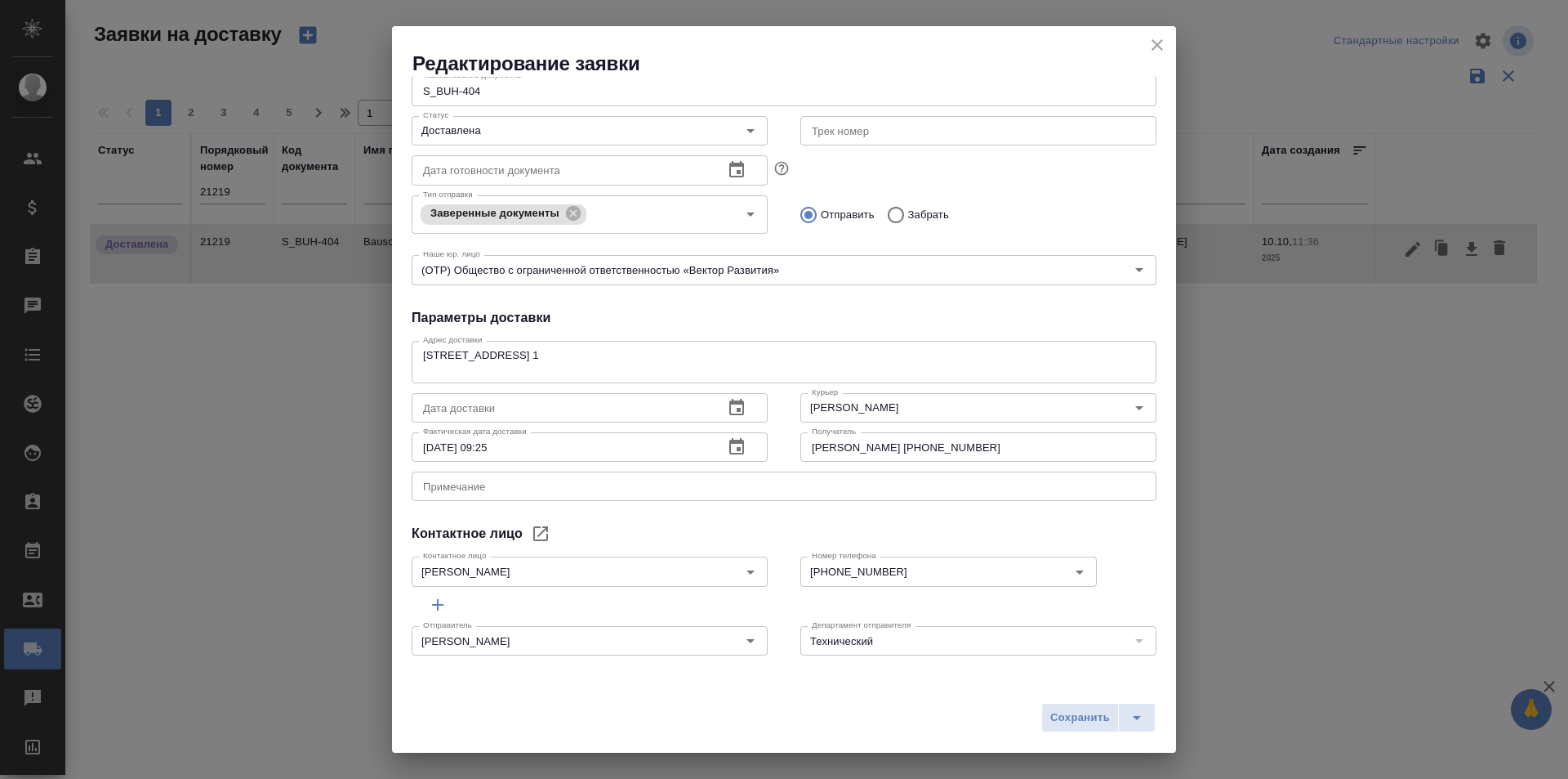
click at [1001, 204] on div "Отправить Забрать" at bounding box center [978, 215] width 356 height 34
click at [1152, 51] on icon "close" at bounding box center [1158, 45] width 20 height 20
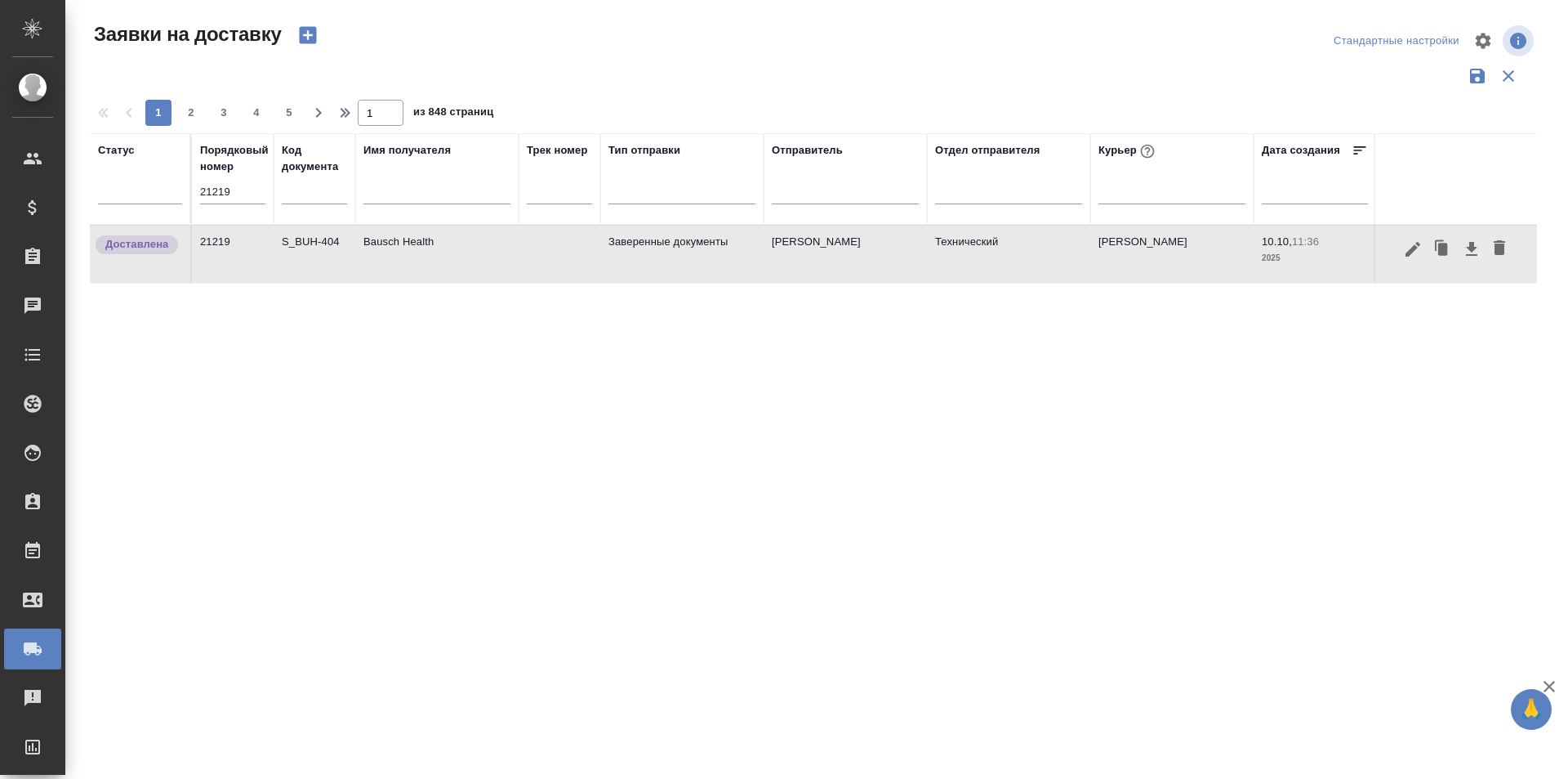
click at [244, 197] on input "21219" at bounding box center [232, 192] width 65 height 23
paste input "38"
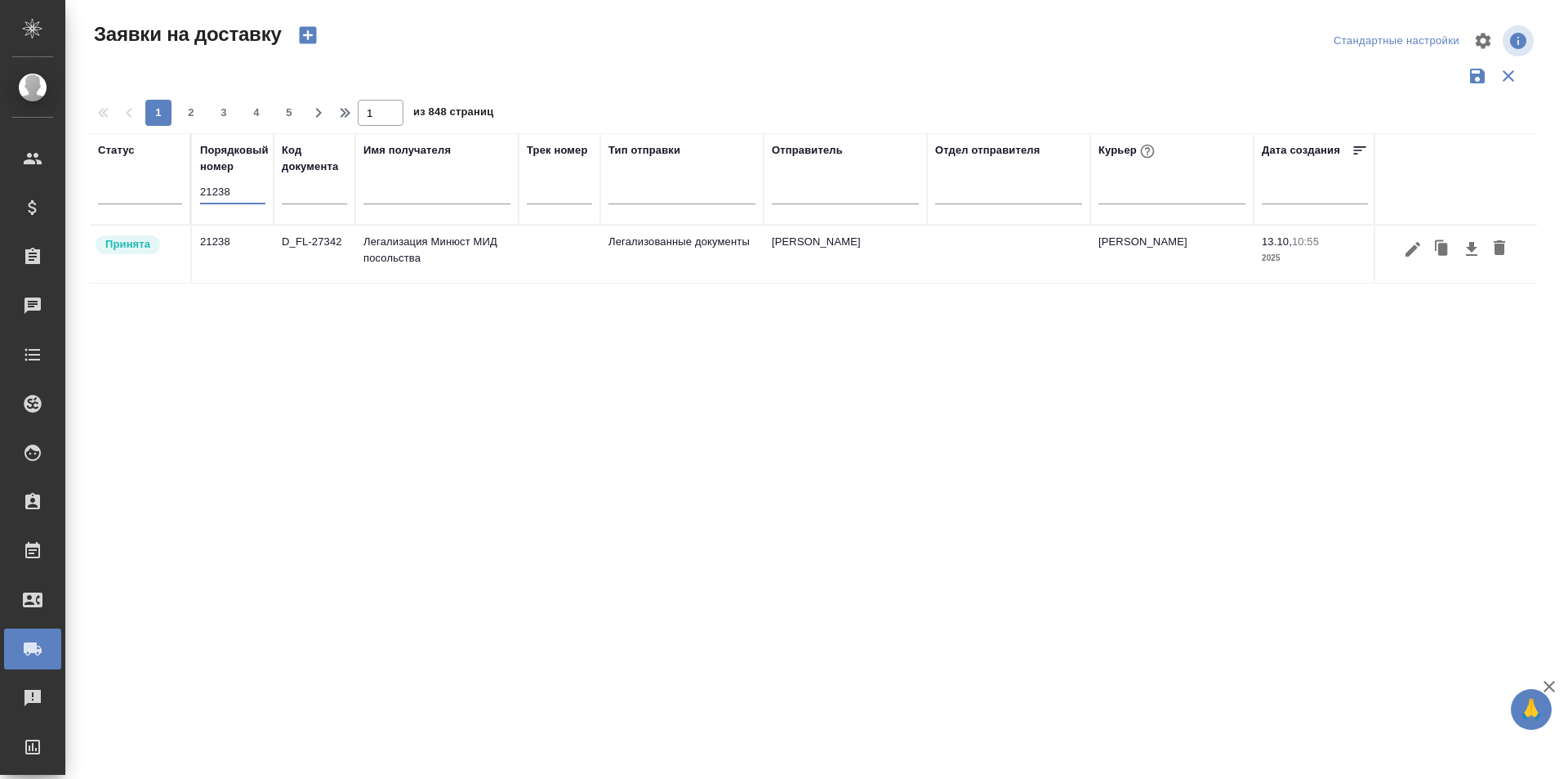
type input "21238"
click at [1410, 241] on icon "button" at bounding box center [1413, 249] width 20 height 20
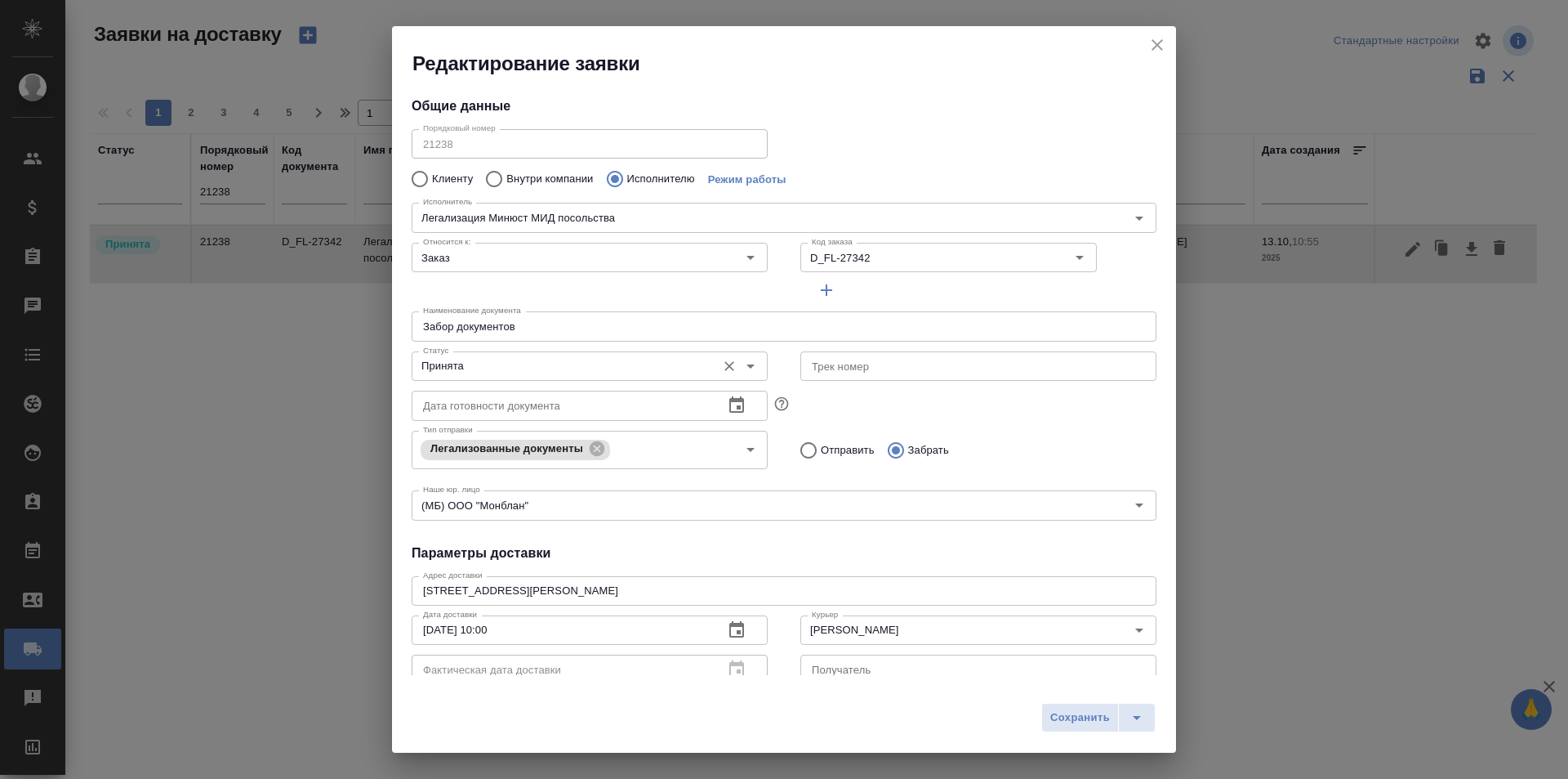
click at [521, 369] on input "Принята" at bounding box center [562, 366] width 292 height 20
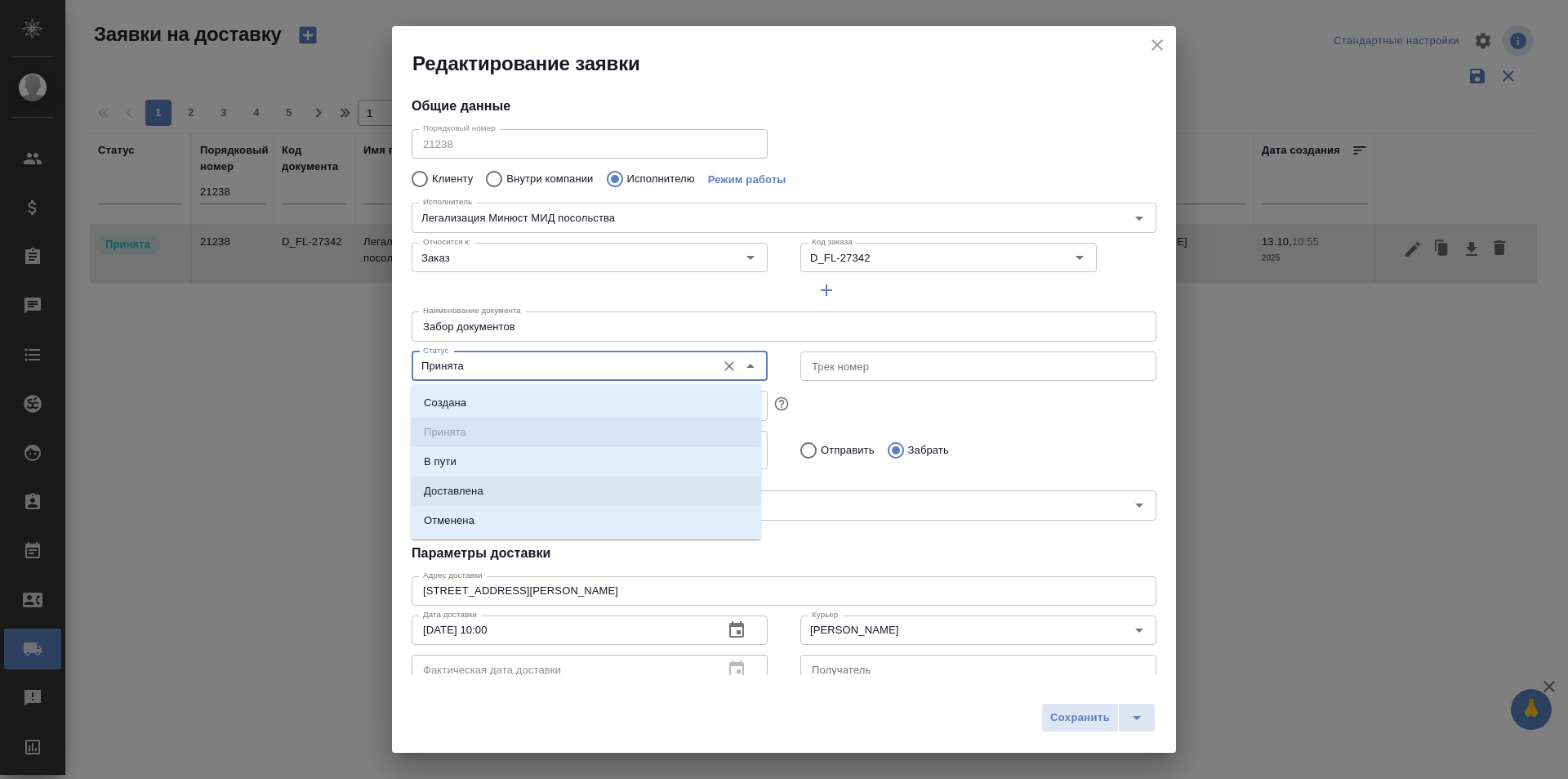
click at [489, 484] on li "Доставлена" at bounding box center [586, 491] width 351 height 29
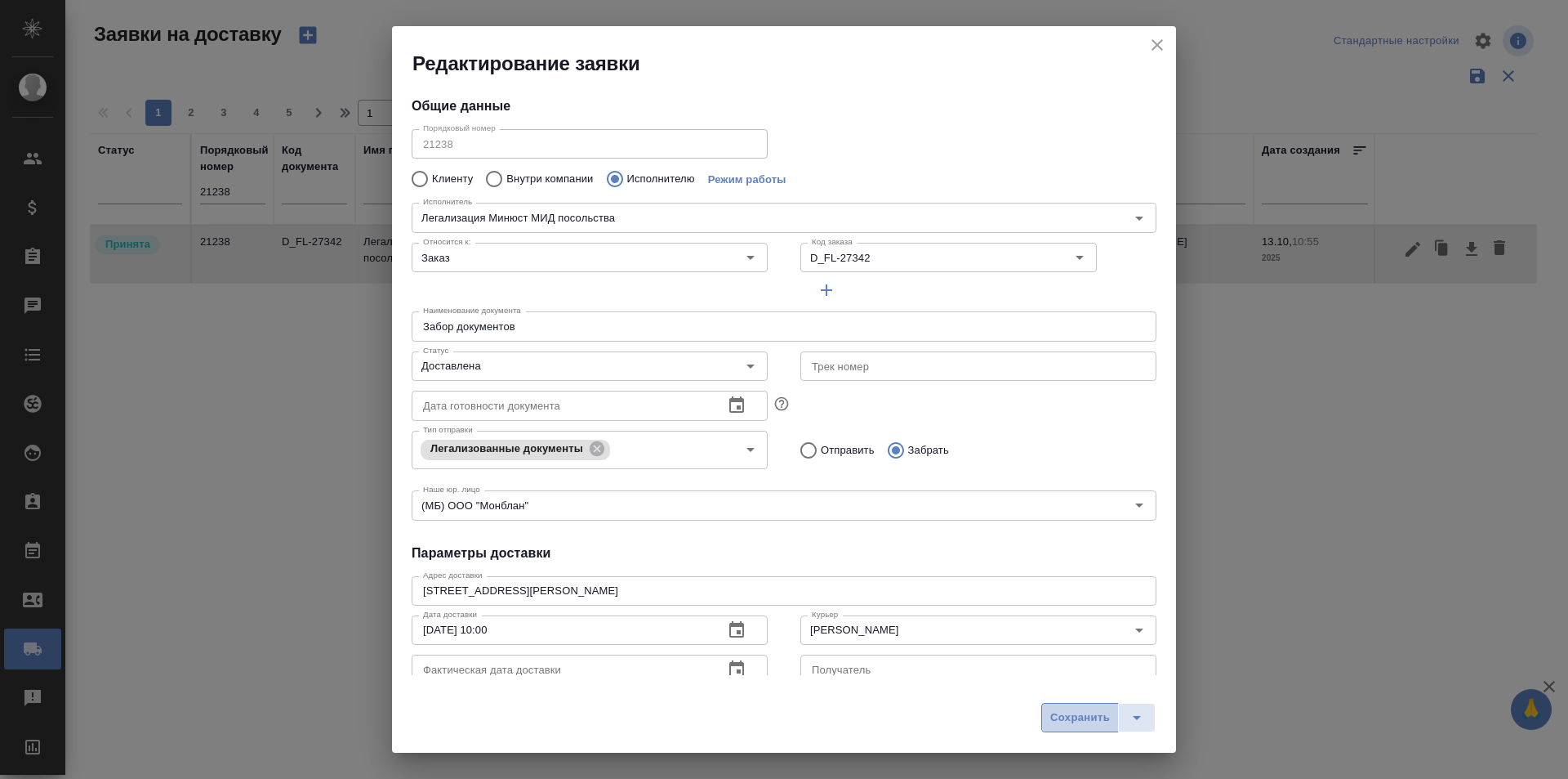
click at [1043, 711] on button "Сохранить" at bounding box center [1080, 717] width 78 height 29
type input "Принята"
